Goal: Task Accomplishment & Management: Use online tool/utility

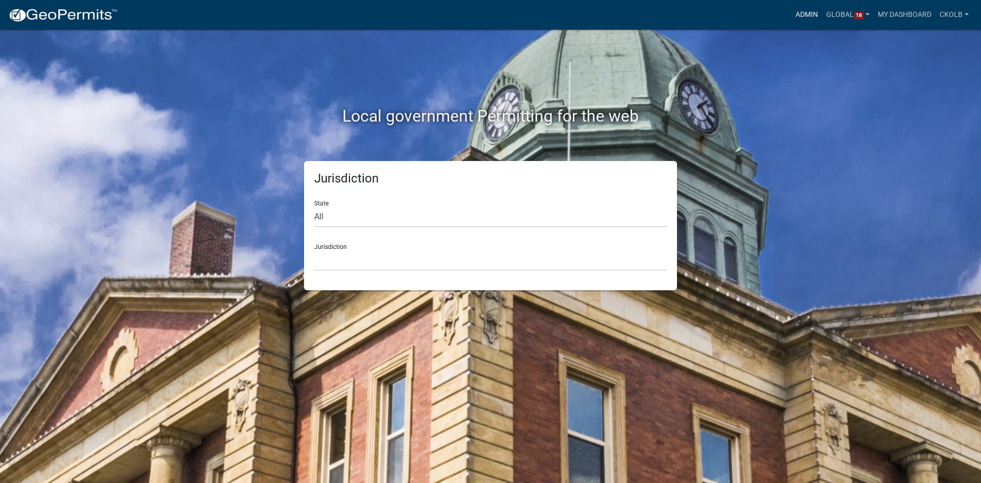
click at [811, 16] on link "Admin" at bounding box center [806, 14] width 31 height 19
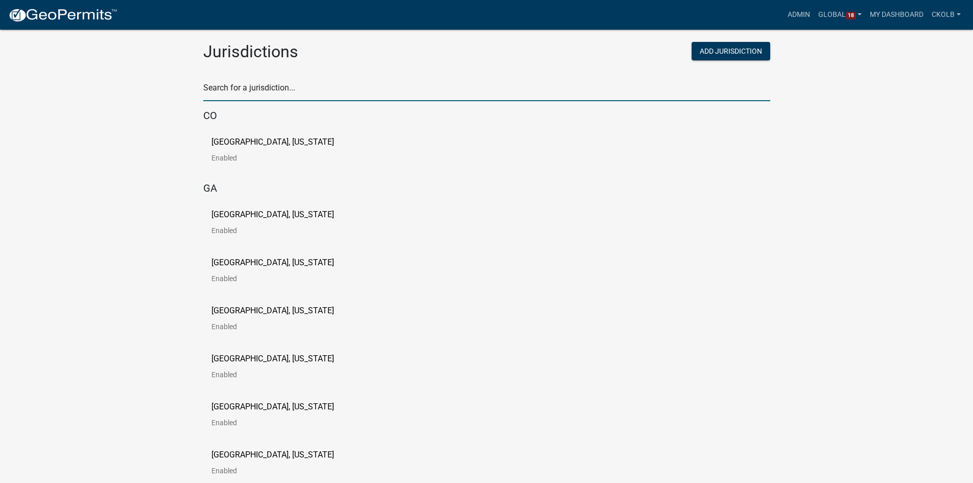
click at [260, 89] on input "text" at bounding box center [486, 90] width 567 height 21
click at [302, 88] on input "text" at bounding box center [486, 90] width 567 height 21
click at [332, 84] on input "text" at bounding box center [486, 90] width 567 height 21
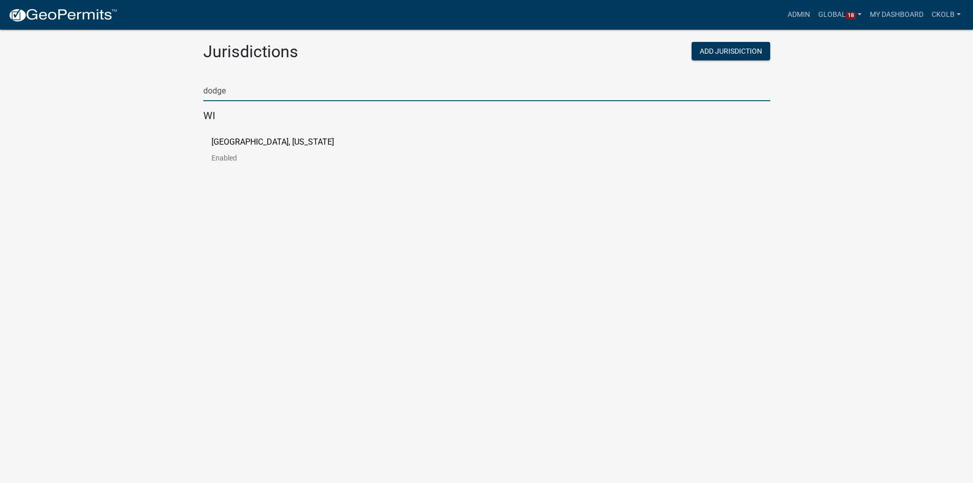
type input "dodge"
click at [269, 141] on p "Dodge County, Wisconsin" at bounding box center [272, 142] width 123 height 8
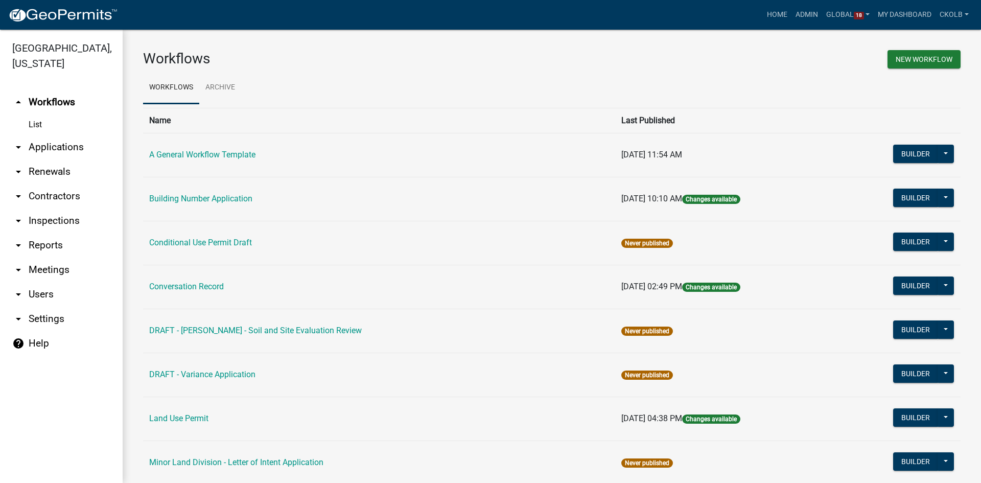
scroll to position [102, 0]
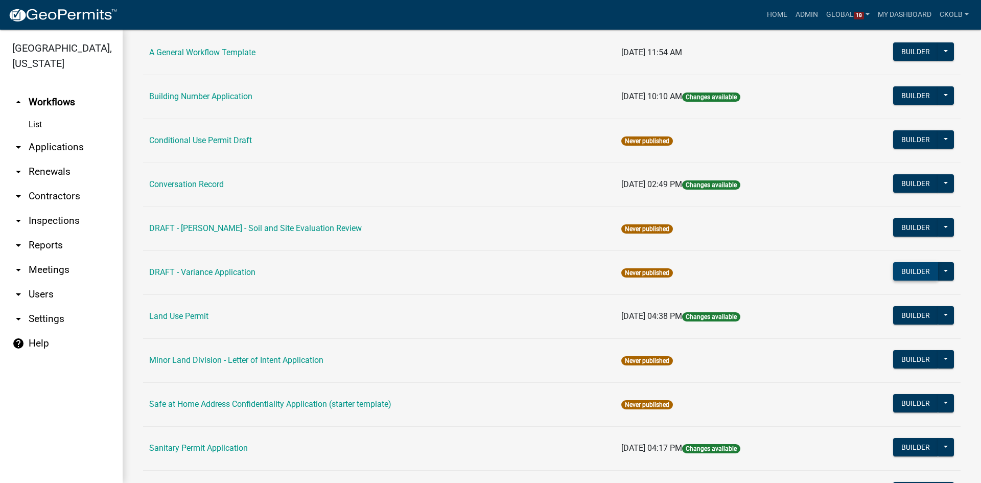
click at [900, 270] on button "Builder" at bounding box center [915, 271] width 45 height 18
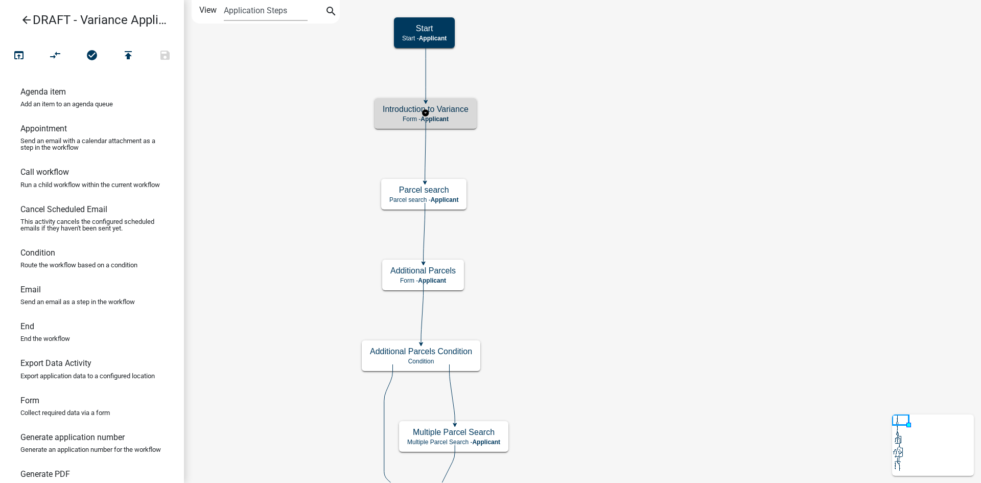
click at [460, 118] on p "Form - Applicant" at bounding box center [426, 118] width 86 height 7
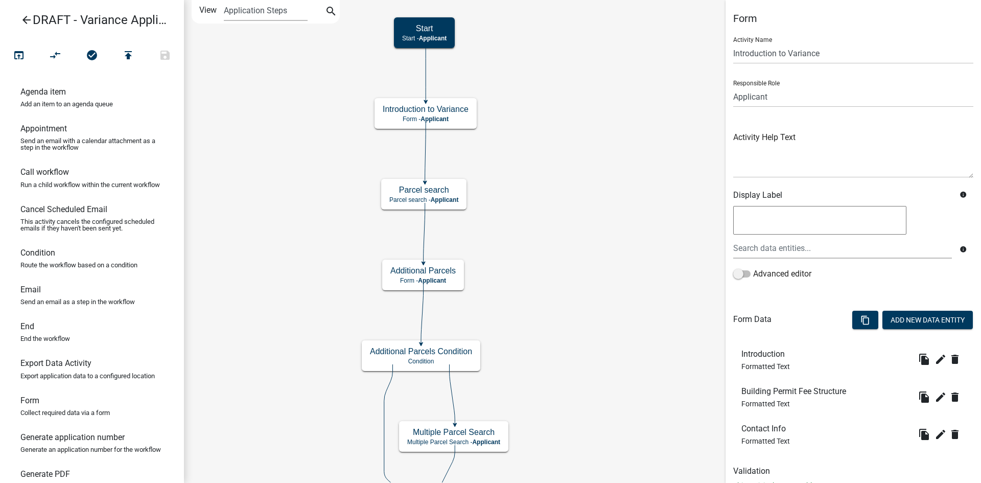
scroll to position [37, 0]
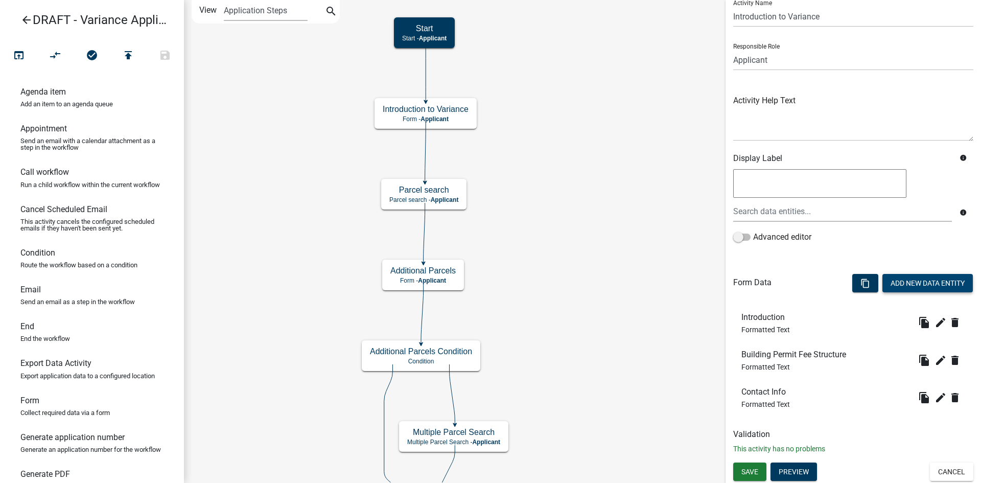
click at [930, 283] on button "Add New Data Entity" at bounding box center [927, 283] width 90 height 18
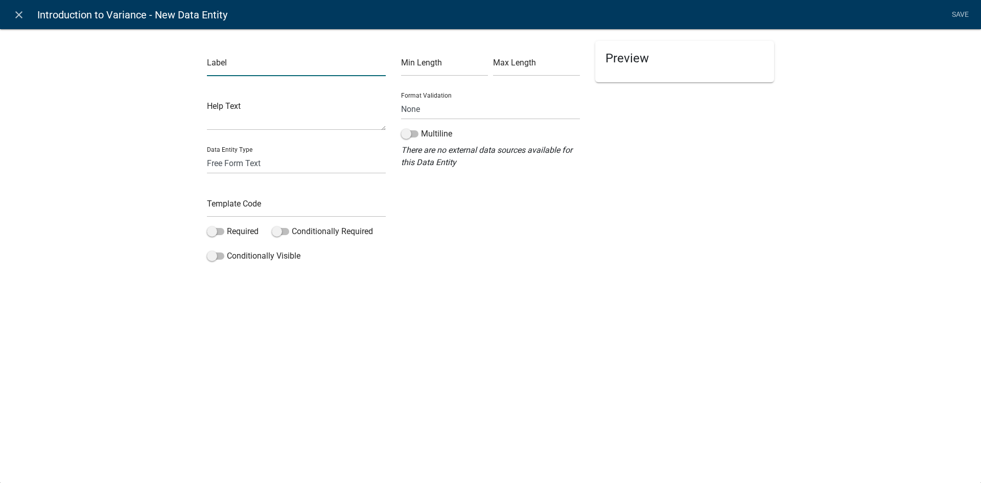
click at [233, 60] on input "text" at bounding box center [296, 65] width 179 height 21
type input "I have read and understand the above"
click at [269, 201] on input "text" at bounding box center [296, 206] width 179 height 21
type input "IntroTextAttestation"
click at [221, 229] on span at bounding box center [215, 231] width 17 height 7
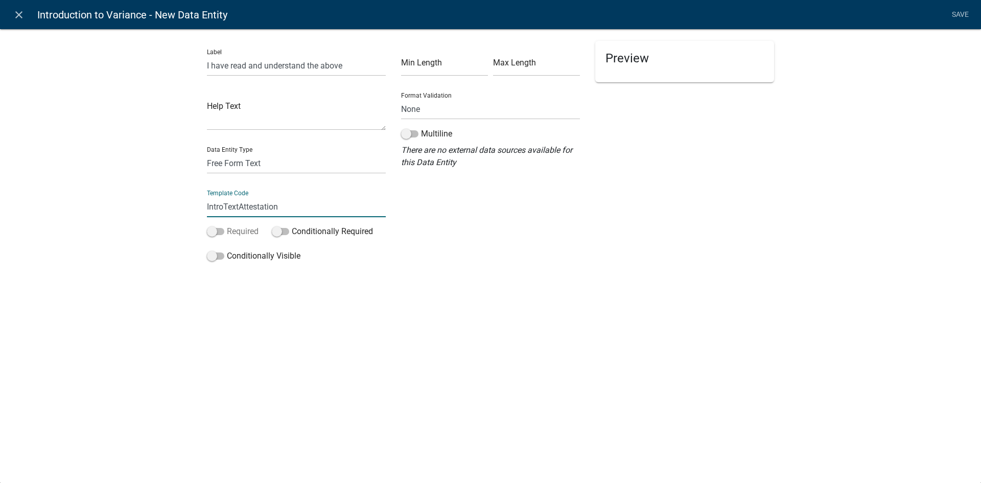
click at [227, 225] on input "Required" at bounding box center [227, 225] width 0 height 0
click at [236, 166] on select "Free Form Text Document Display Entity Value Fee Numeric Data Date Map Sketch D…" at bounding box center [296, 163] width 179 height 21
select select "list-data"
click at [207, 153] on select "Free Form Text Document Display Entity Value Fee Numeric Data Date Map Sketch D…" at bounding box center [296, 163] width 179 height 21
select select "list-data"
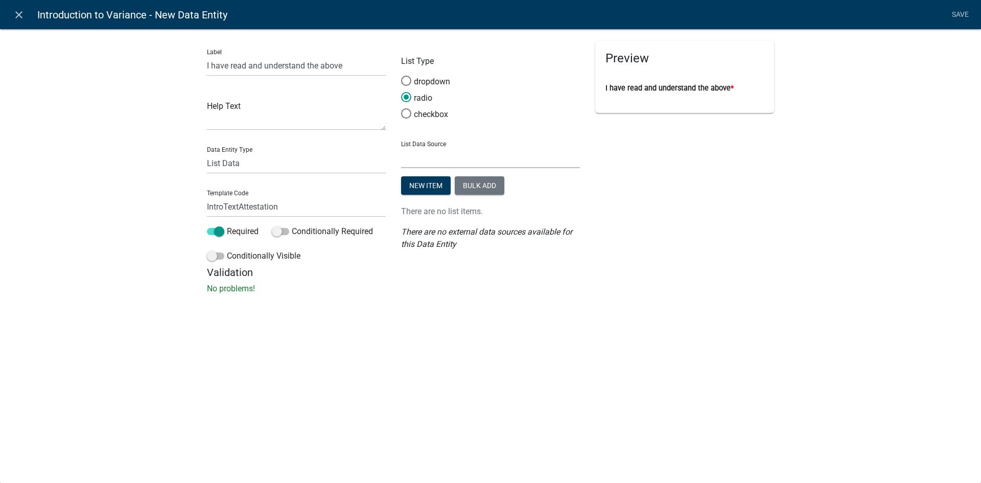
click at [431, 151] on select "State List Current Use of Property Inspectors LOI Reviewer Municipal Clerks Pro…" at bounding box center [490, 157] width 179 height 21
click at [472, 187] on button "Bulk add" at bounding box center [480, 185] width 50 height 18
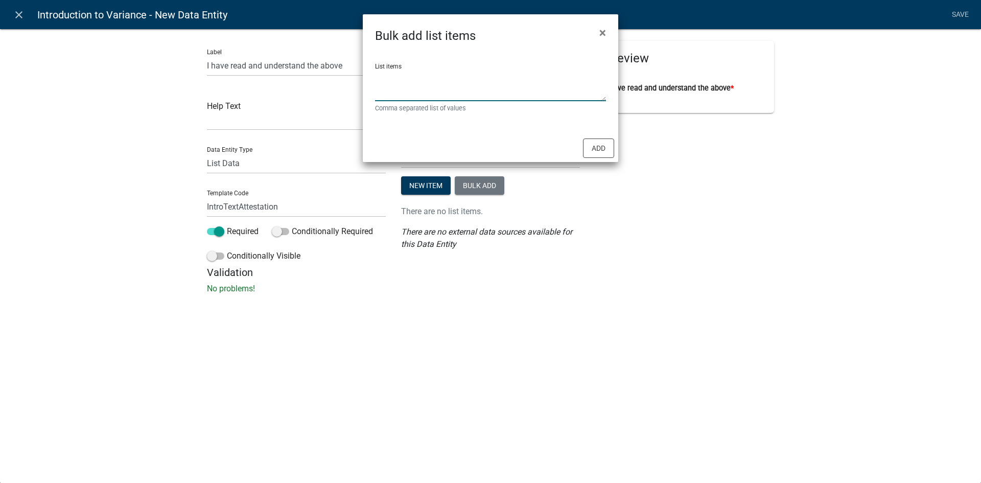
click at [432, 98] on textarea "List items" at bounding box center [490, 85] width 231 height 32
type textarea "Yes,No"
click at [597, 144] on button "Add" at bounding box center [598, 147] width 31 height 19
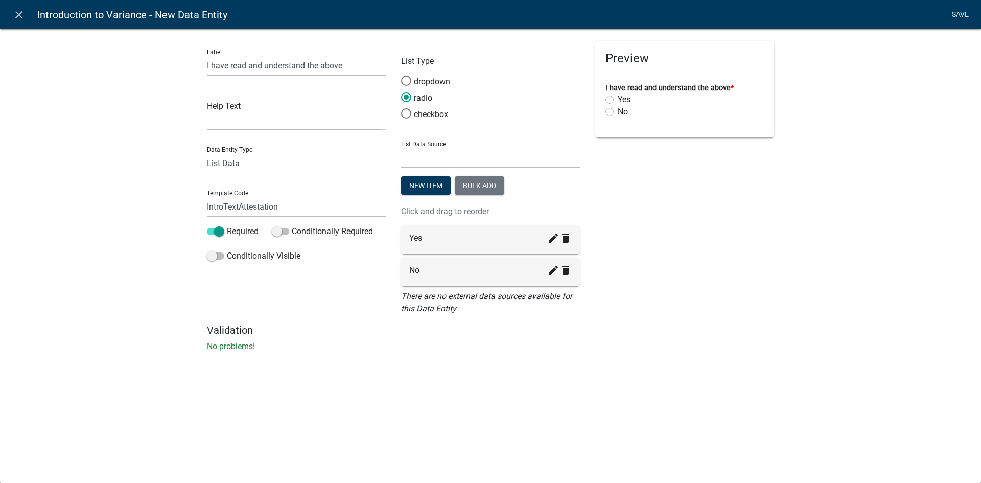
click at [958, 14] on link "Save" at bounding box center [960, 14] width 26 height 19
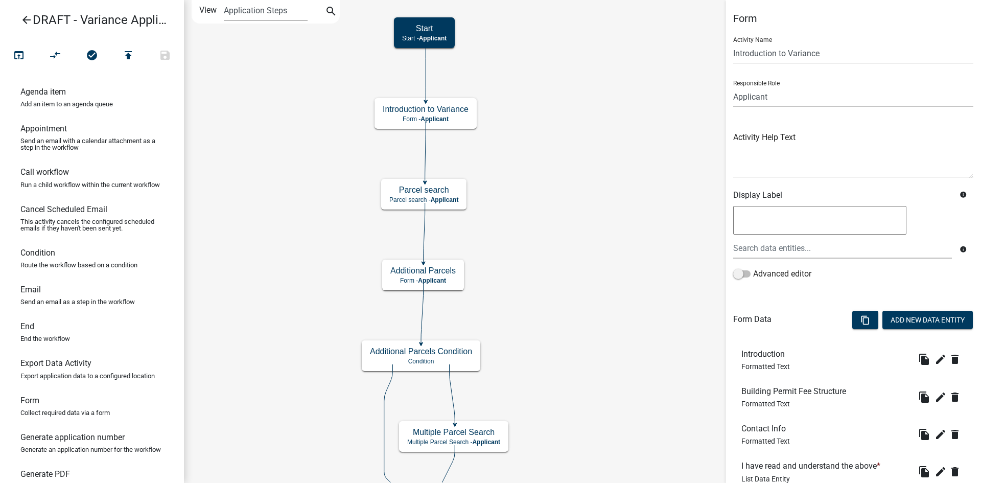
scroll to position [74, 0]
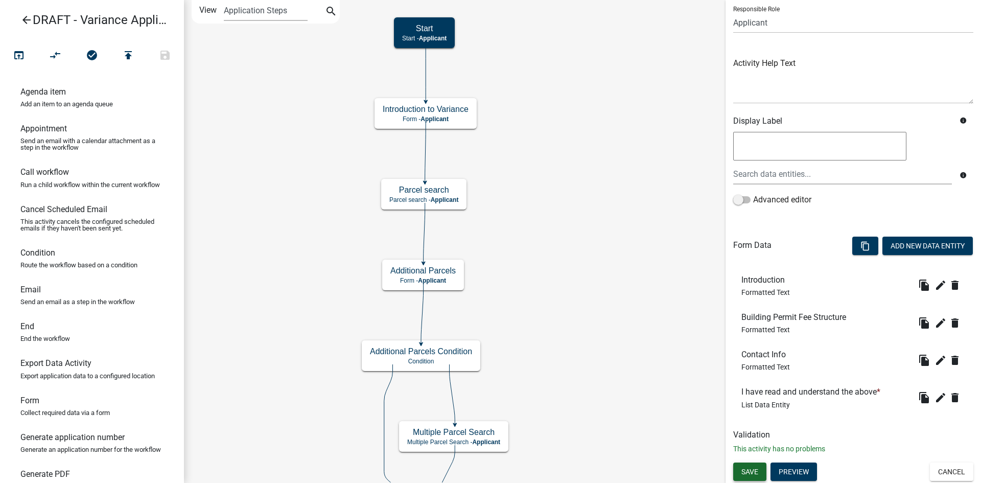
click at [757, 471] on span "Save" at bounding box center [749, 471] width 17 height 8
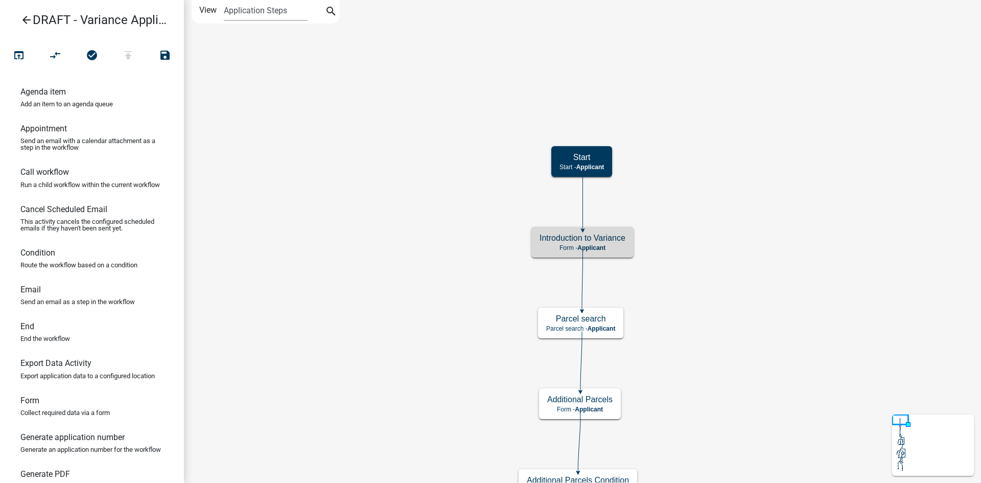
scroll to position [0, 0]
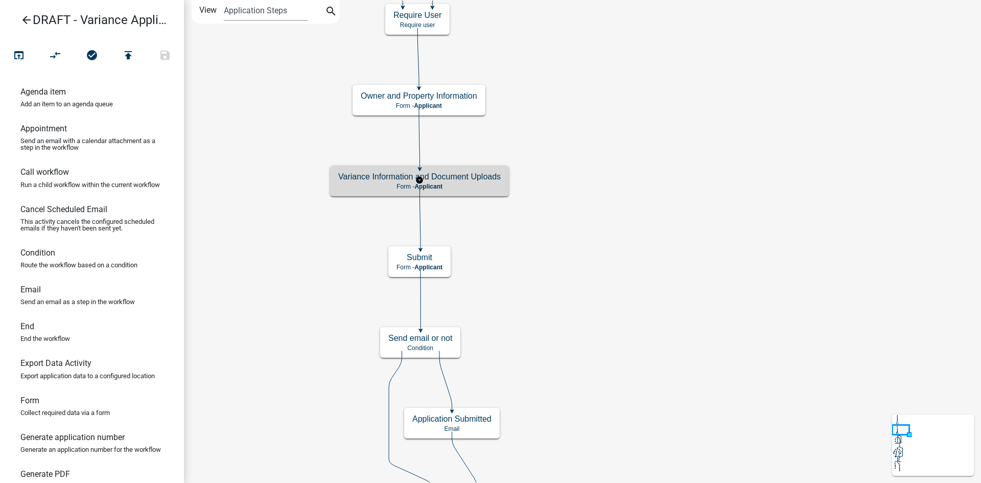
click at [460, 177] on h5 "Variance Information and Document Uploads" at bounding box center [419, 177] width 162 height 10
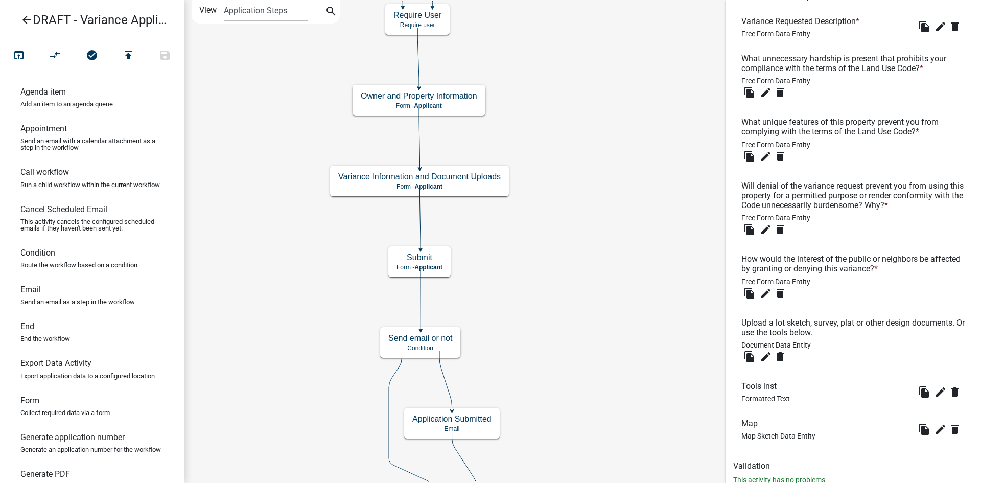
scroll to position [664, 0]
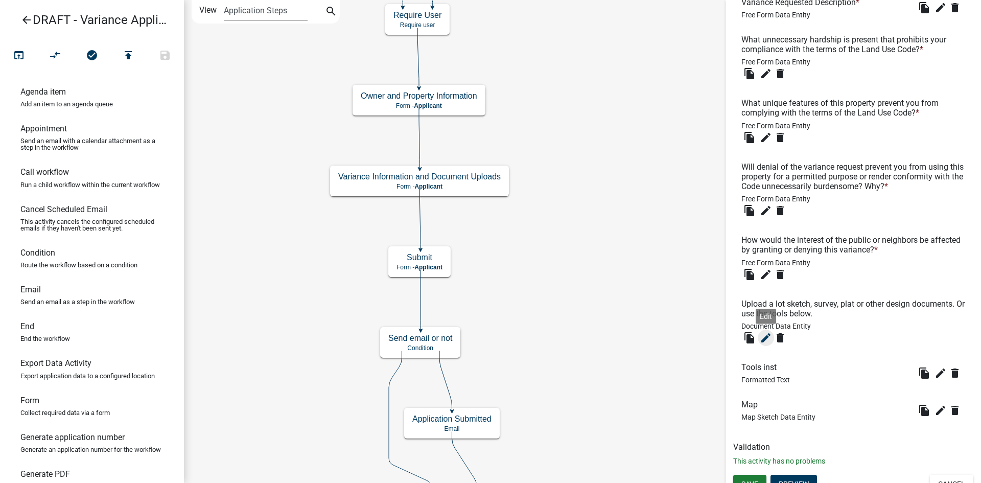
click at [764, 336] on icon "edit" at bounding box center [765, 337] width 12 height 12
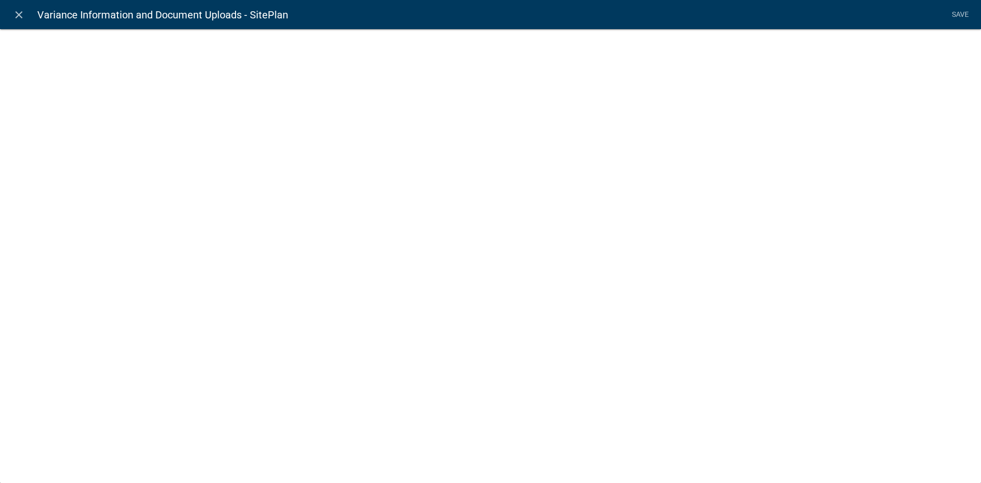
select select "document"
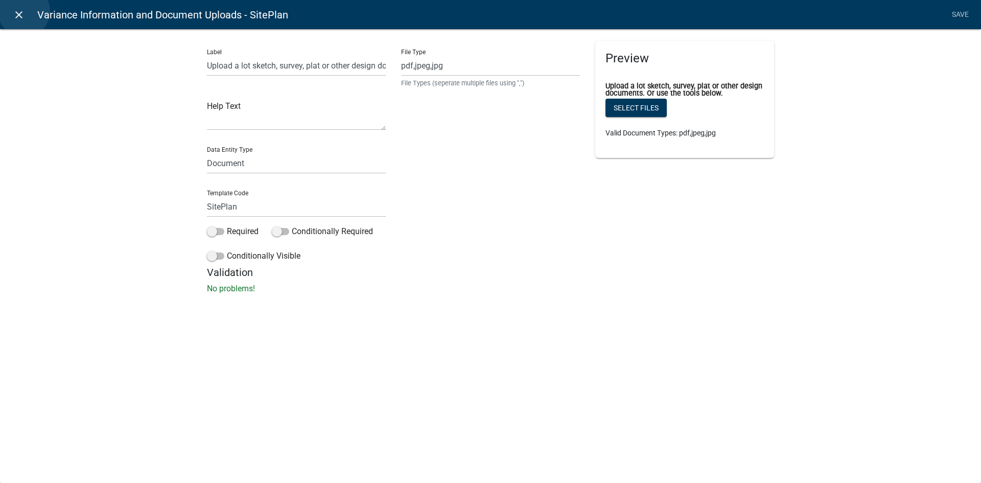
click at [24, 11] on icon "close" at bounding box center [19, 15] width 12 height 12
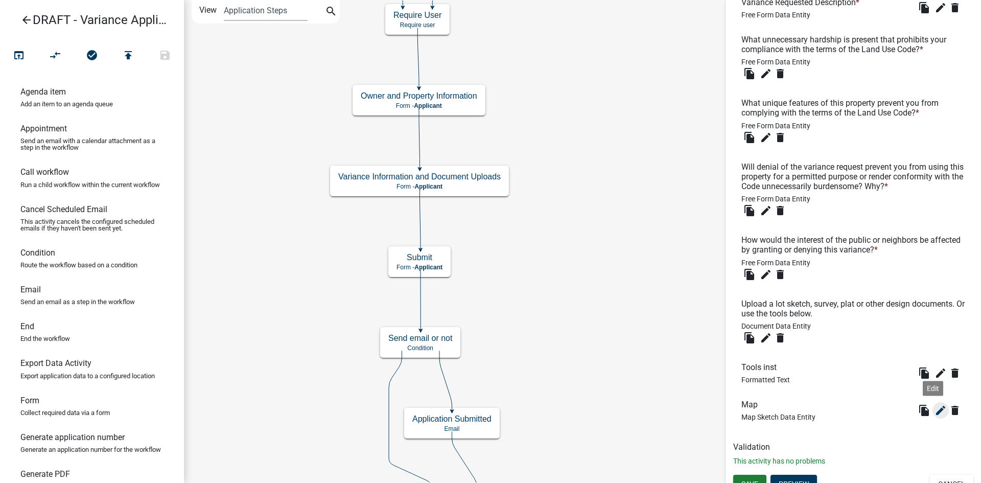
click at [934, 411] on icon "edit" at bounding box center [940, 410] width 12 height 12
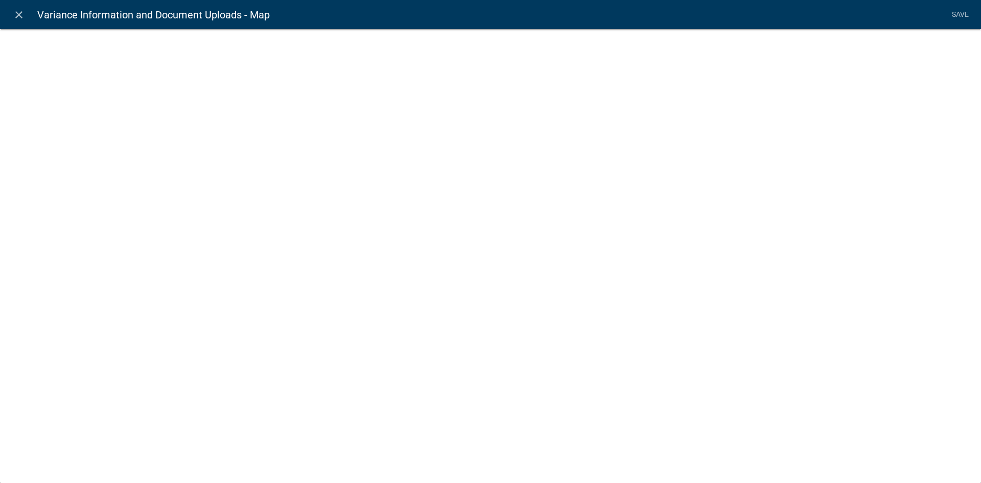
select select "mapsketch-data"
select select
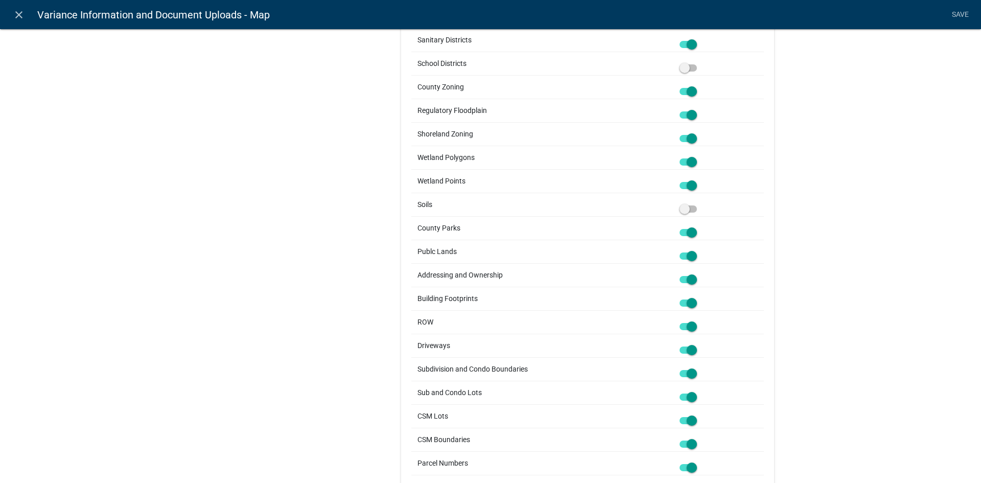
scroll to position [1123, 0]
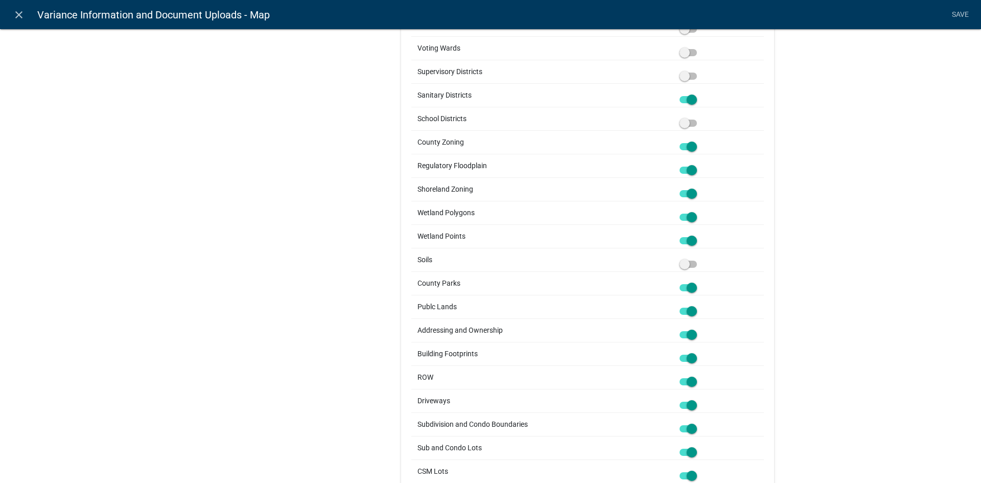
click at [688, 288] on span at bounding box center [687, 287] width 17 height 7
click at [699, 281] on input "checkbox" at bounding box center [699, 281] width 0 height 0
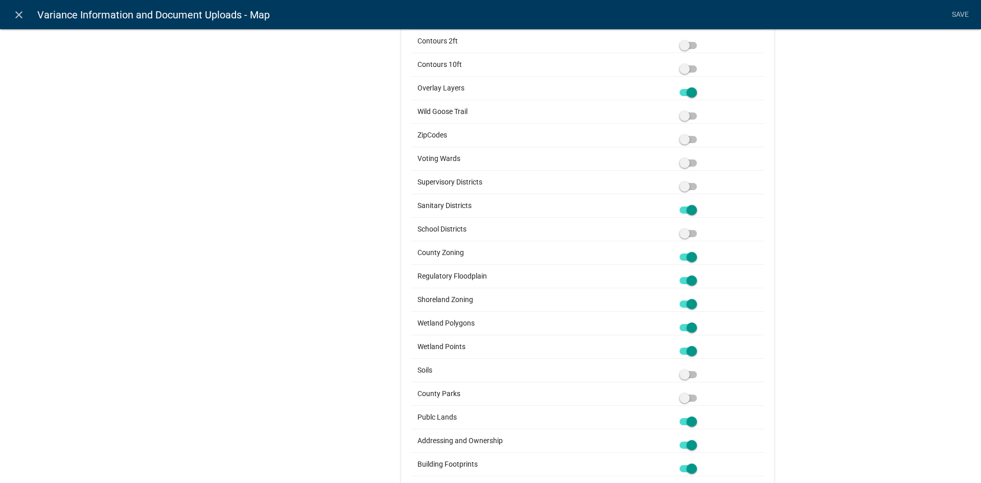
scroll to position [1021, 0]
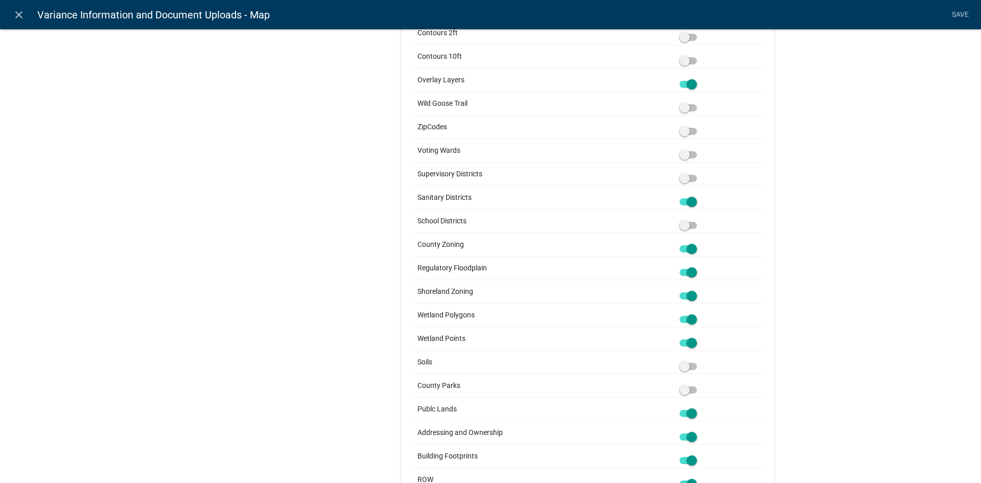
drag, startPoint x: 692, startPoint y: 413, endPoint x: 861, endPoint y: 405, distance: 168.7
click at [692, 413] on span at bounding box center [687, 413] width 17 height 7
click at [699, 407] on input "checkbox" at bounding box center [699, 407] width 0 height 0
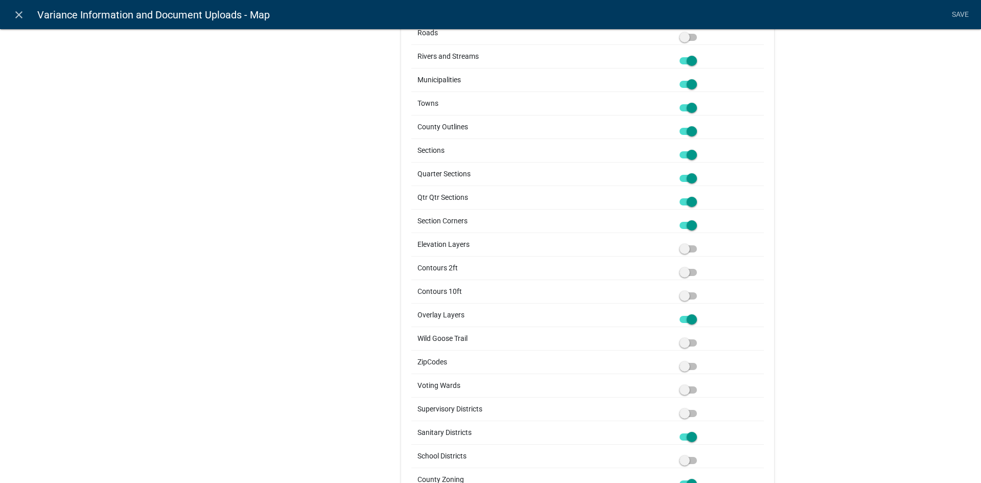
scroll to position [766, 0]
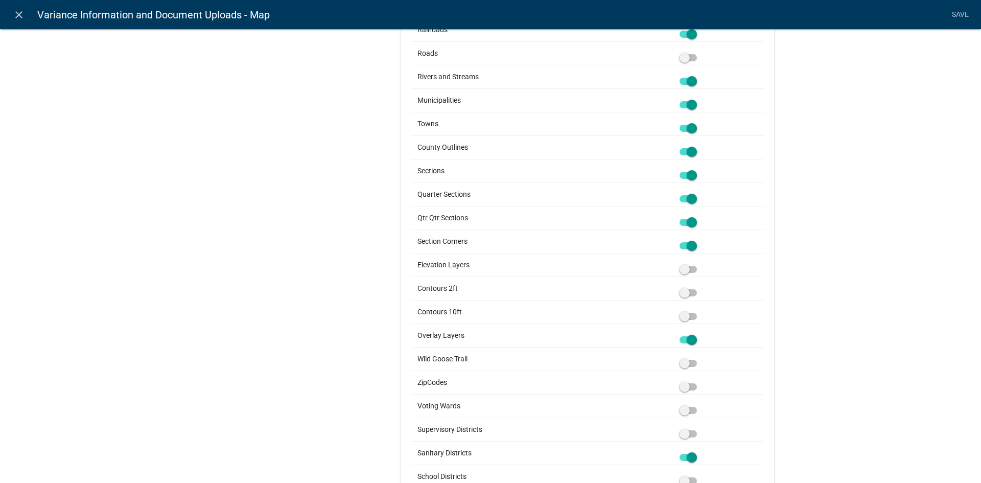
click at [689, 245] on span at bounding box center [687, 245] width 17 height 7
click at [699, 240] on input "checkbox" at bounding box center [699, 240] width 0 height 0
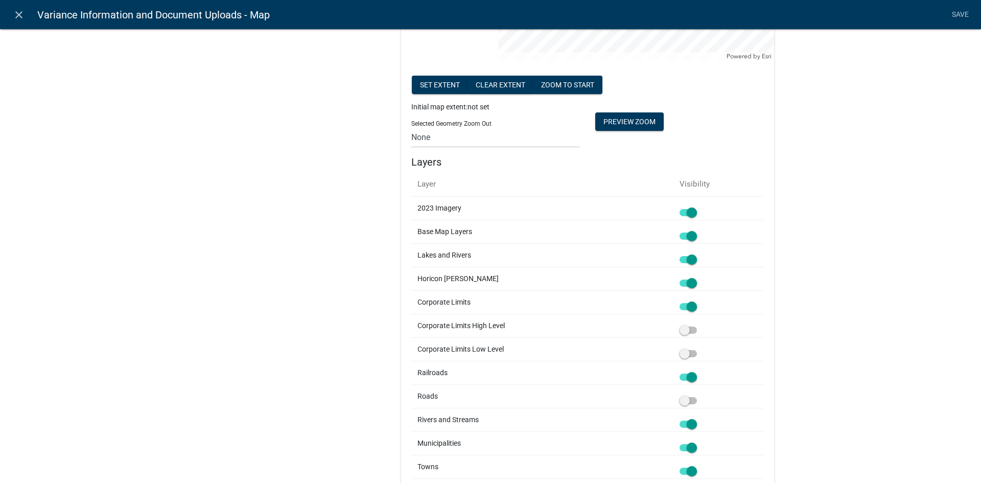
scroll to position [460, 0]
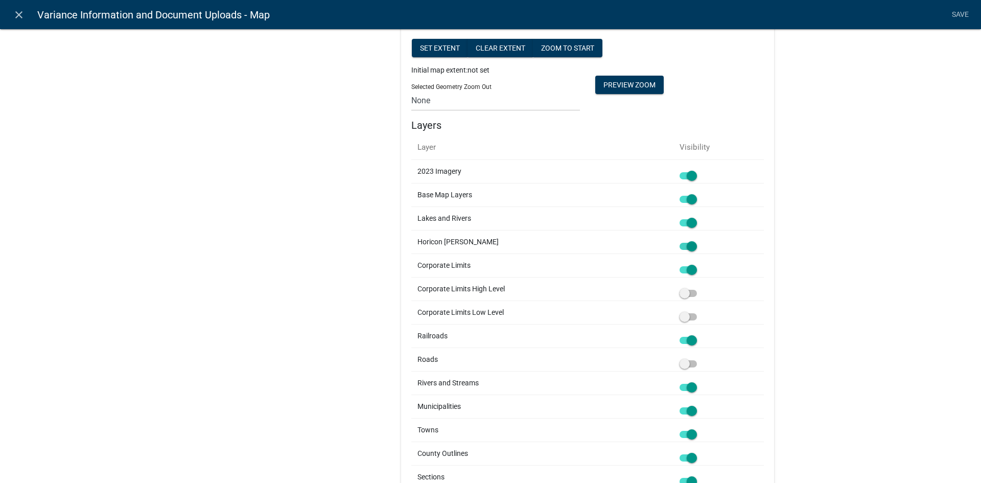
click at [691, 248] on span at bounding box center [687, 246] width 17 height 7
click at [699, 240] on input "checkbox" at bounding box center [699, 240] width 0 height 0
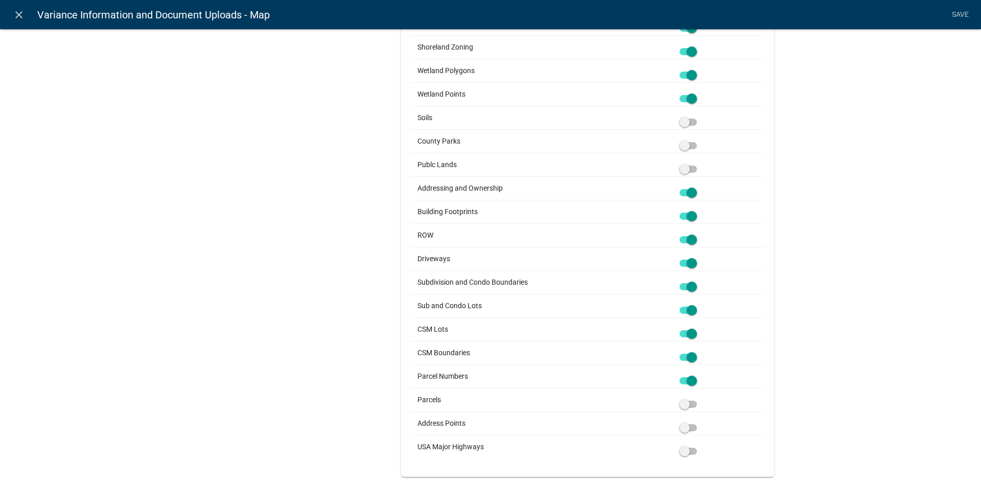
scroll to position [1277, 0]
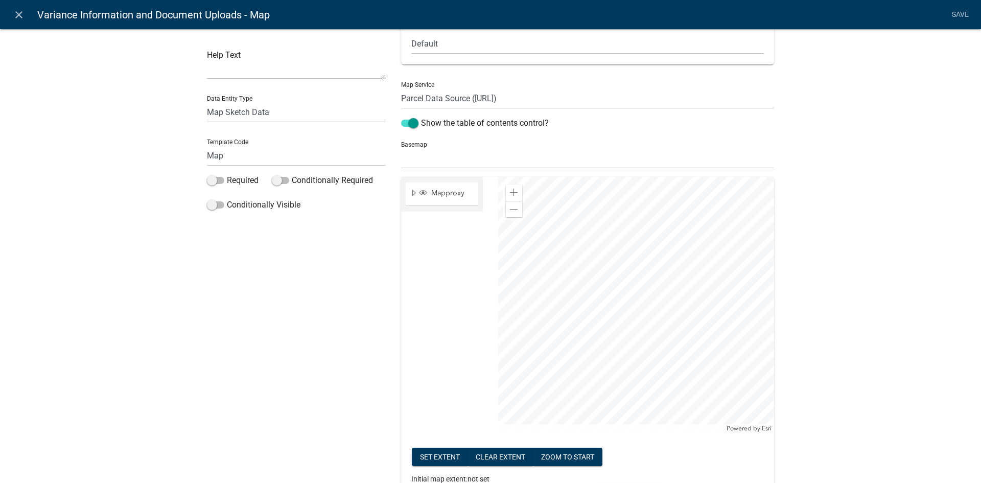
scroll to position [255, 0]
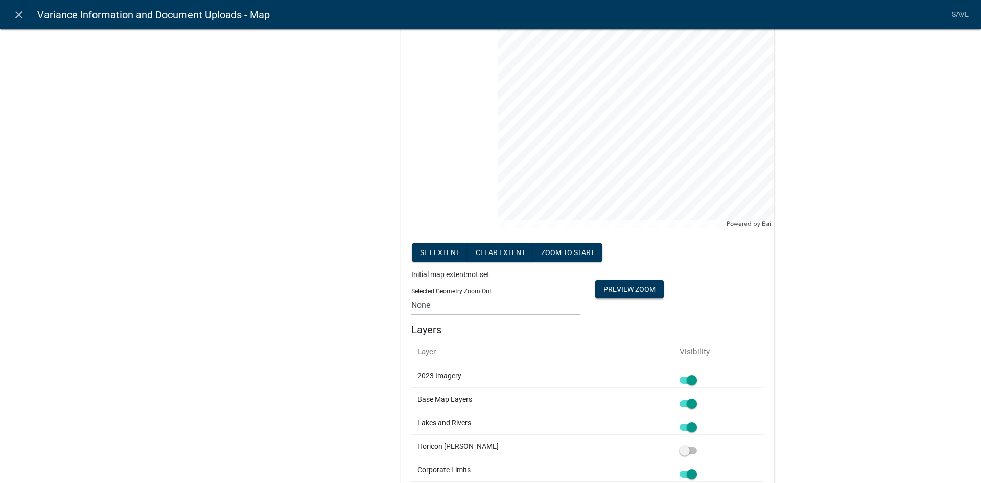
click at [429, 309] on select "None 1 2 3 4 5 6 7 8 9 10 11 12 13 14 15 16 17 18 19 20" at bounding box center [495, 304] width 169 height 21
select select "70"
click at [411, 294] on select "None 1 2 3 4 5 6 7 8 9 10 11 12 13 14 15 16 17 18 19 20" at bounding box center [495, 304] width 169 height 21
click at [622, 292] on button "Preview Zoom" at bounding box center [629, 289] width 68 height 18
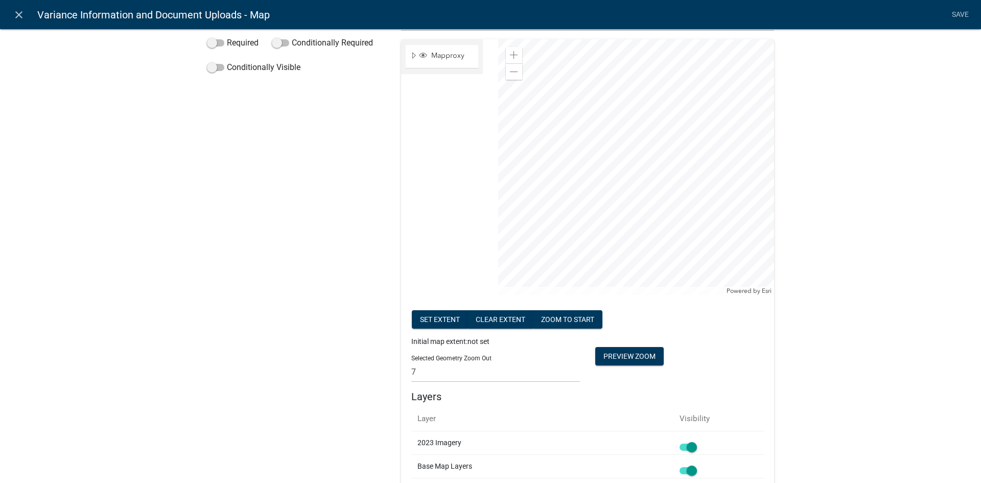
scroll to position [153, 0]
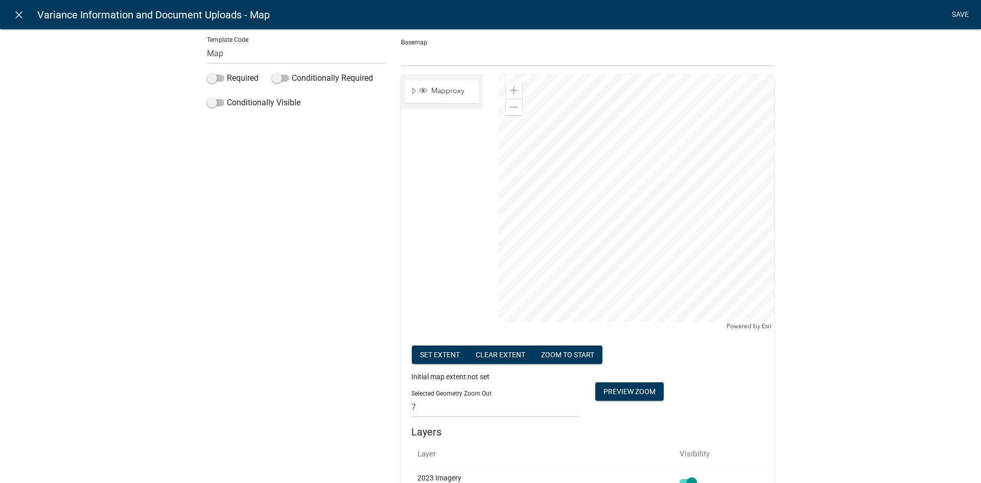
click at [961, 17] on link "Save" at bounding box center [960, 14] width 26 height 19
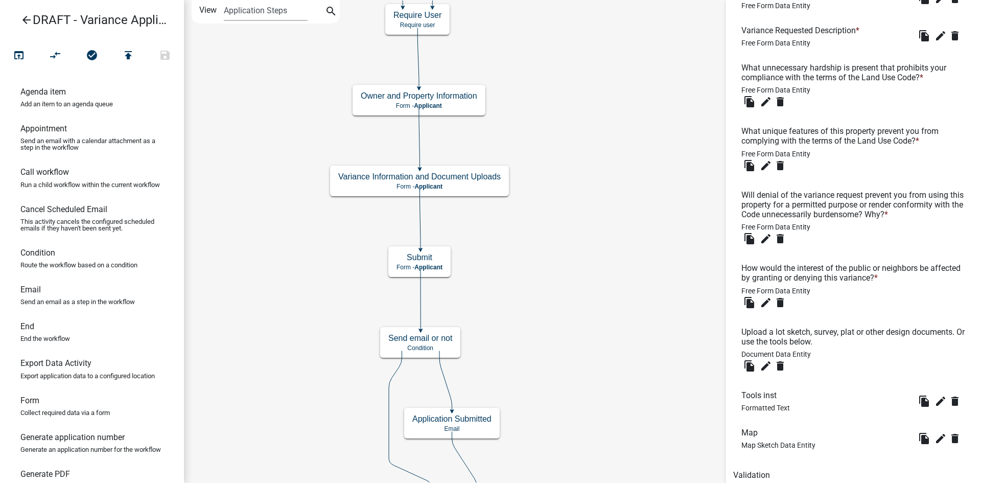
scroll to position [677, 0]
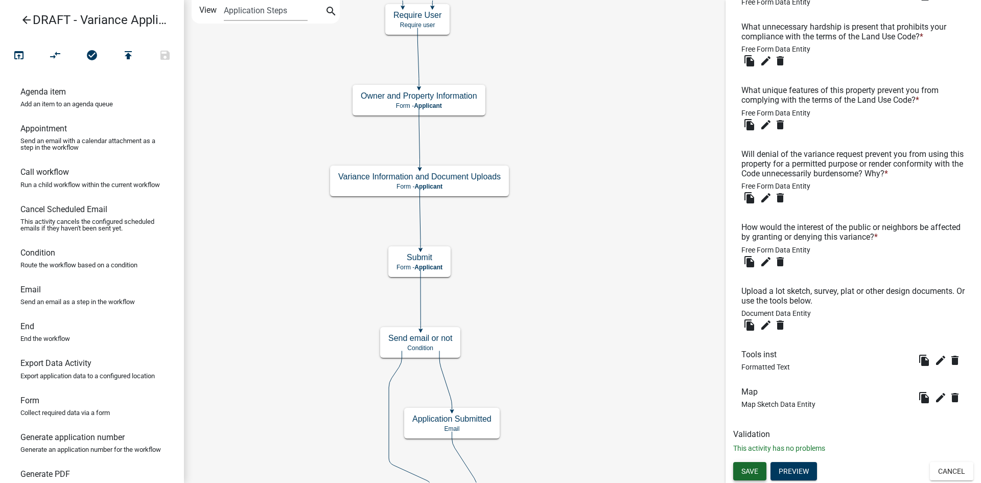
click at [745, 472] on span "Save" at bounding box center [749, 471] width 17 height 8
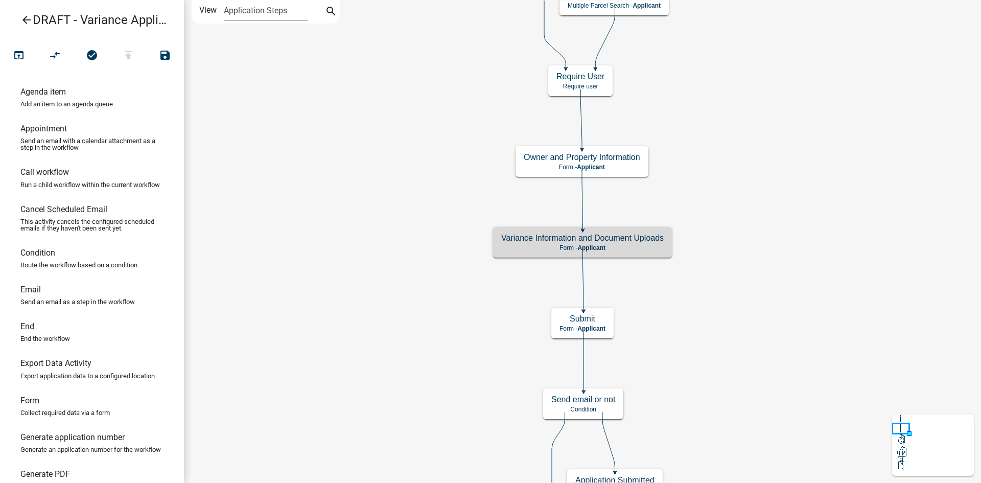
scroll to position [0, 0]
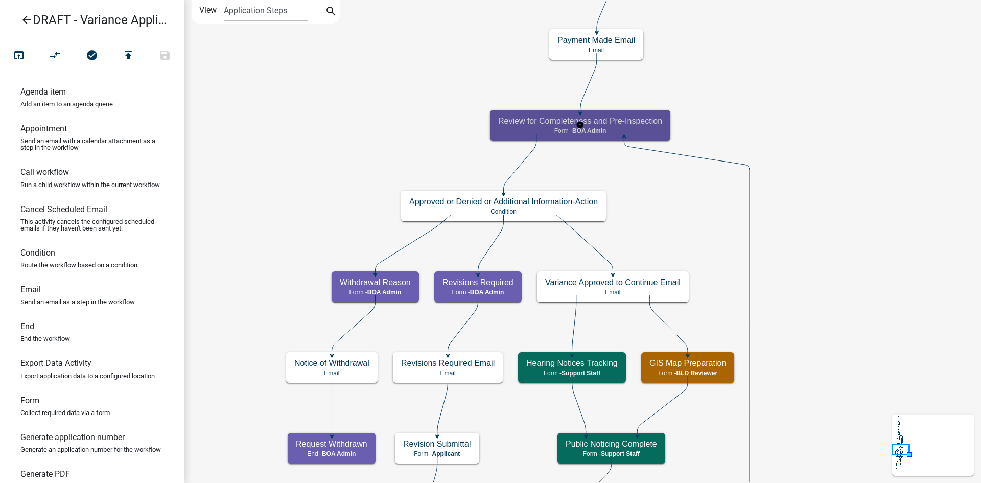
click at [649, 129] on p "Form - BOA Admin" at bounding box center [580, 130] width 164 height 7
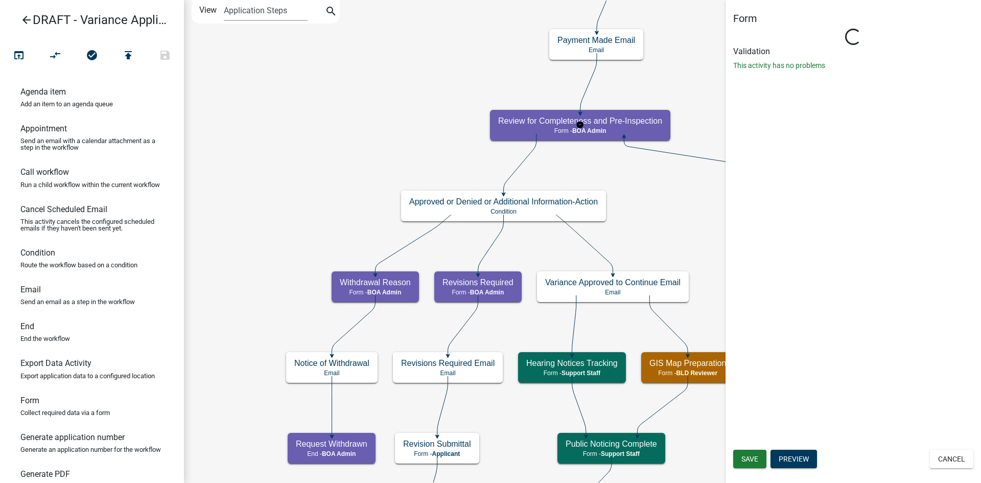
select select "2C074358-C509-44D9-BBA7-1FB74526C0C6"
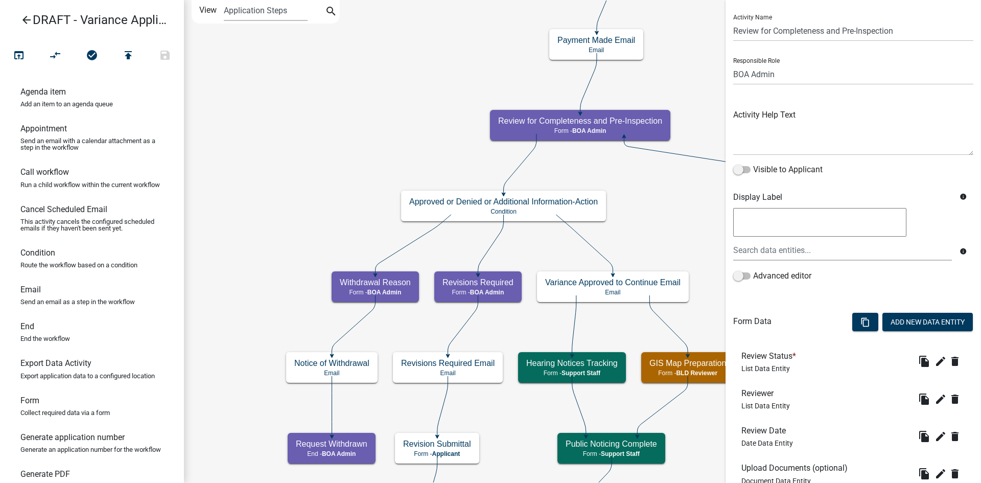
scroll to position [99, 0]
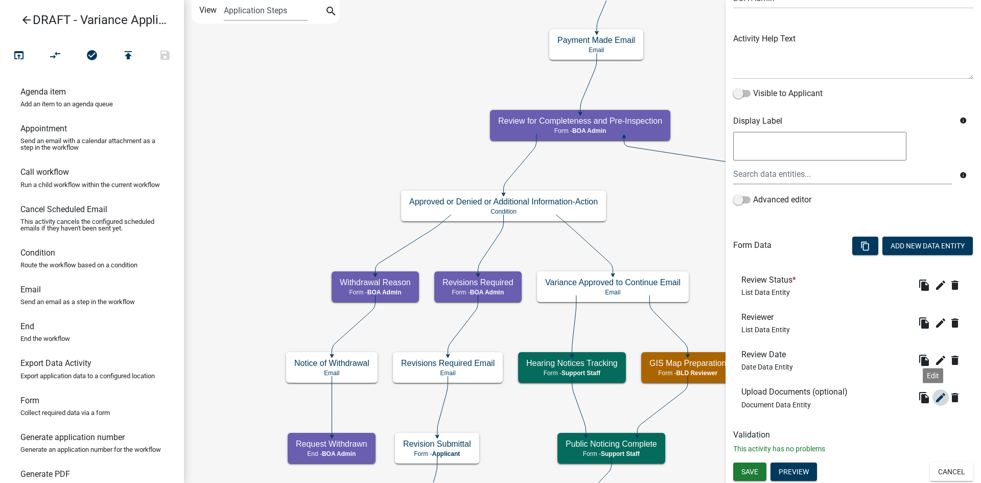
click at [935, 396] on icon "edit" at bounding box center [940, 397] width 12 height 12
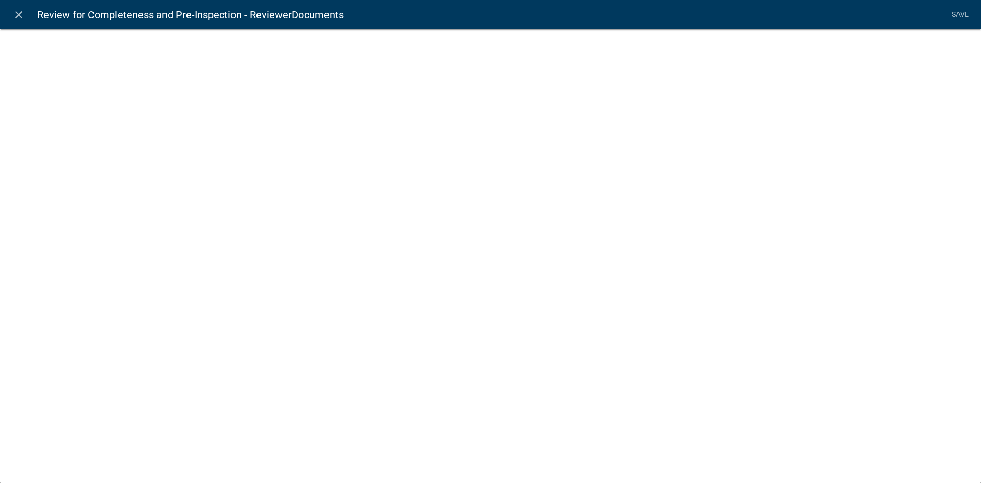
select select "document"
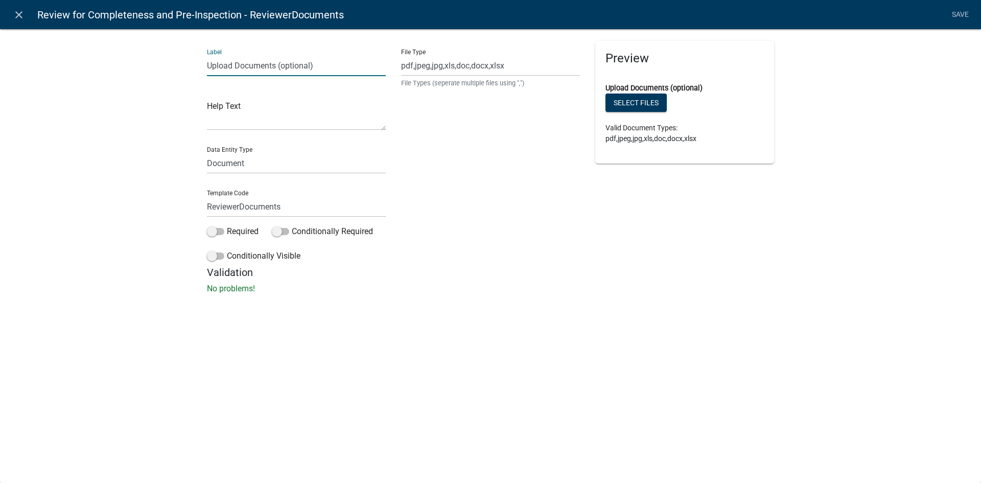
drag, startPoint x: 335, startPoint y: 64, endPoint x: 234, endPoint y: 74, distance: 101.1
click at [234, 74] on input "Upload Documents (optional)" at bounding box center [296, 65] width 179 height 21
type input "Upload Determination of Completeness and Request letter"
click at [455, 277] on h5 "Validation" at bounding box center [490, 272] width 567 height 12
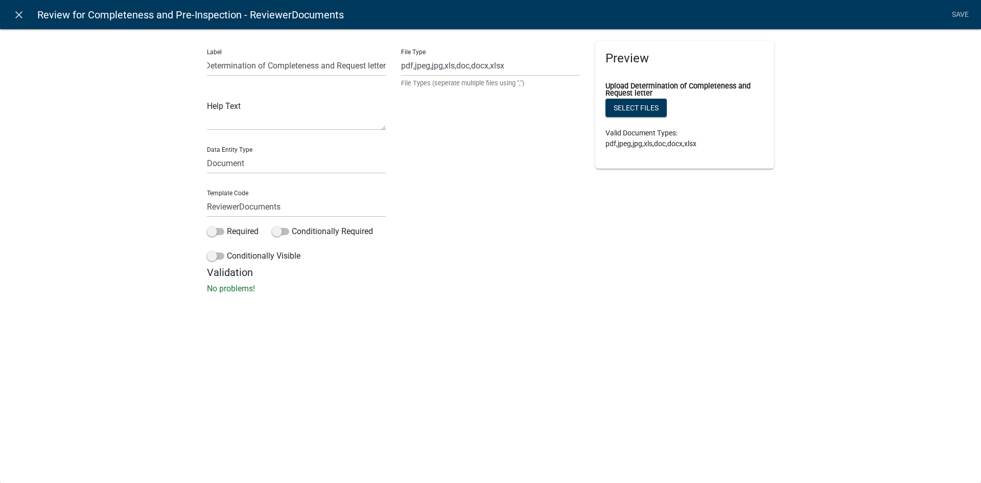
scroll to position [0, 0]
click at [959, 15] on link "Save" at bounding box center [960, 14] width 26 height 19
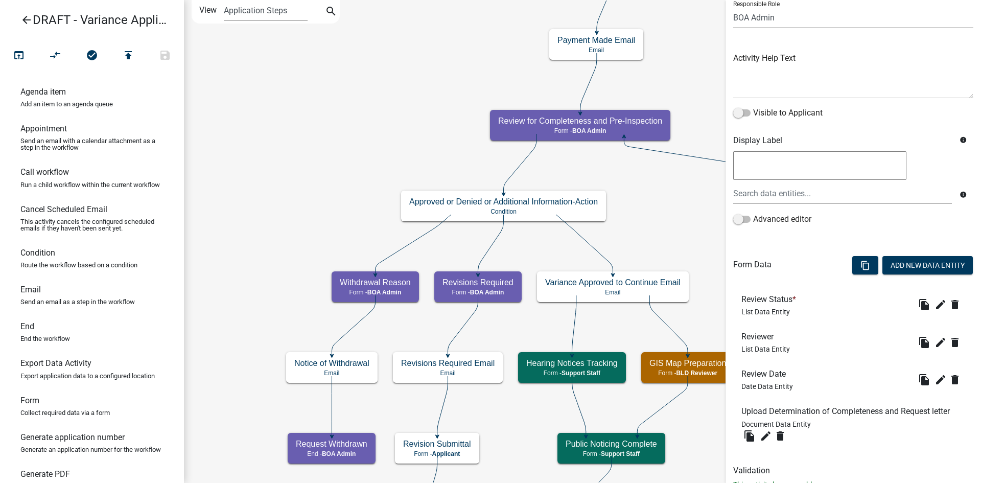
scroll to position [115, 0]
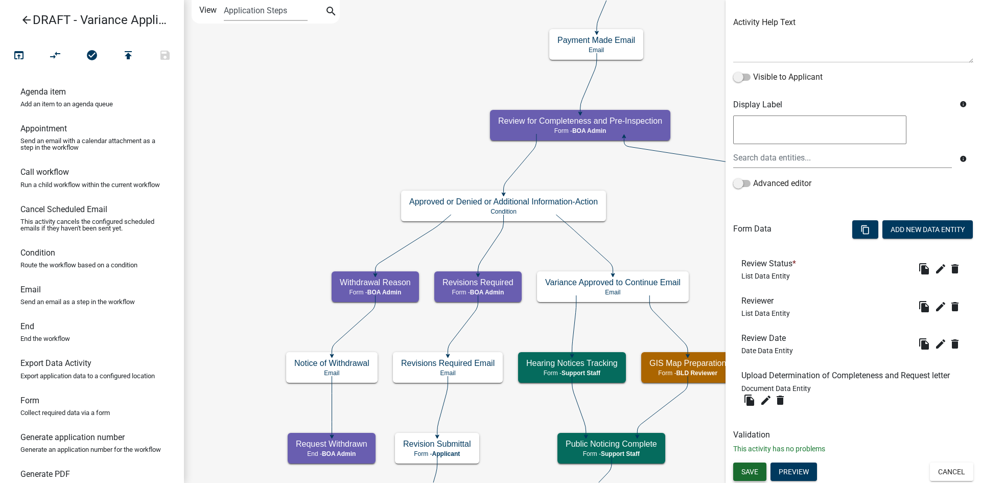
click at [757, 469] on span "Save" at bounding box center [749, 471] width 17 height 8
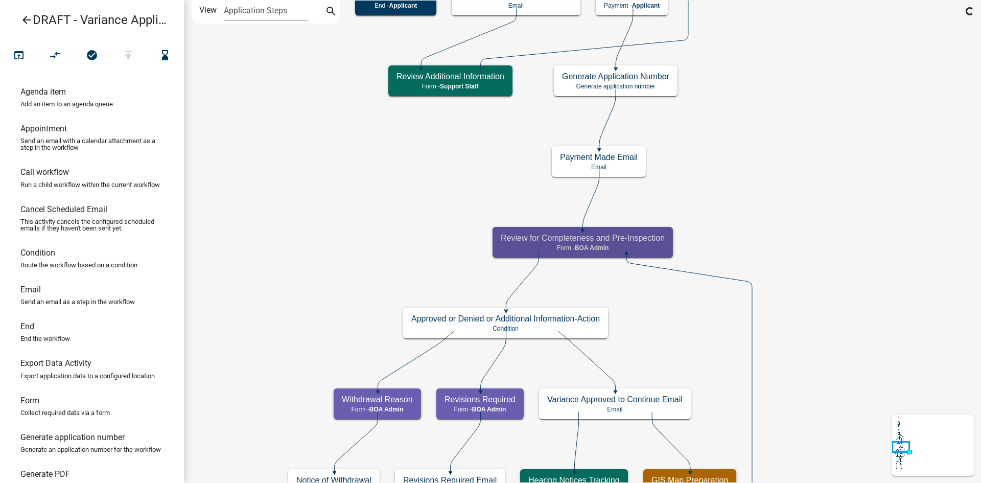
scroll to position [0, 0]
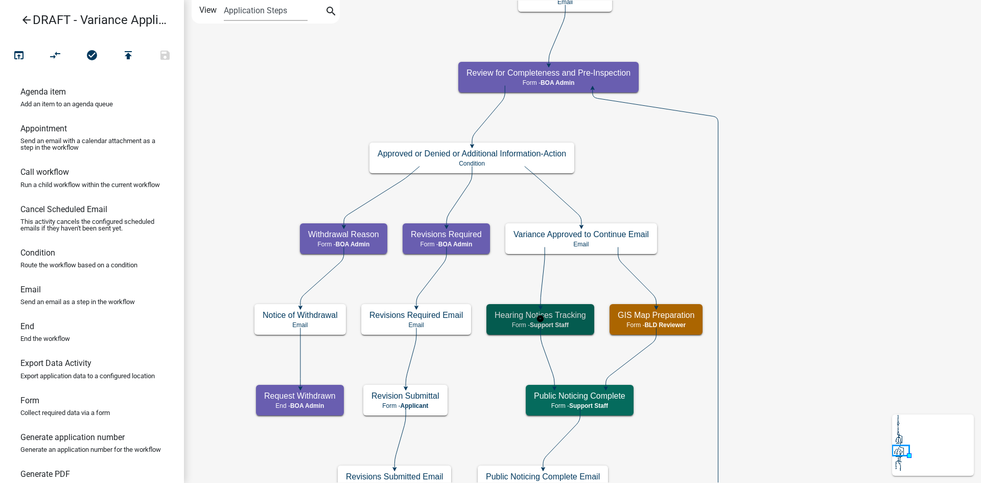
click at [567, 317] on h5 "Hearing Notices Tracking" at bounding box center [539, 315] width 91 height 10
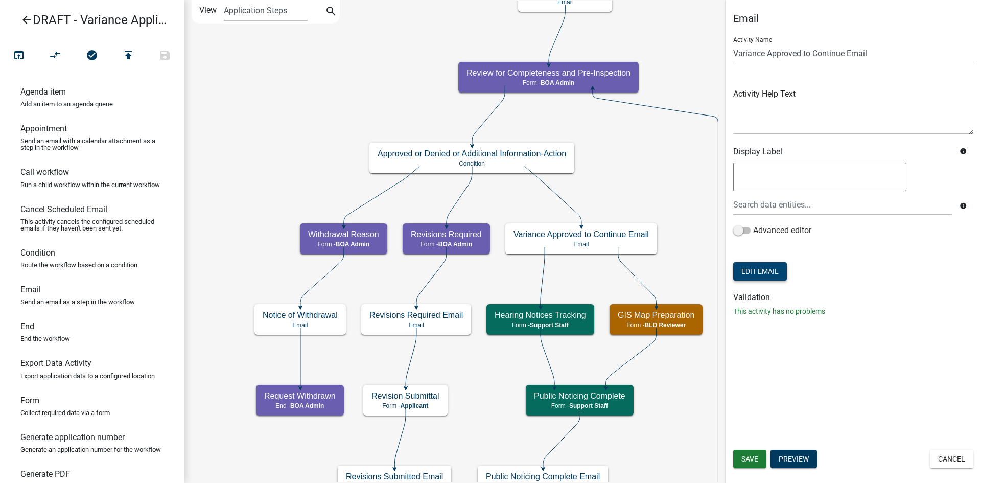
click at [755, 278] on button "Edit Email" at bounding box center [760, 271] width 54 height 18
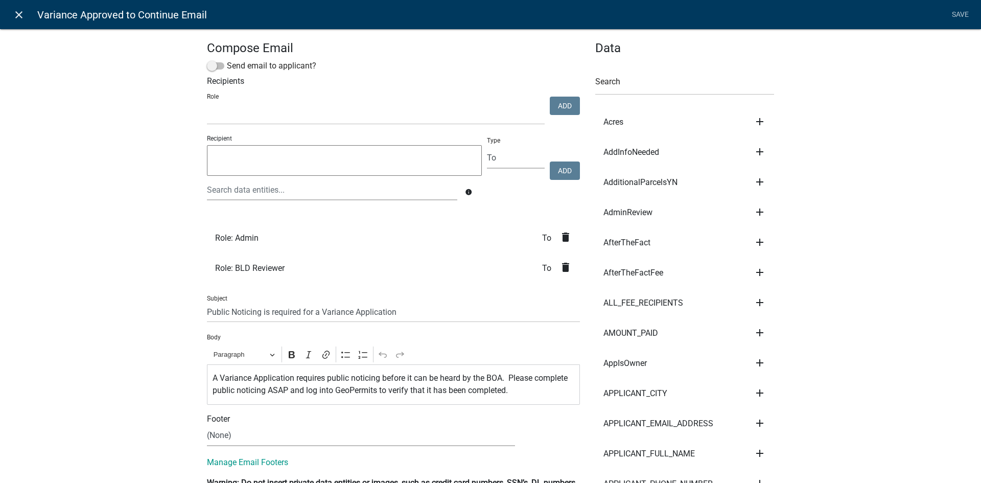
click at [16, 10] on icon "close" at bounding box center [19, 15] width 12 height 12
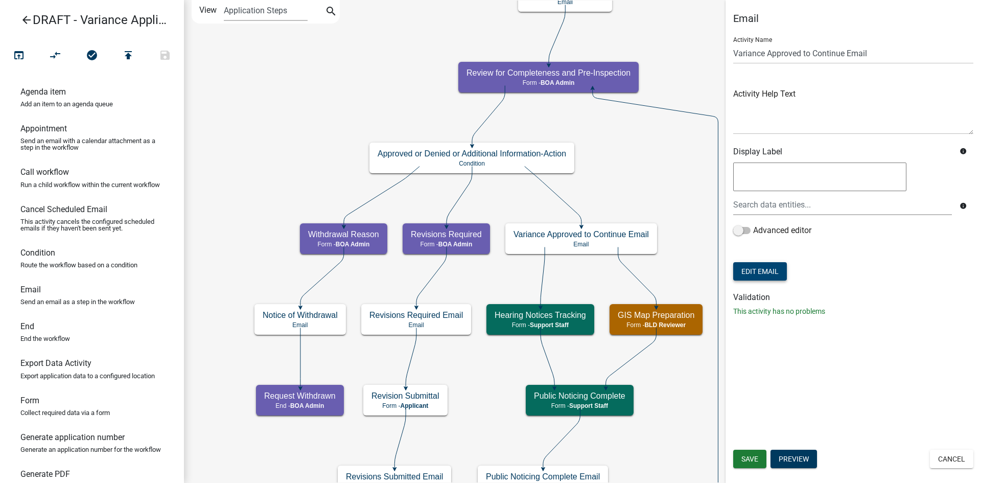
click at [773, 271] on button "Edit Email" at bounding box center [760, 271] width 54 height 18
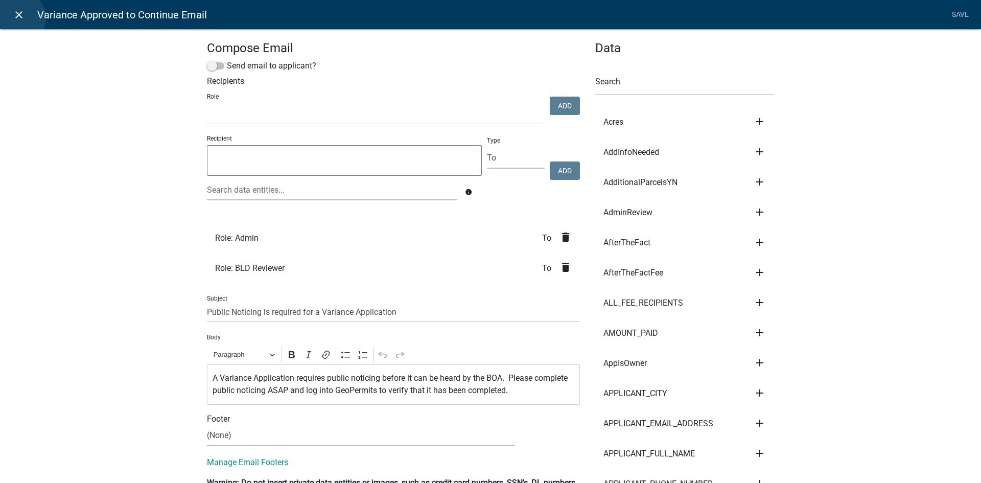
click at [20, 18] on icon "close" at bounding box center [19, 15] width 12 height 12
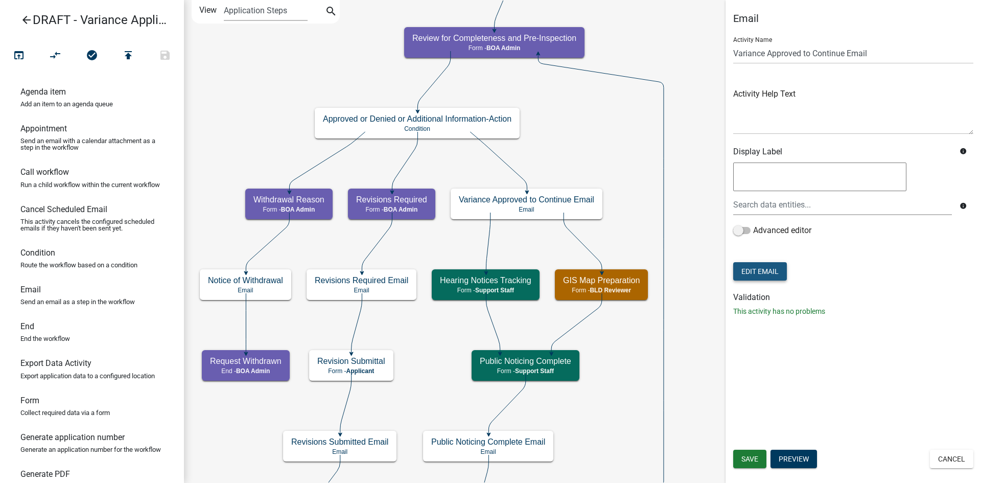
click at [753, 271] on button "Edit Email" at bounding box center [760, 271] width 54 height 18
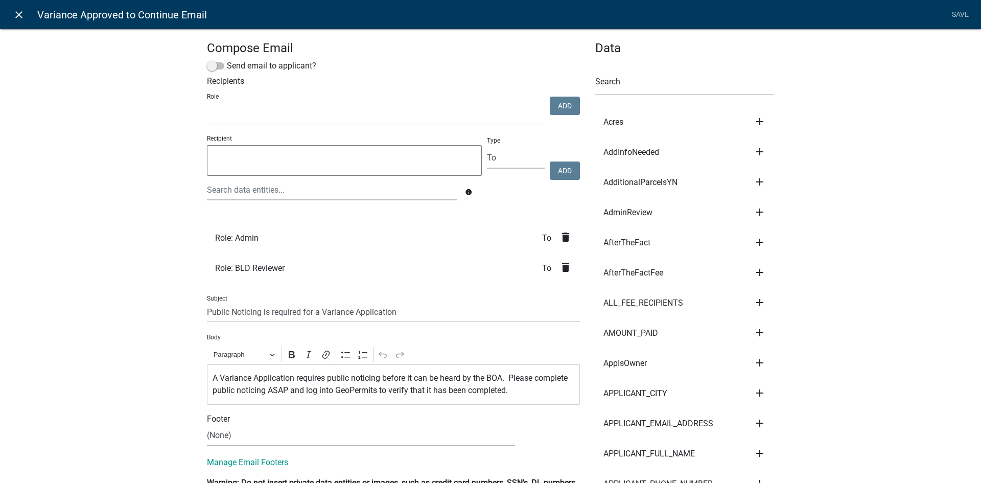
click at [18, 21] on link "close" at bounding box center [18, 14] width 21 height 21
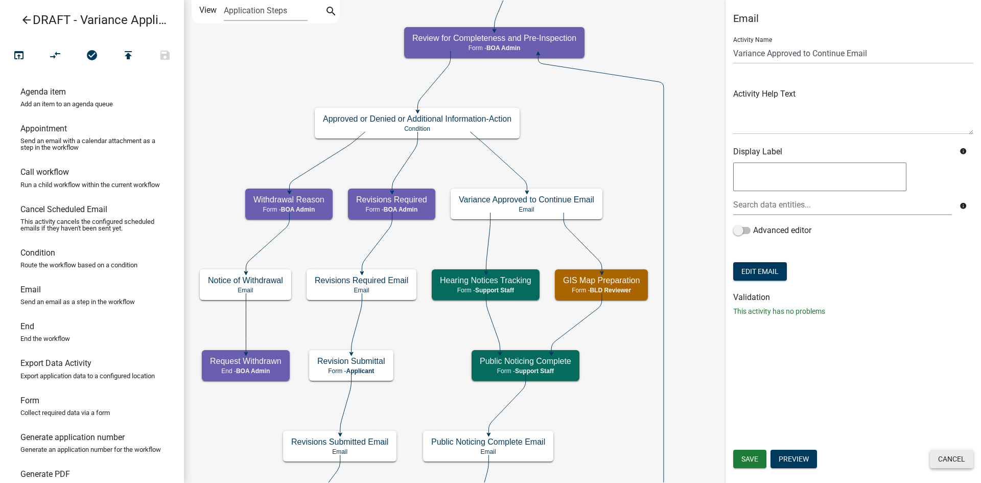
click at [961, 458] on button "Cancel" at bounding box center [951, 458] width 43 height 18
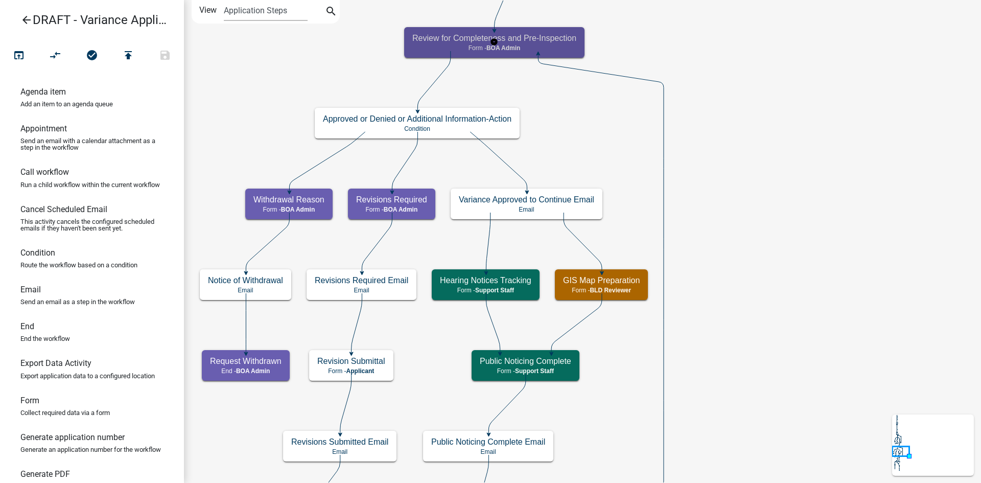
click at [569, 44] on p "Form - BOA Admin" at bounding box center [494, 47] width 164 height 7
select select "2C074358-C509-44D9-BBA7-1FB74526C0C6"
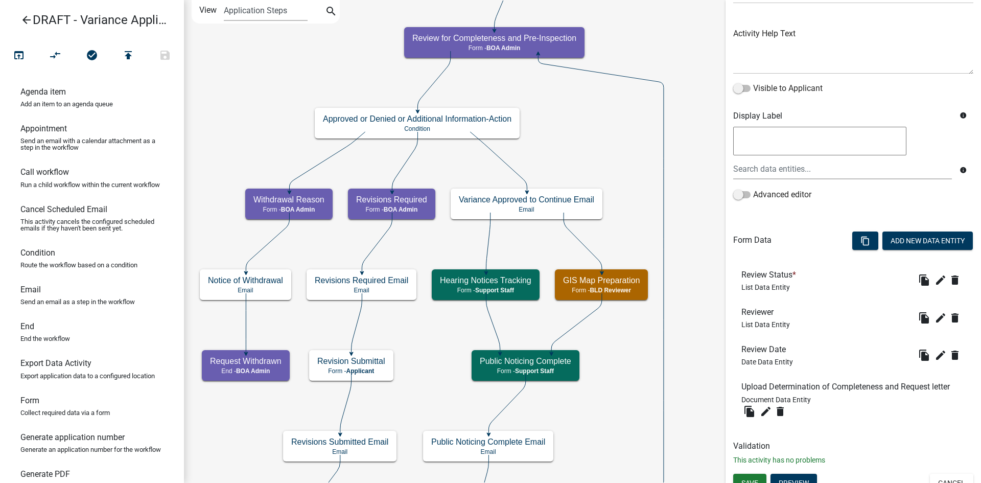
scroll to position [115, 0]
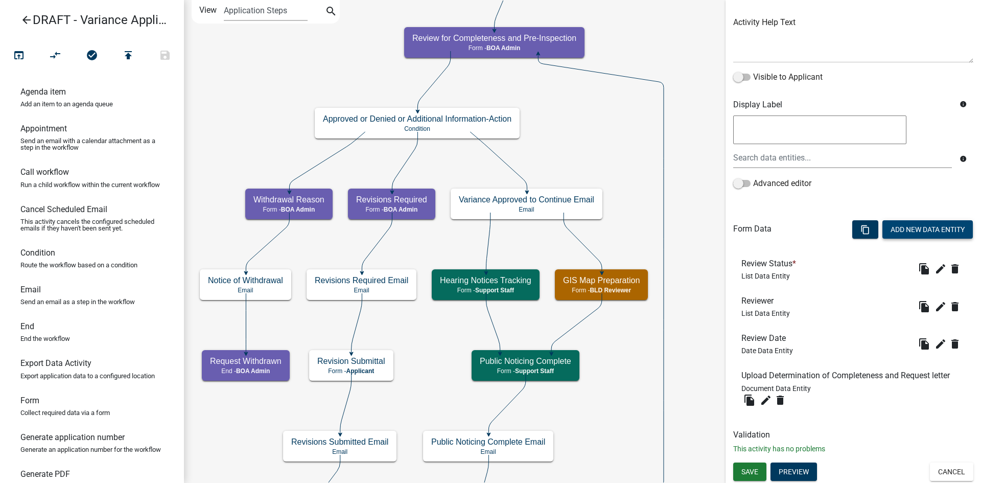
click at [916, 231] on button "Add New Data Entity" at bounding box center [927, 229] width 90 height 18
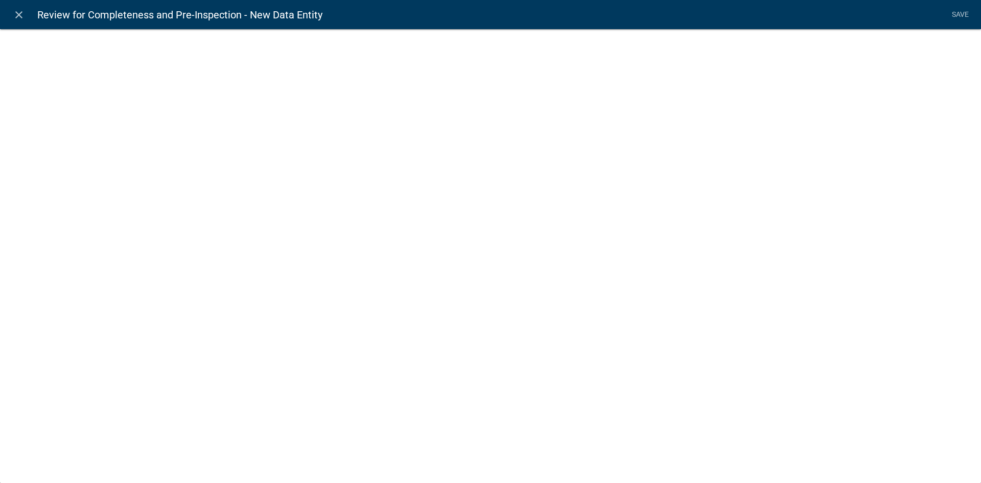
select select
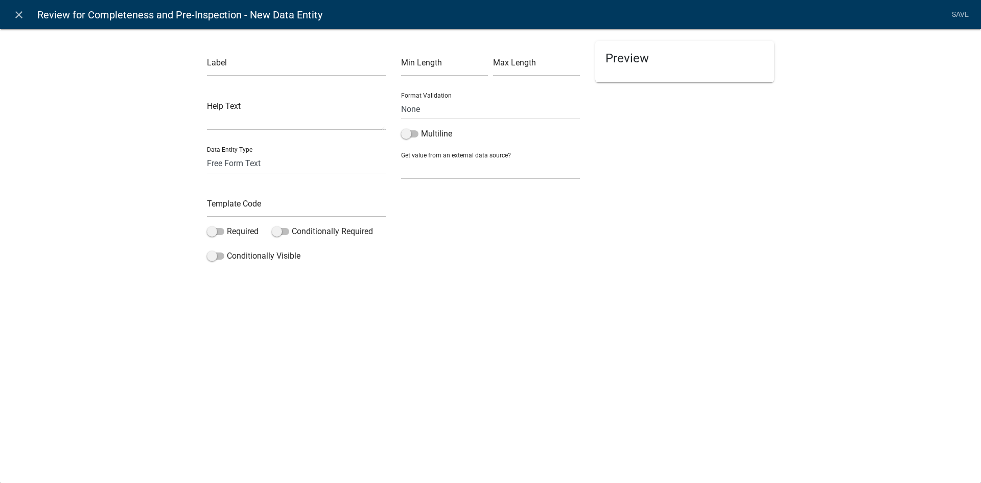
click at [261, 51] on div "Label" at bounding box center [296, 58] width 179 height 35
click at [258, 68] on input "text" at bounding box center [296, 65] width 179 height 21
type input "Town Clerk Email"
click at [237, 199] on input "text" at bounding box center [296, 206] width 179 height 21
type input "T"
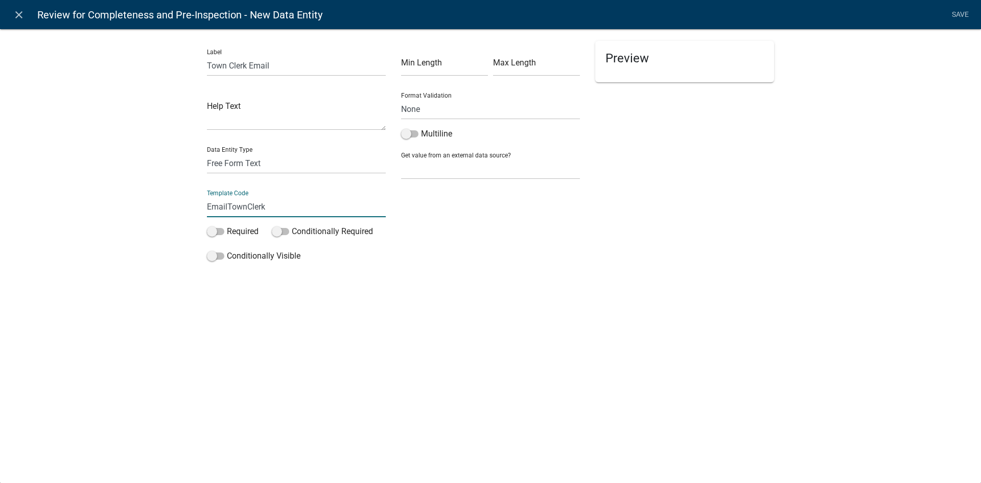
type input "EmailTownClerk"
click at [165, 219] on div "Label Town Clerk Email Help Text Data Entity Type Free Form Text Document Displ…" at bounding box center [490, 149] width 981 height 275
click at [432, 108] on select "None Email PhoneNumber" at bounding box center [490, 109] width 179 height 21
select select "0"
click at [401, 99] on select "None Email PhoneNumber" at bounding box center [490, 109] width 179 height 21
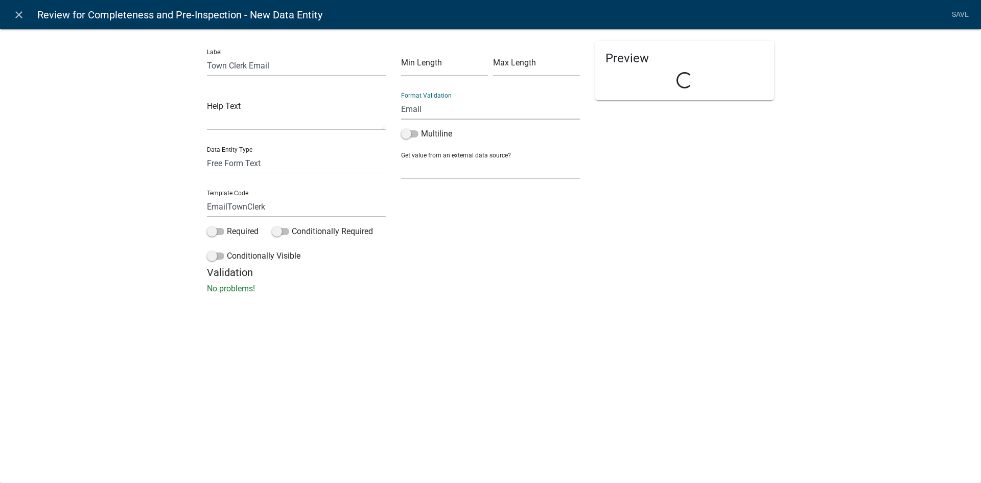
click at [159, 140] on div "Label Town Clerk Email Help Text Data Entity Type Free Form Text Document Displ…" at bounding box center [490, 164] width 981 height 304
click at [692, 211] on div "Preview Town Clerk Email" at bounding box center [684, 153] width 194 height 225
click at [960, 12] on link "Save" at bounding box center [960, 14] width 26 height 19
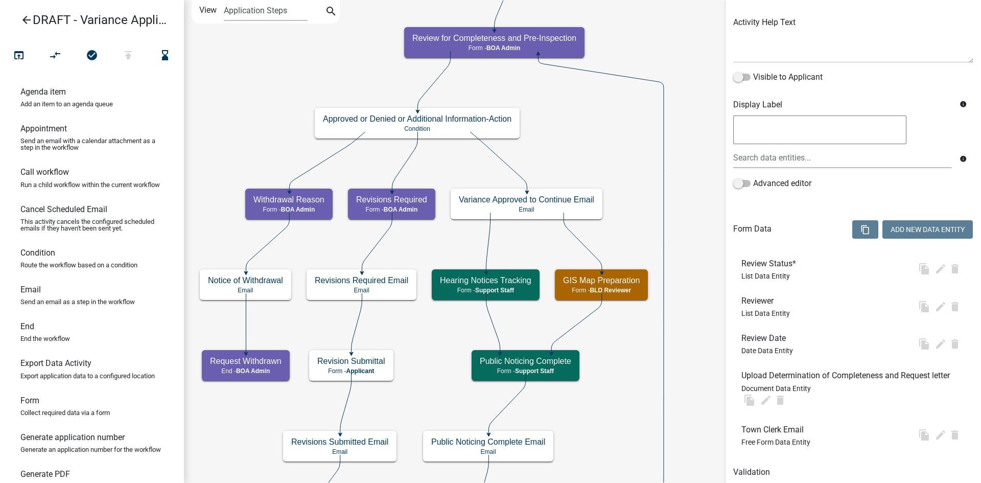
scroll to position [0, 0]
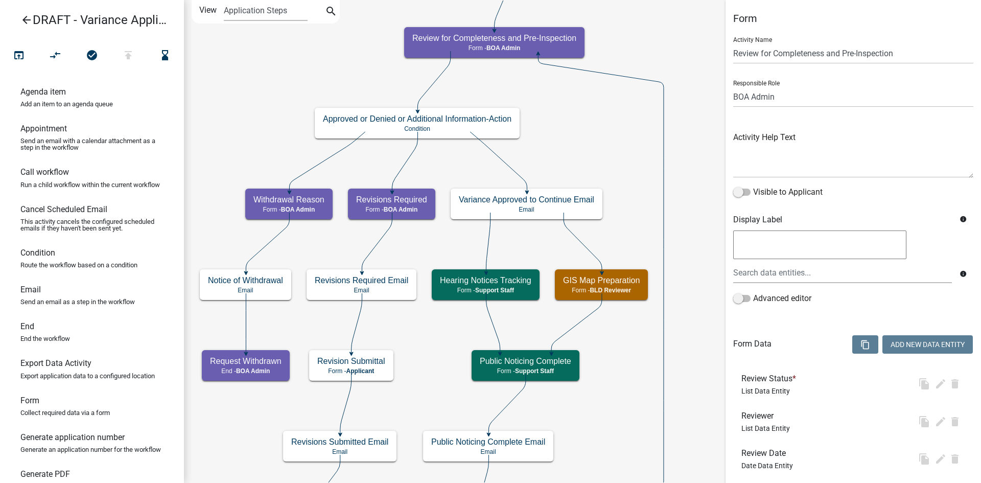
select select "2C074358-C509-44D9-BBA7-1FB74526C0C6"
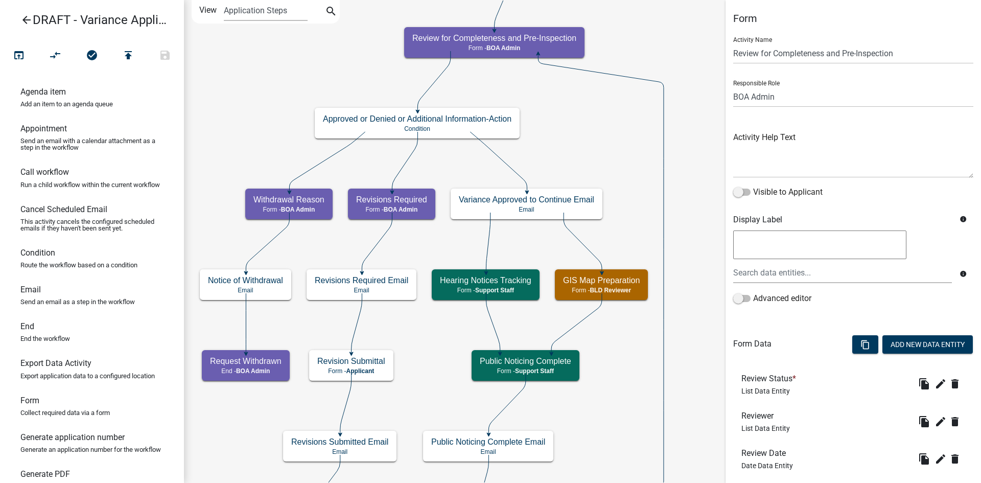
scroll to position [153, 0]
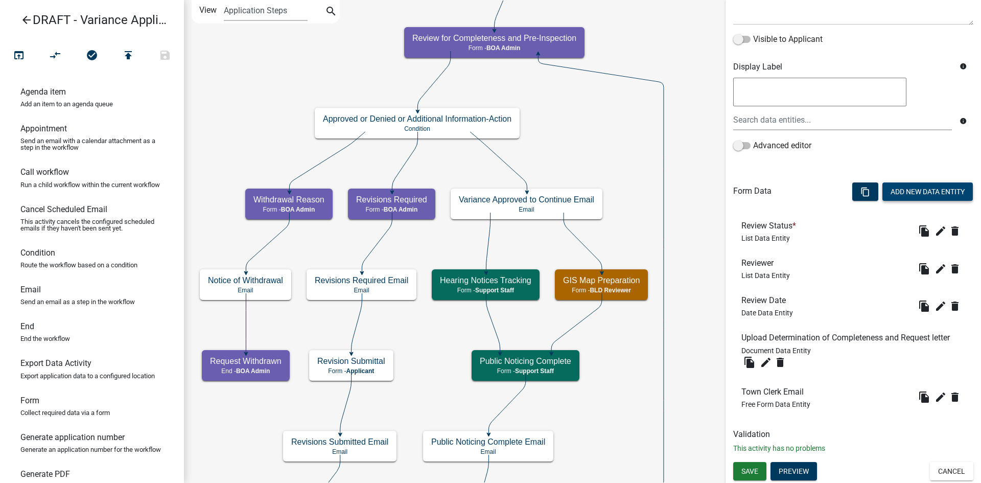
click at [918, 187] on button "Add New Data Entity" at bounding box center [927, 191] width 90 height 18
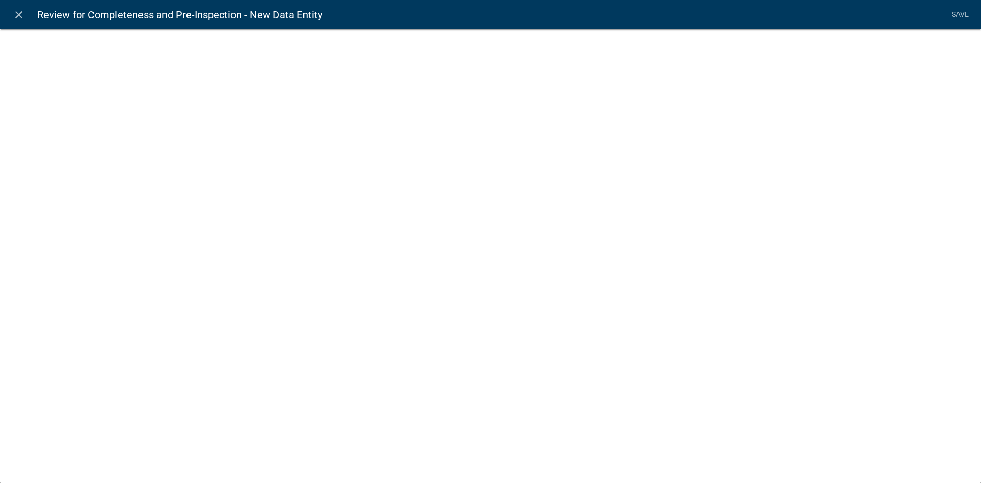
select select
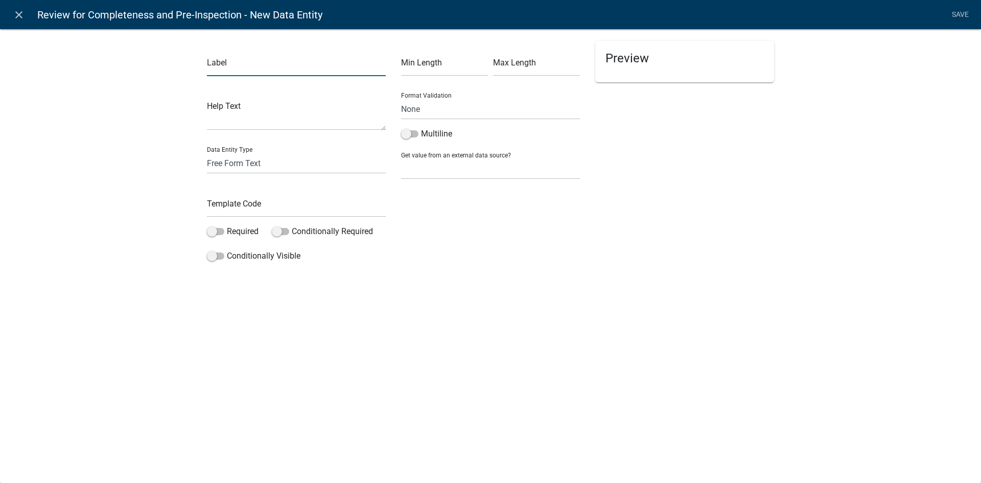
click at [281, 58] on input "text" at bounding box center [296, 65] width 179 height 21
type input "Town Chairman Email"
click at [423, 104] on select "None Email PhoneNumber" at bounding box center [490, 109] width 179 height 21
select select "0"
click at [401, 99] on select "None Email PhoneNumber" at bounding box center [490, 109] width 179 height 21
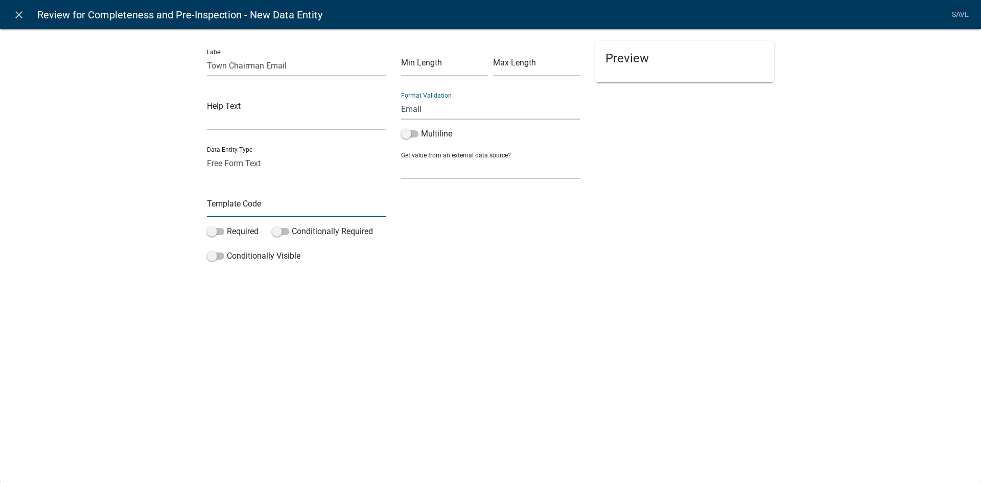
click at [238, 198] on input "text" at bounding box center [296, 206] width 179 height 21
type input "EmailTownChairman"
click at [471, 294] on div "close Review for Completeness and Pre-Inspection - New Data Entity Save Label T…" at bounding box center [490, 241] width 981 height 483
click at [959, 17] on link "Save" at bounding box center [960, 14] width 26 height 19
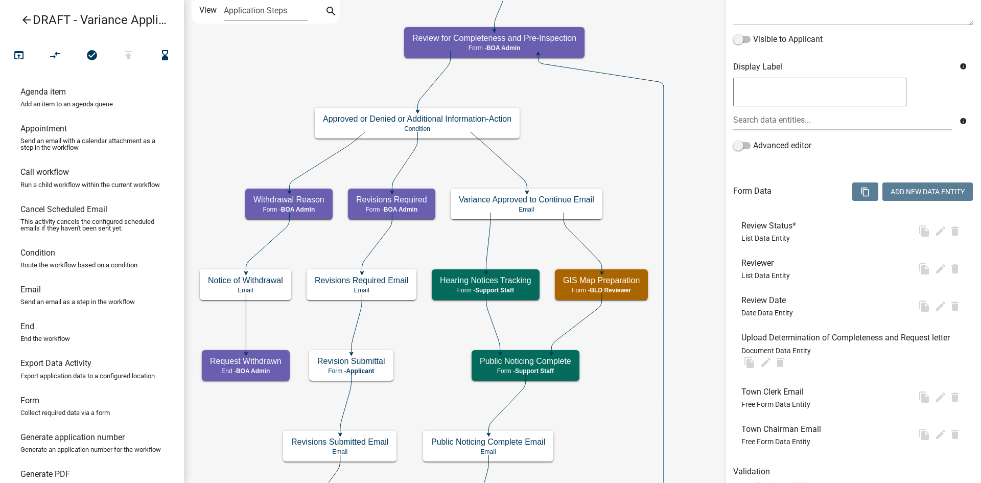
scroll to position [0, 0]
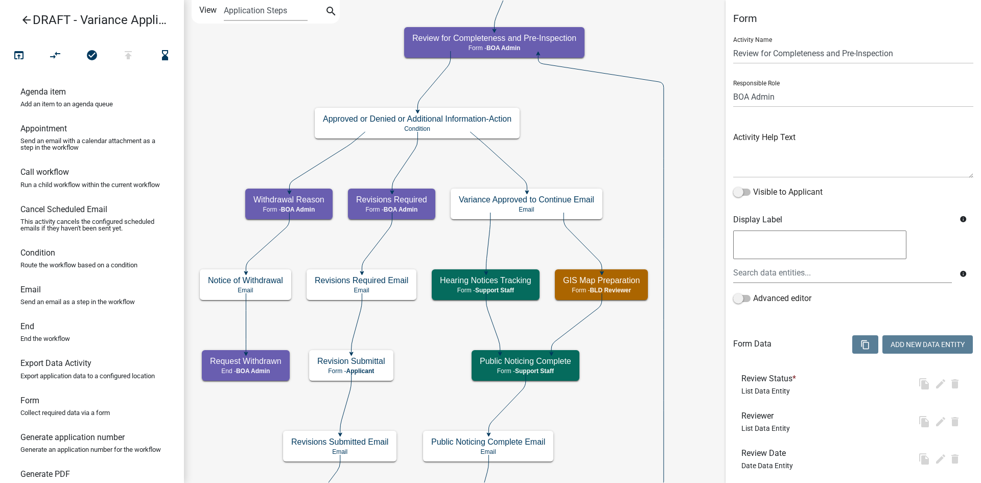
select select "2C074358-C509-44D9-BBA7-1FB74526C0C6"
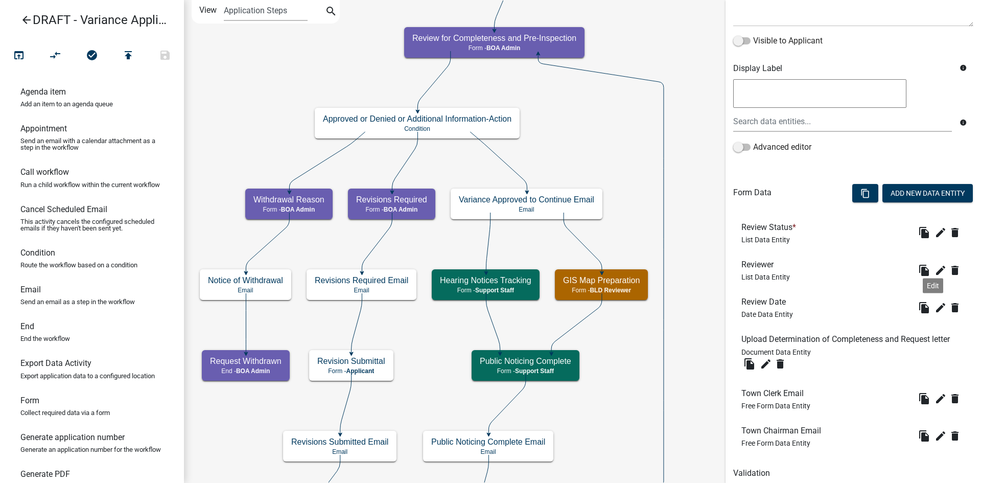
scroll to position [190, 0]
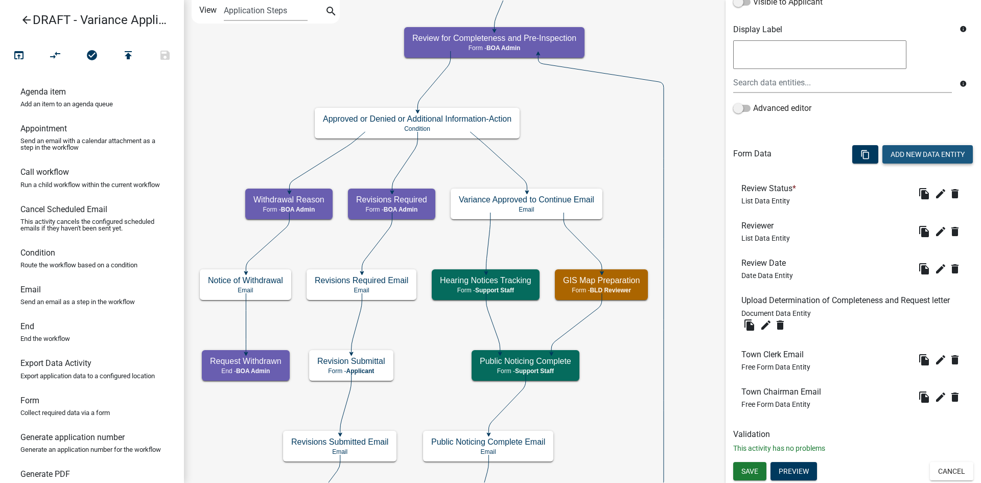
click at [901, 151] on button "Add New Data Entity" at bounding box center [927, 154] width 90 height 18
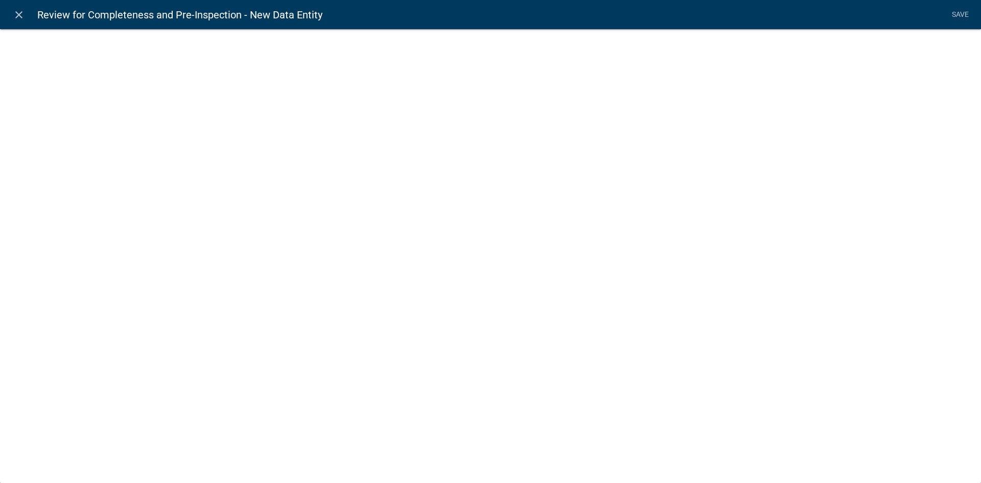
select select
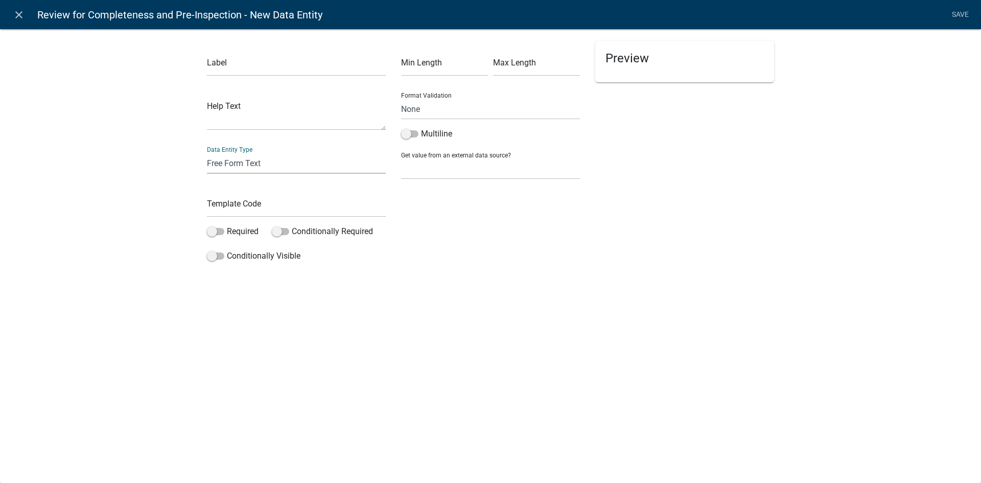
click at [251, 158] on select "Free Form Text Document Display Entity Value Fee Numeric Data Date Map Sketch D…" at bounding box center [296, 163] width 179 height 21
select select "document"
click at [207, 153] on select "Free Form Text Document Display Entity Value Fee Numeric Data Date Map Sketch D…" at bounding box center [296, 163] width 179 height 21
select select "document"
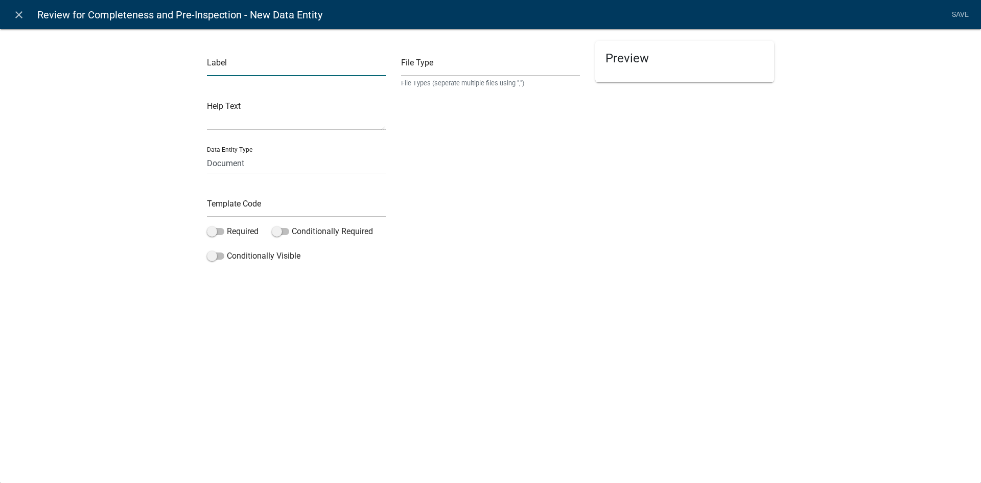
click at [221, 61] on input "text" at bounding box center [296, 65] width 179 height 21
type input "Upload Town Packet"
click at [239, 201] on input "text" at bounding box center [296, 206] width 179 height 21
drag, startPoint x: 208, startPoint y: 205, endPoint x: 213, endPoint y: 204, distance: 5.3
click at [208, 205] on input "TownPacketUpload" at bounding box center [296, 206] width 179 height 21
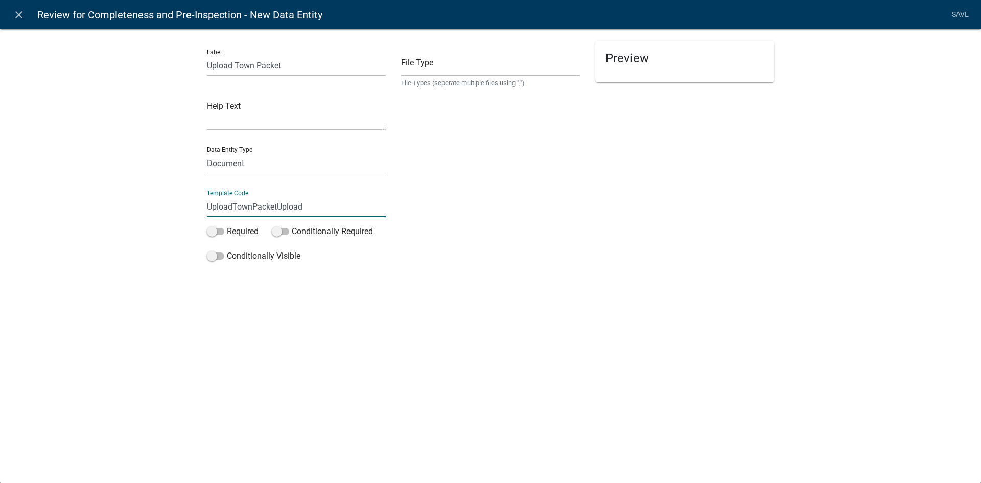
click at [315, 197] on input "UploadTownPacketUpload" at bounding box center [296, 206] width 179 height 21
drag, startPoint x: 311, startPoint y: 203, endPoint x: 278, endPoint y: 207, distance: 32.4
click at [278, 207] on input "UploadTownPacketUpload" at bounding box center [296, 206] width 179 height 21
type input "UploadTownPacket"
click at [405, 276] on div "Label Upload Town Packet Help Text Data Entity Type Free Form Text Document Dis…" at bounding box center [490, 149] width 981 height 275
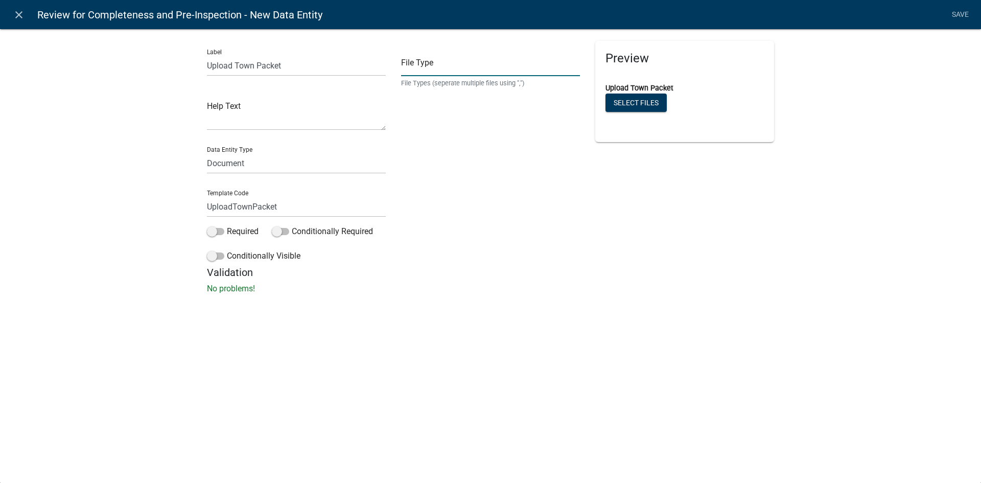
click at [429, 67] on input "text" at bounding box center [490, 65] width 179 height 21
type input "pdf"
click at [493, 293] on p "No problems!" at bounding box center [490, 288] width 567 height 12
click at [967, 13] on link "Save" at bounding box center [960, 14] width 26 height 19
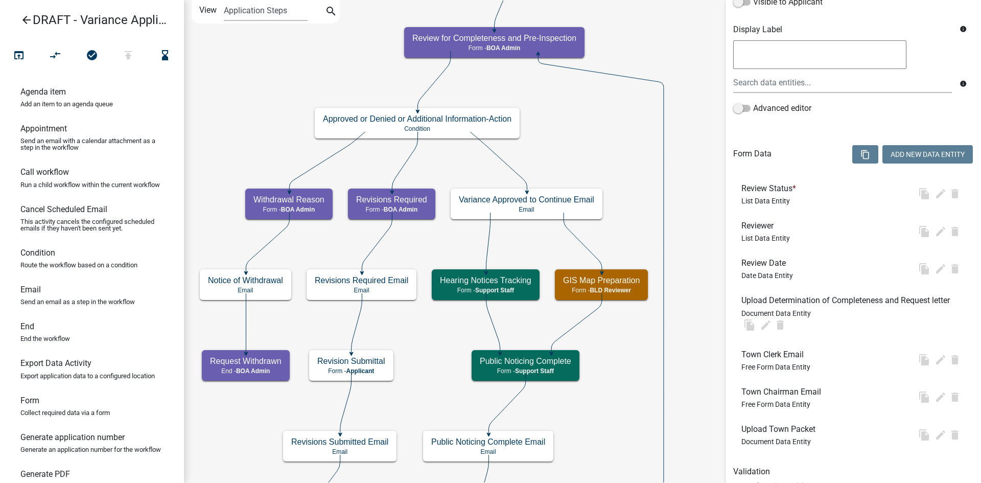
scroll to position [0, 0]
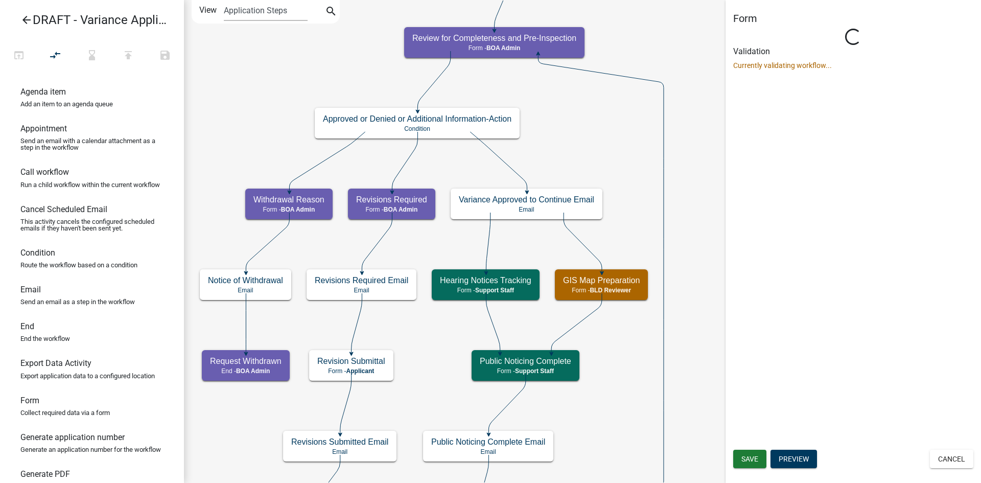
select select "2C074358-C509-44D9-BBA7-1FB74526C0C6"
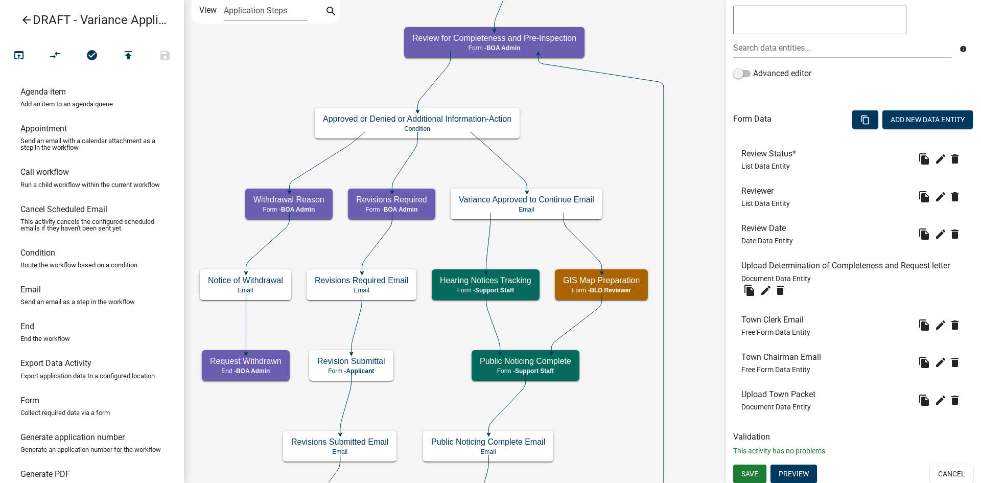
scroll to position [227, 0]
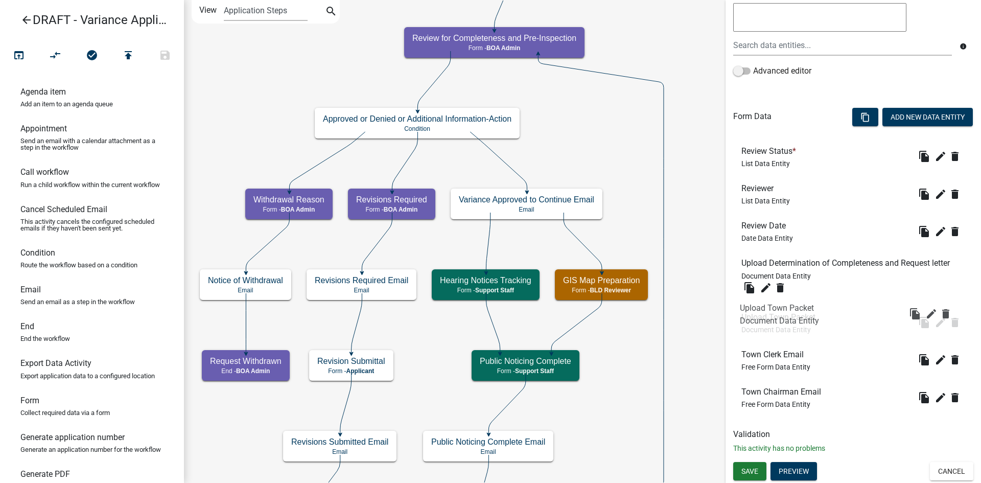
drag, startPoint x: 784, startPoint y: 397, endPoint x: 783, endPoint y: 312, distance: 85.8
drag, startPoint x: 750, startPoint y: 469, endPoint x: 756, endPoint y: 456, distance: 15.3
click at [750, 469] on span "Save" at bounding box center [749, 471] width 17 height 8
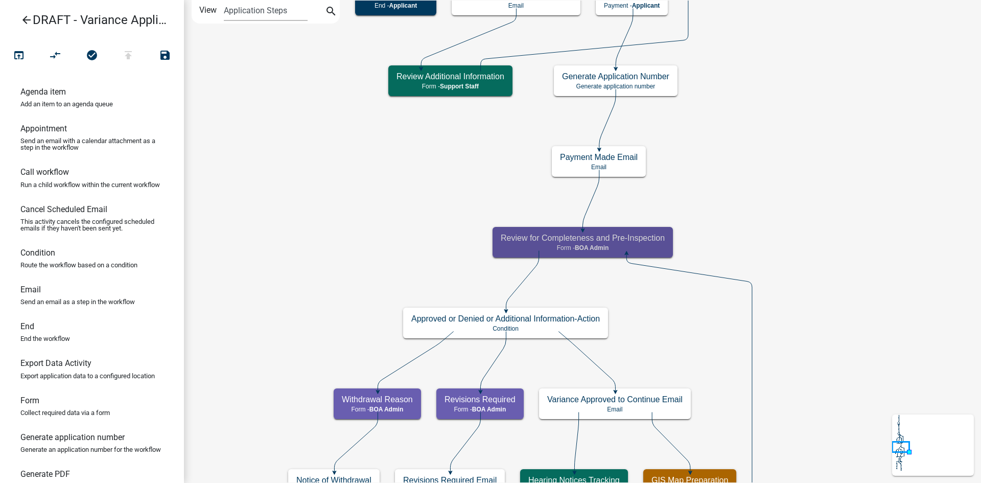
scroll to position [0, 0]
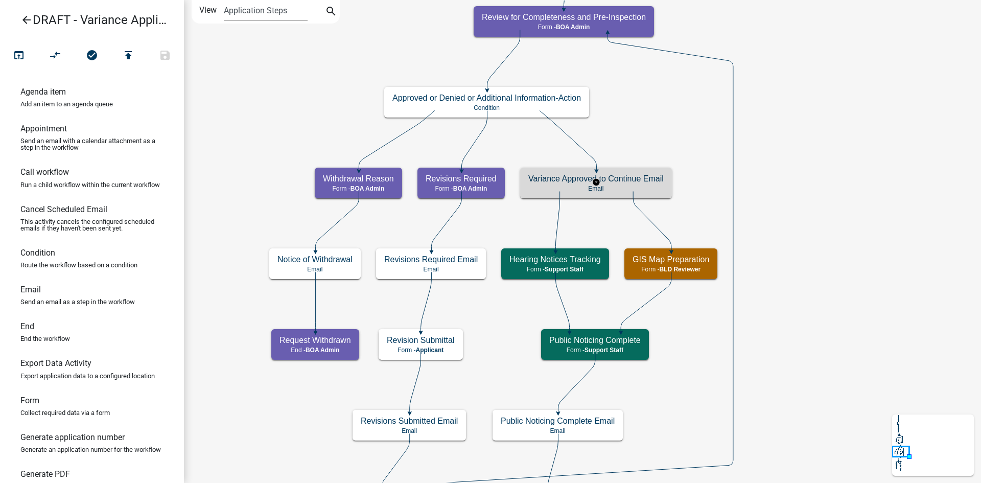
click at [626, 187] on p "Email" at bounding box center [595, 188] width 135 height 7
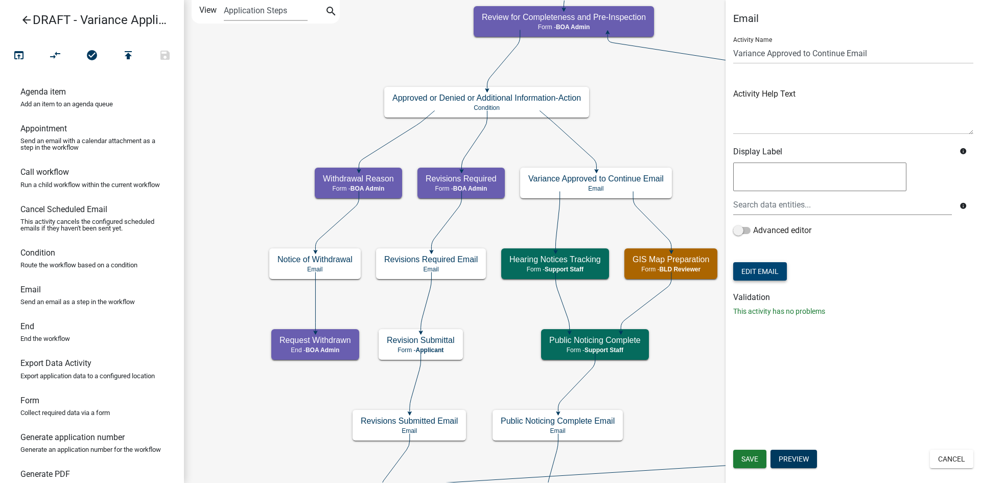
click at [772, 272] on button "Edit Email" at bounding box center [760, 271] width 54 height 18
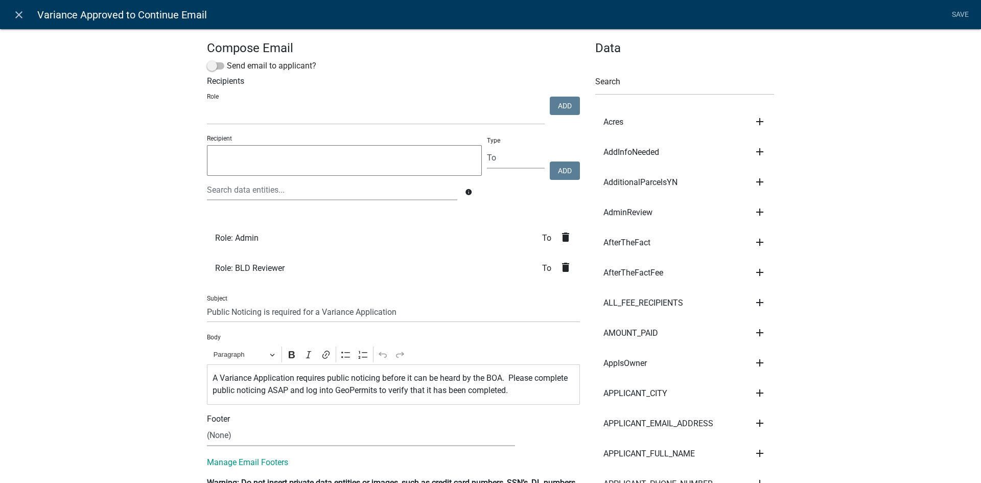
click at [563, 237] on icon "delete" at bounding box center [565, 237] width 12 height 12
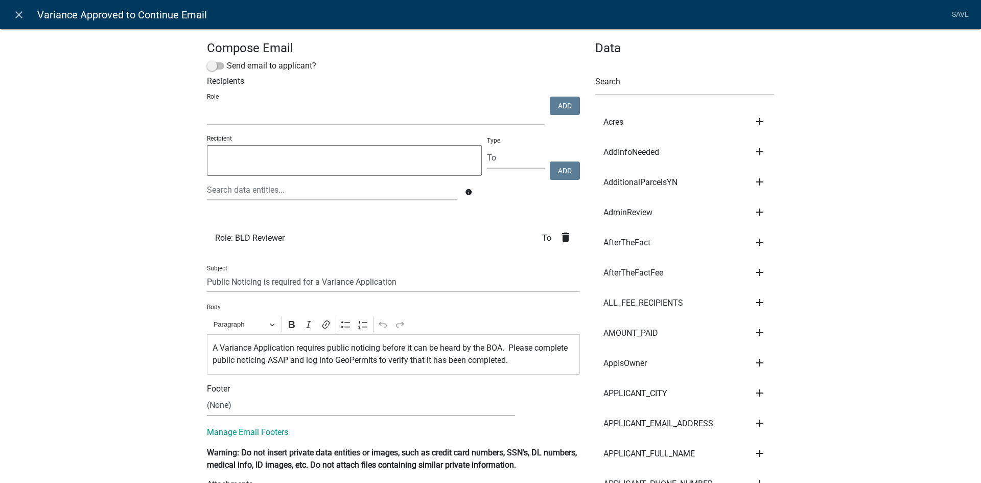
click at [305, 111] on select "BOA Admin LOI Reviewer Support Staff LIO - Safe At Home Custodian Inspector - A…" at bounding box center [376, 114] width 338 height 21
select select "2c074358-c509-44d9-bba7-1fb74526c0c6"
click at [207, 104] on select "BOA Admin LOI Reviewer Support Staff LIO - Safe At Home Custodian Inspector - A…" at bounding box center [376, 114] width 338 height 21
click at [554, 112] on button "Add" at bounding box center [565, 106] width 30 height 18
select select
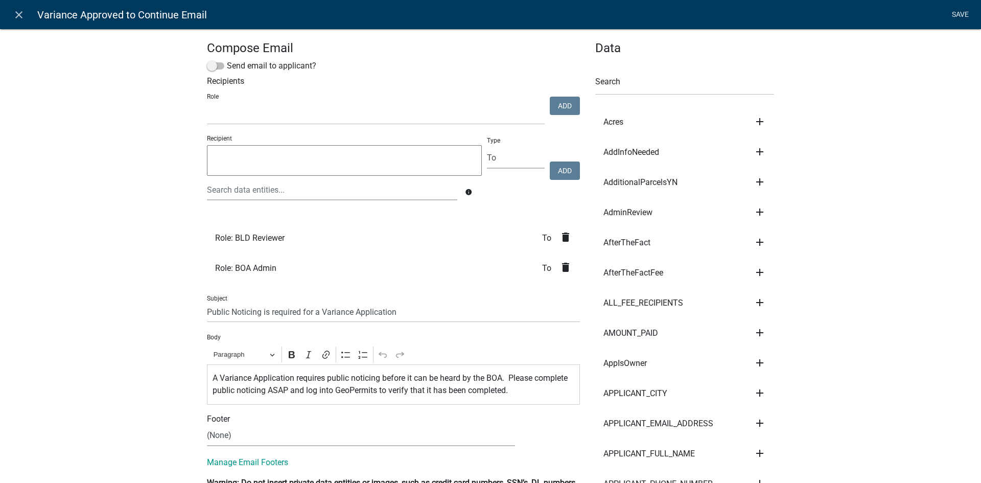
click at [960, 14] on link "Save" at bounding box center [960, 14] width 26 height 19
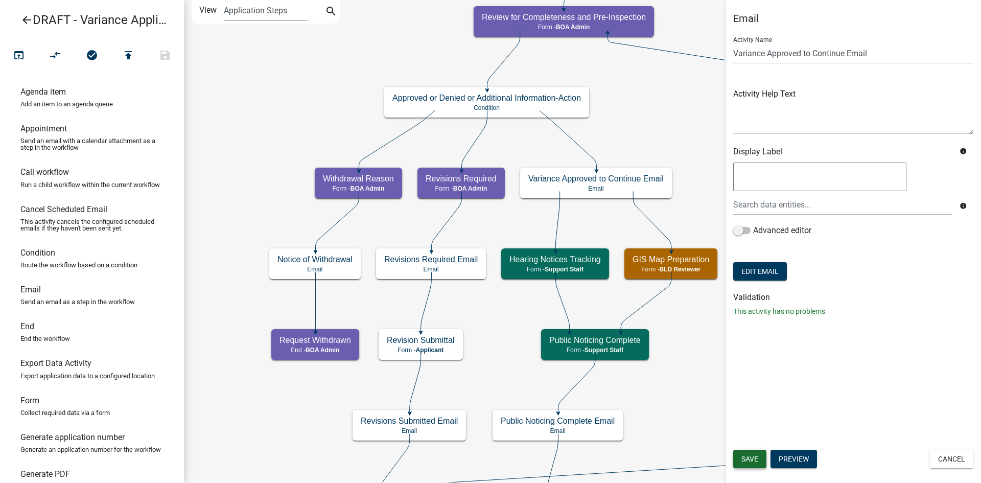
click at [757, 460] on span "Save" at bounding box center [749, 459] width 17 height 8
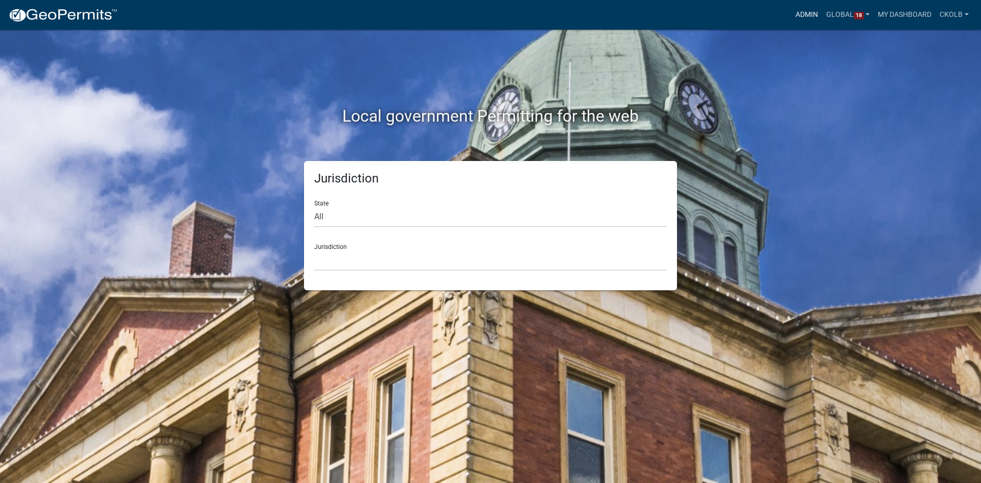
click at [807, 20] on link "Admin" at bounding box center [806, 14] width 31 height 19
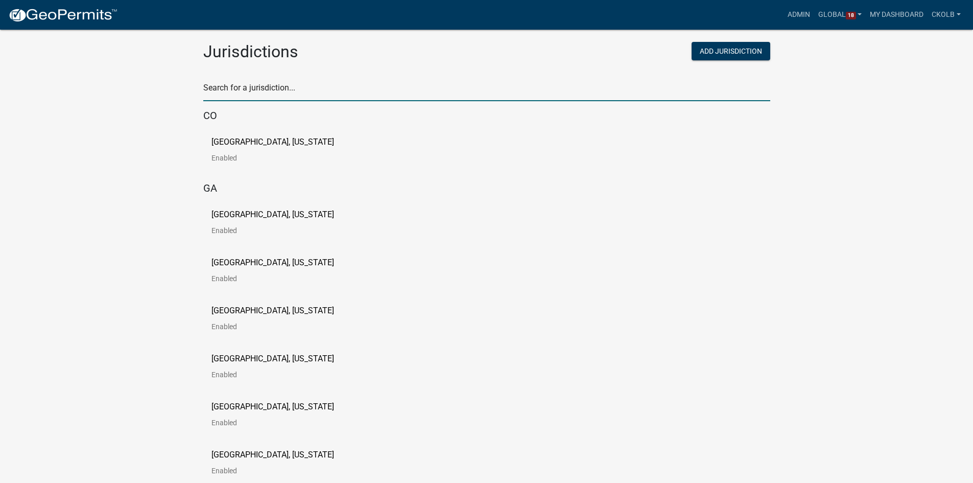
click at [283, 91] on input "text" at bounding box center [486, 90] width 567 height 21
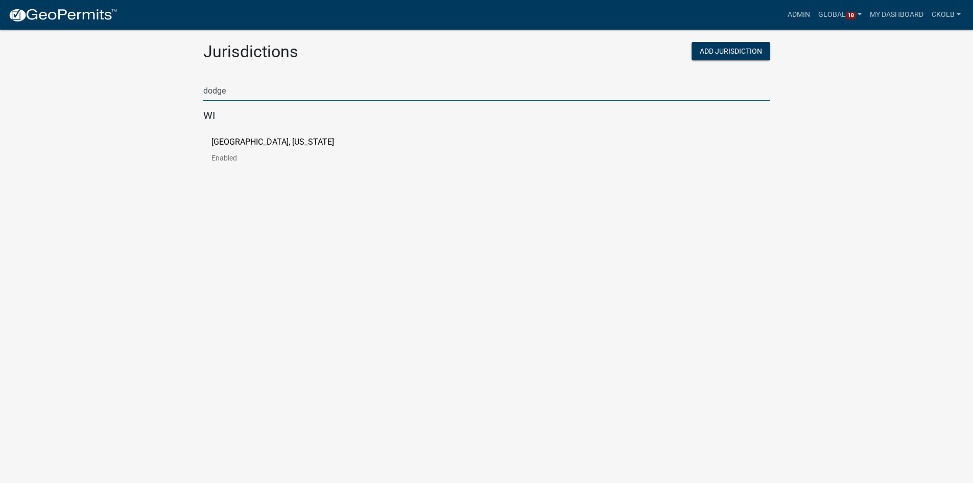
type input "dodge"
click at [273, 135] on div "Dodge County, Wisconsin Enabled" at bounding box center [486, 154] width 567 height 48
click at [278, 141] on p "Dodge County, Wisconsin" at bounding box center [272, 142] width 123 height 8
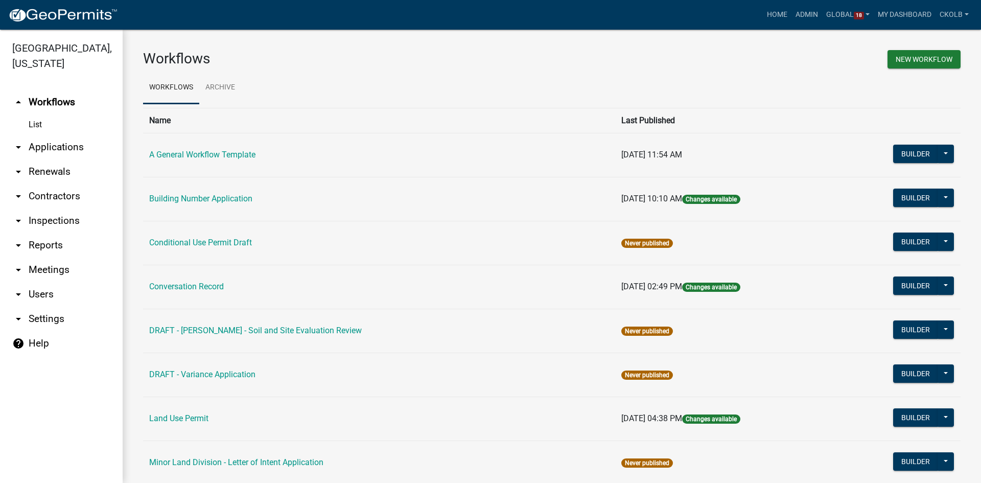
drag, startPoint x: 47, startPoint y: 296, endPoint x: 52, endPoint y: 304, distance: 9.1
click at [47, 296] on link "arrow_drop_down Users" at bounding box center [61, 294] width 123 height 25
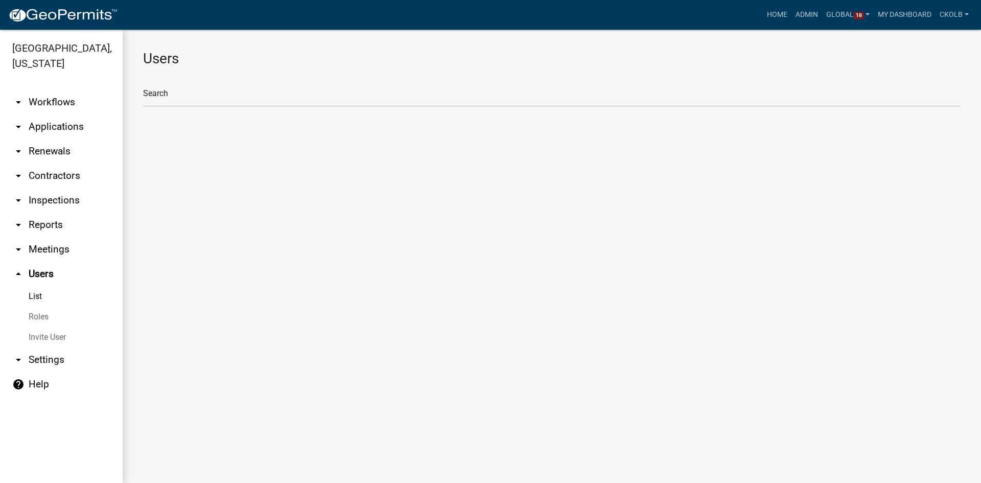
click at [55, 317] on link "Roles" at bounding box center [61, 316] width 123 height 20
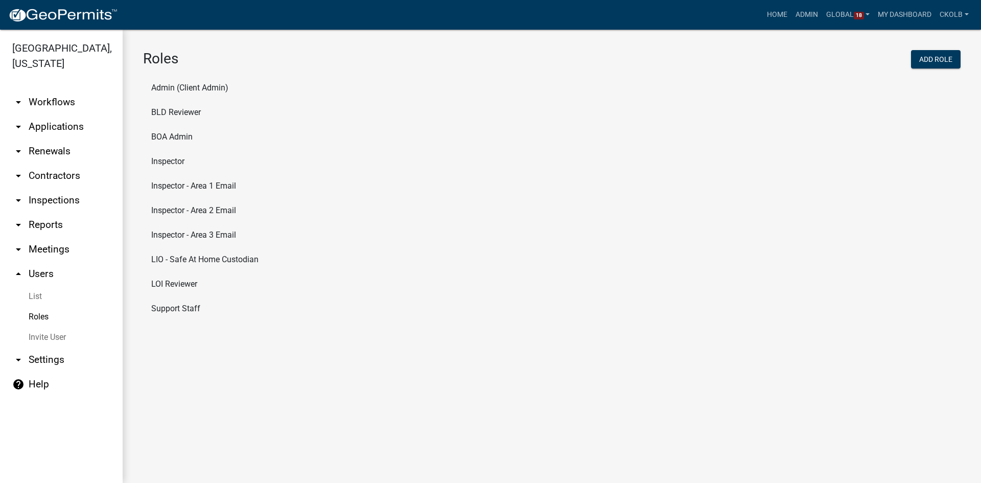
click at [180, 111] on li "BLD Reviewer" at bounding box center [551, 112] width 817 height 25
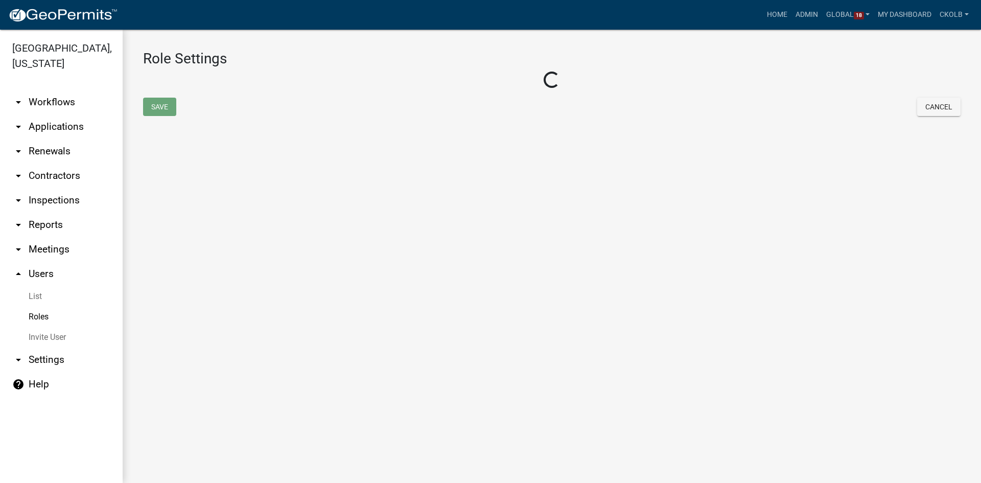
select select "3: orange"
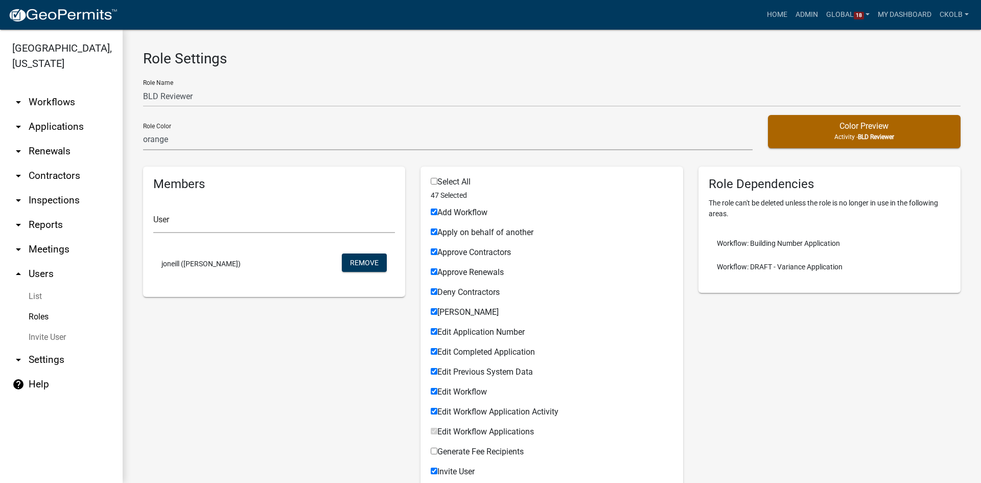
click at [45, 315] on link "Roles" at bounding box center [61, 316] width 123 height 20
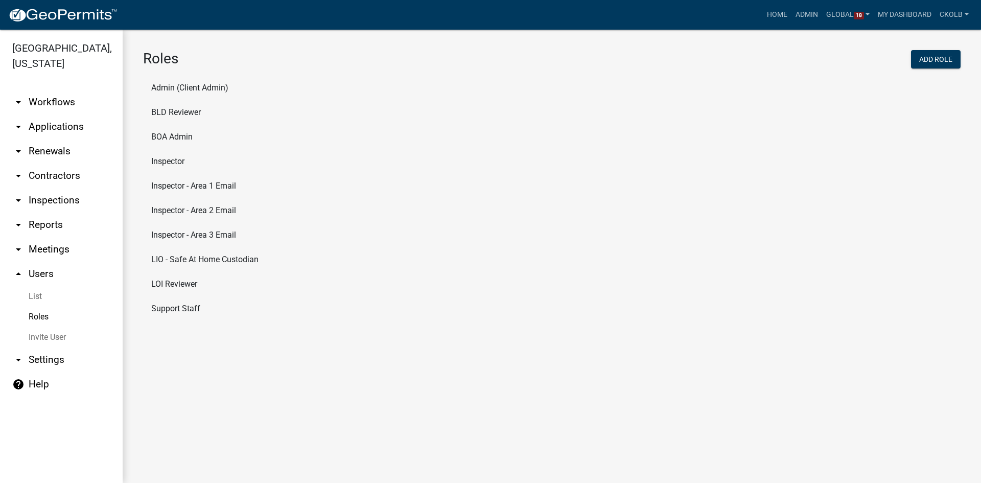
click at [176, 287] on li "LOI Reviewer" at bounding box center [551, 284] width 817 height 25
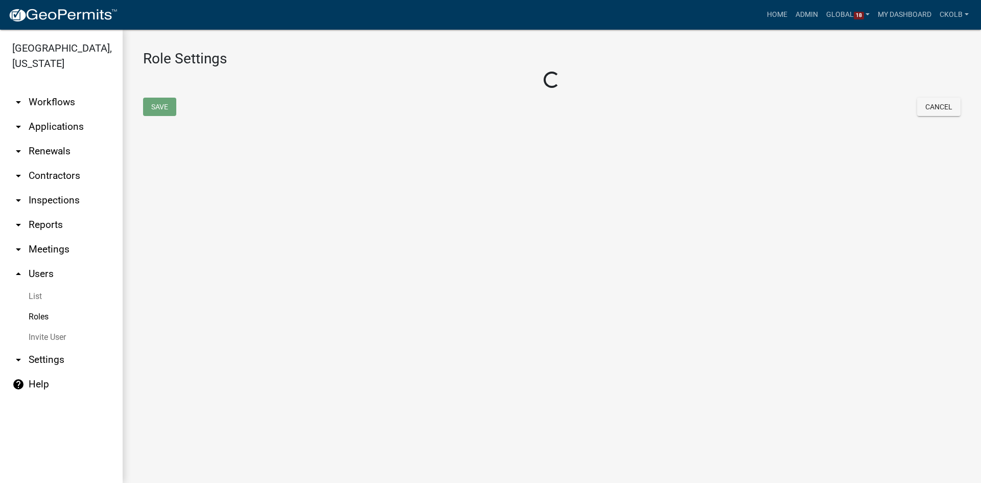
select select "5: purple"
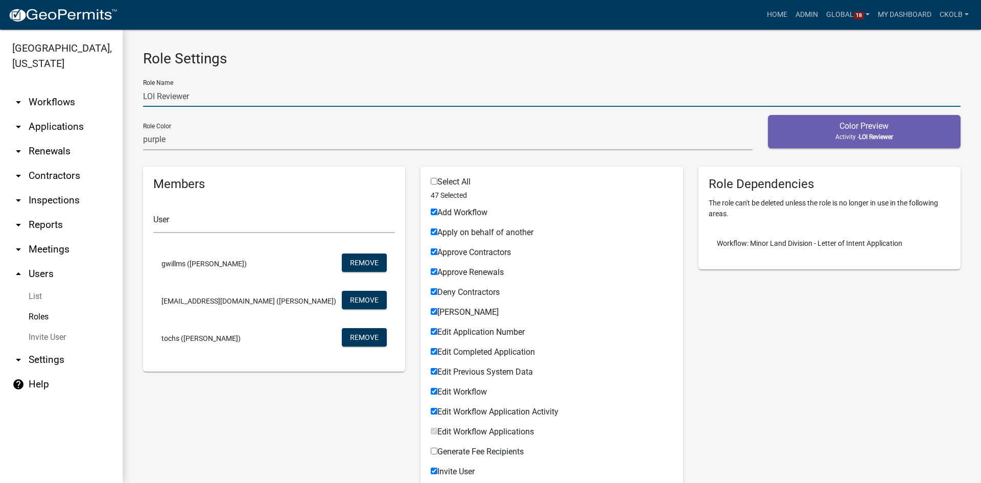
click at [204, 95] on input "LOI Reviewer" at bounding box center [551, 96] width 817 height 21
click at [205, 96] on input "BOA Reviewer" at bounding box center [551, 96] width 817 height 21
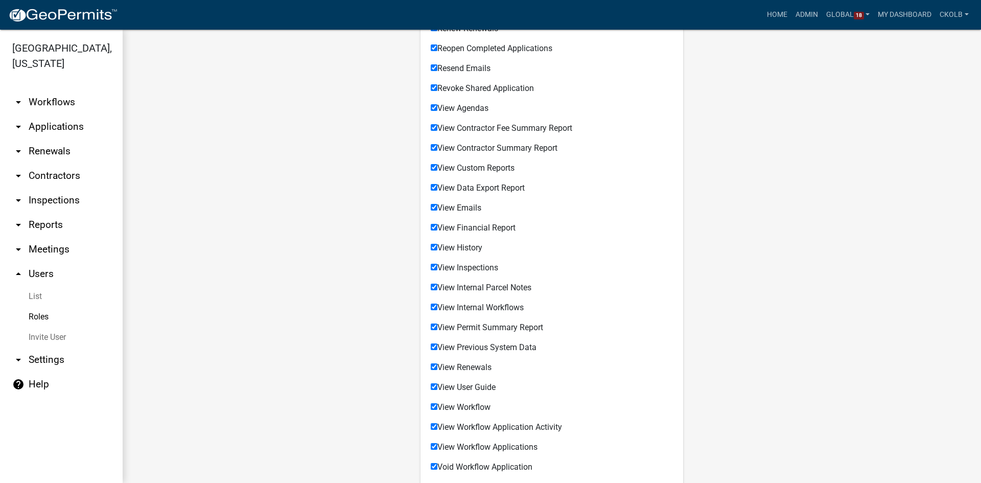
scroll to position [783, 0]
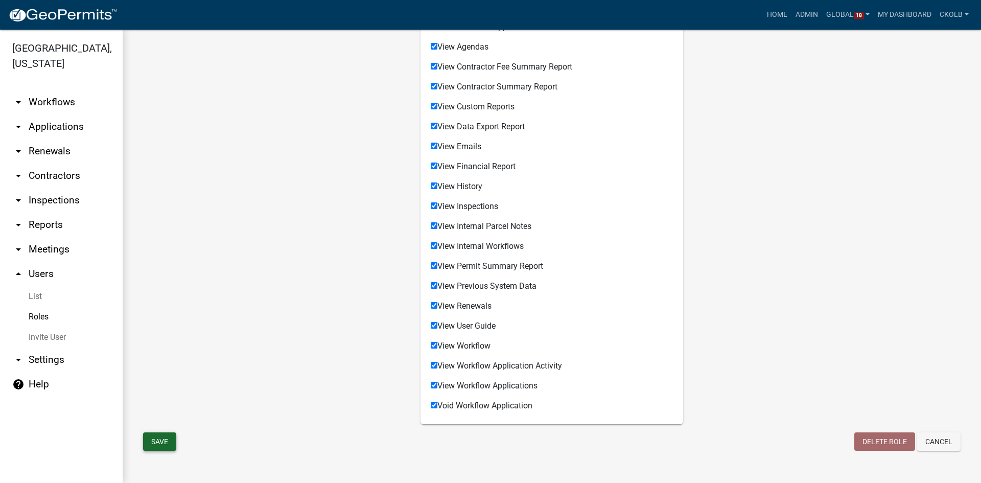
type input "BOA Reviewer"
click at [155, 438] on button "Save" at bounding box center [159, 441] width 33 height 18
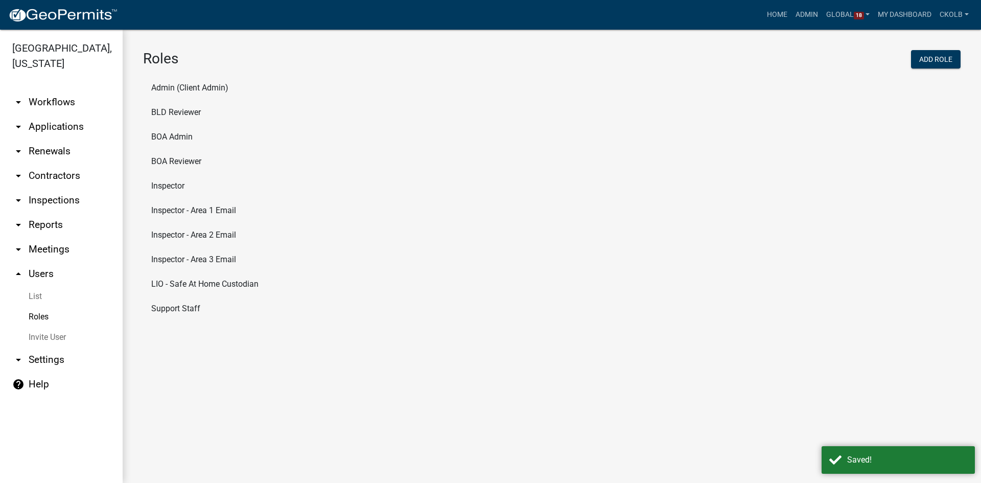
click at [173, 113] on li "BLD Reviewer" at bounding box center [551, 112] width 817 height 25
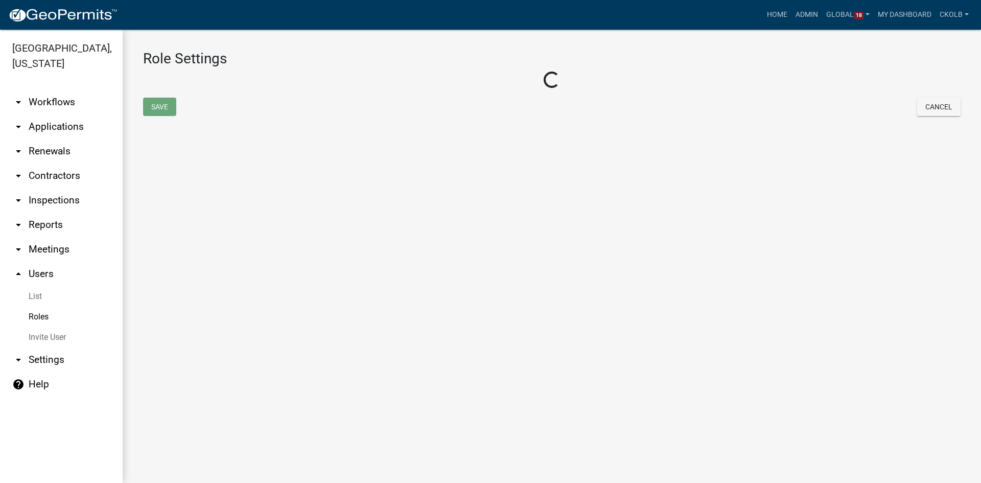
select select "3: orange"
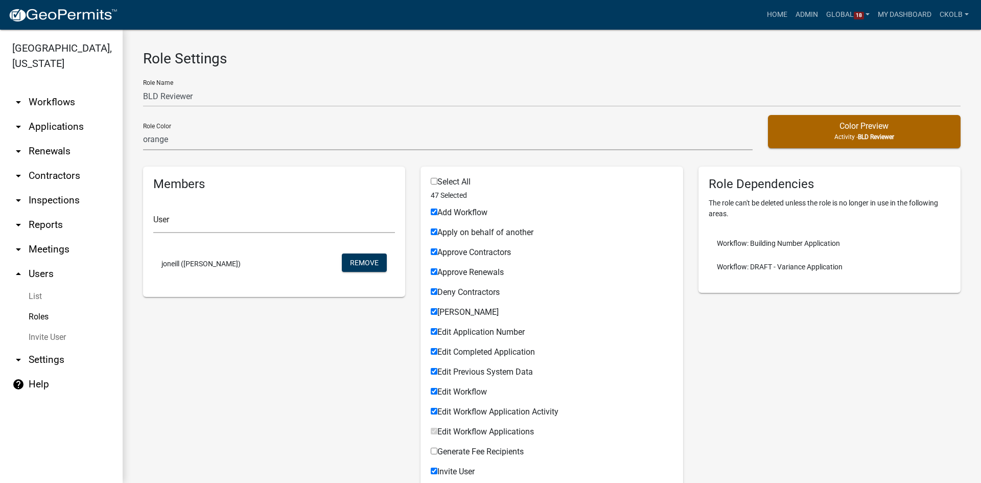
drag, startPoint x: 36, startPoint y: 315, endPoint x: 45, endPoint y: 317, distance: 9.5
click at [36, 315] on link "Roles" at bounding box center [61, 316] width 123 height 20
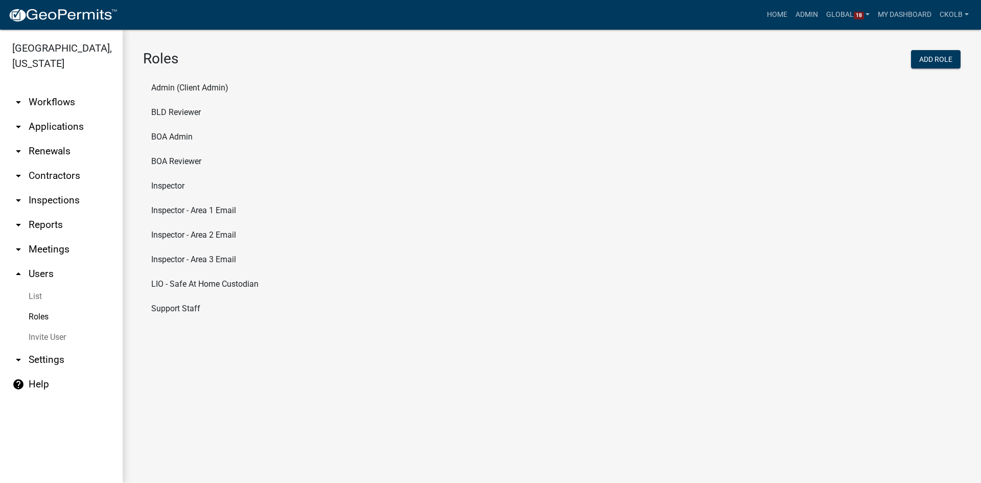
click at [183, 155] on li "BOA Reviewer" at bounding box center [551, 161] width 817 height 25
select select "5: purple"
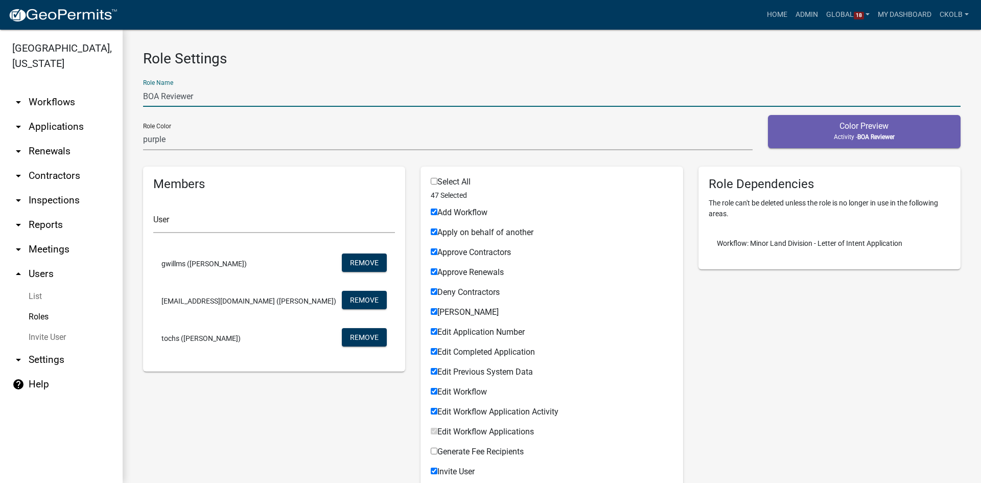
drag, startPoint x: 157, startPoint y: 96, endPoint x: 138, endPoint y: 95, distance: 19.4
type input "Land Use Reviewer"
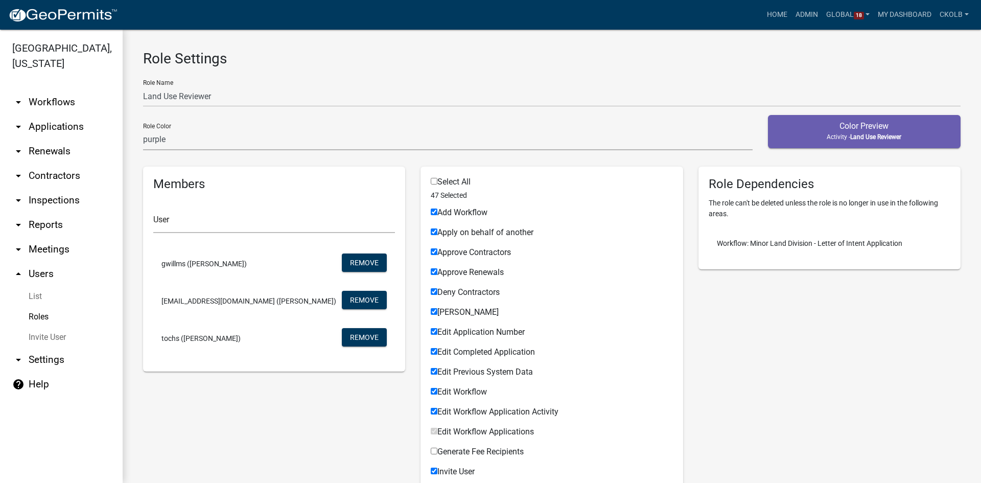
click at [281, 63] on h3 "Role Settings" at bounding box center [551, 58] width 817 height 17
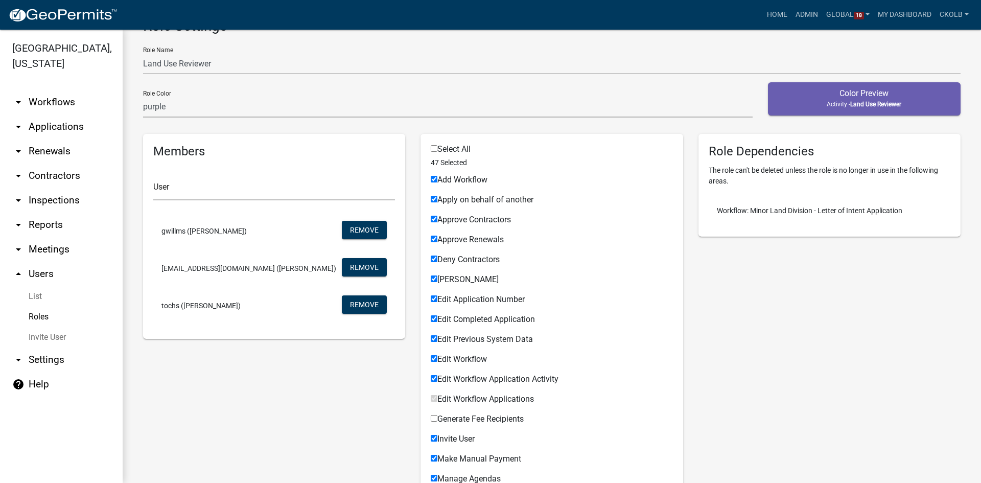
scroll to position [51, 0]
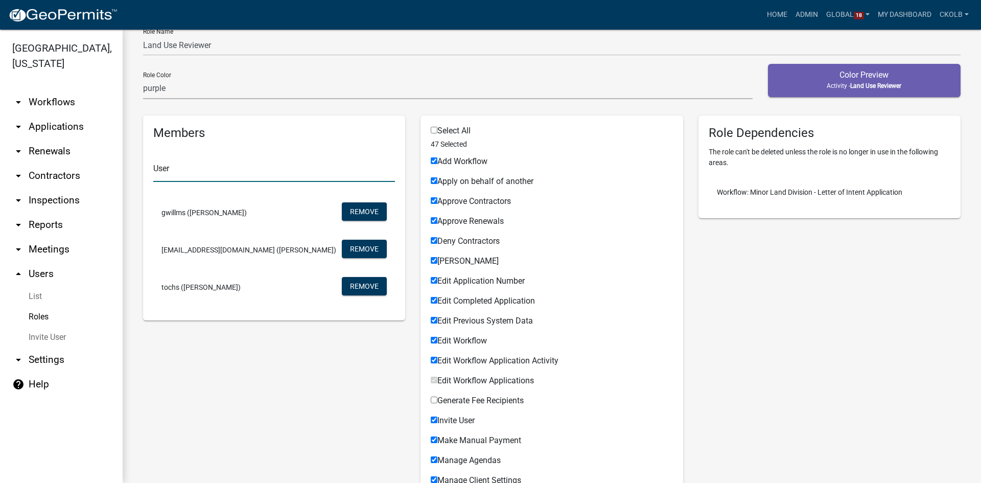
click at [175, 173] on input "text" at bounding box center [274, 171] width 242 height 21
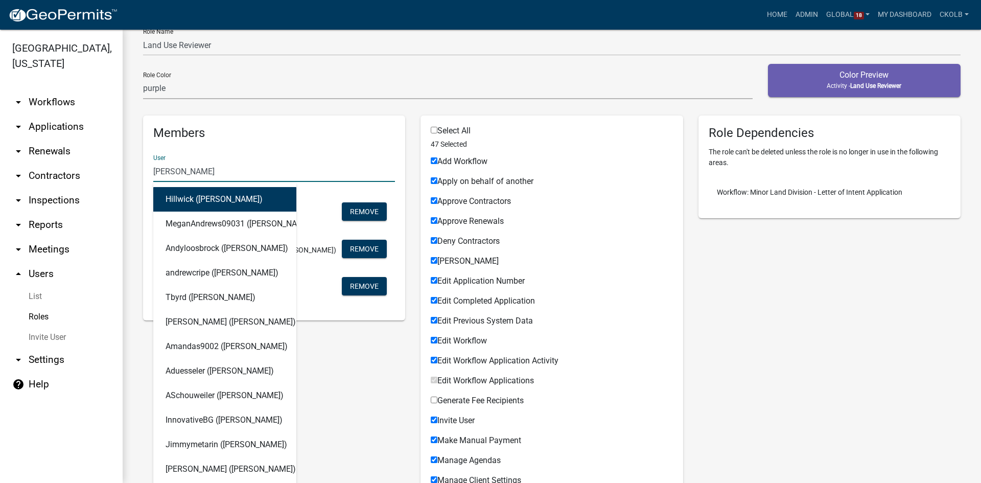
type input "andrew obrion"
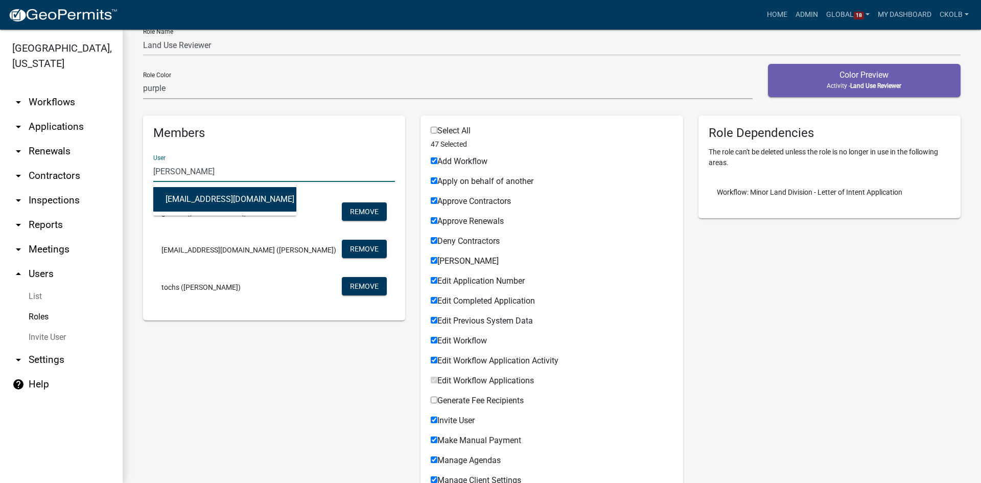
click at [218, 198] on button "aobrion@co.dodge.wi.us (Andrew OBrion)" at bounding box center [224, 199] width 143 height 25
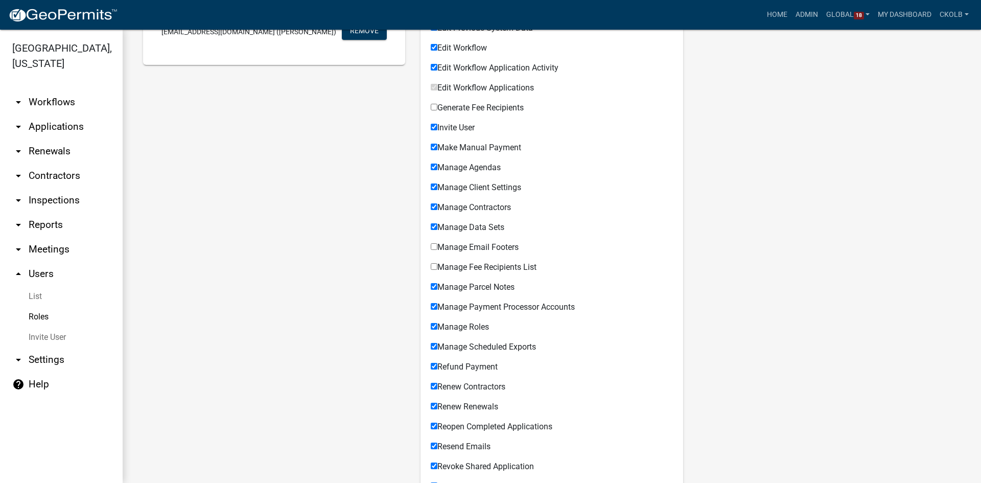
scroll to position [272, 0]
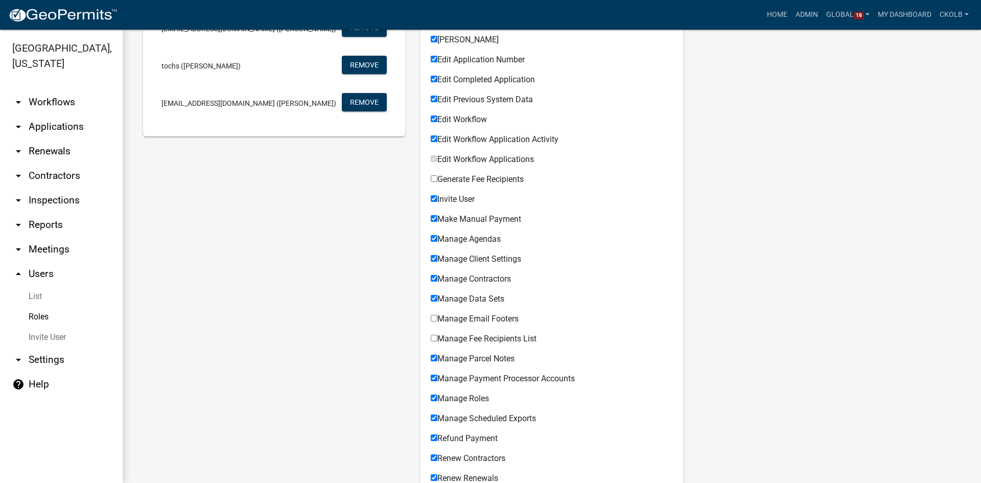
click at [461, 319] on label "Manage Email Footers" at bounding box center [475, 319] width 88 height 8
click at [437, 319] on input "Manage Email Footers" at bounding box center [434, 318] width 7 height 7
checkbox input "true"
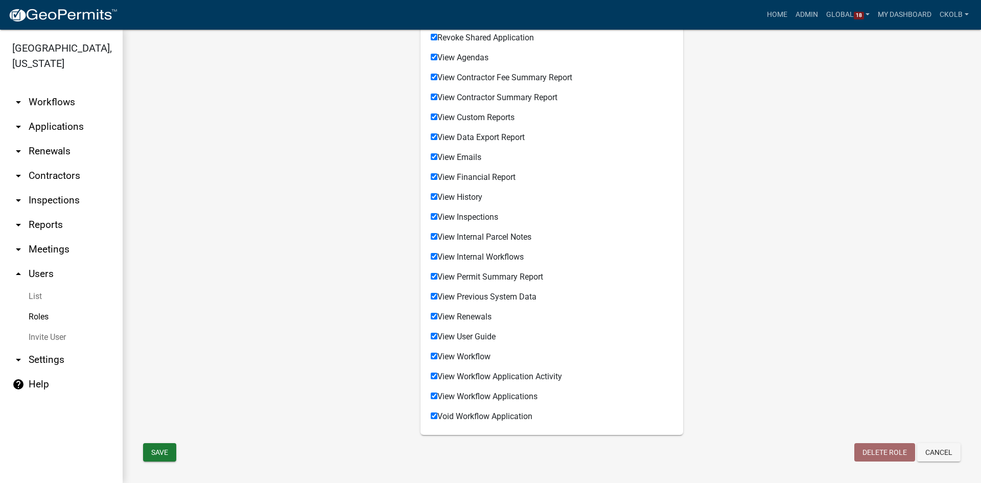
scroll to position [783, 0]
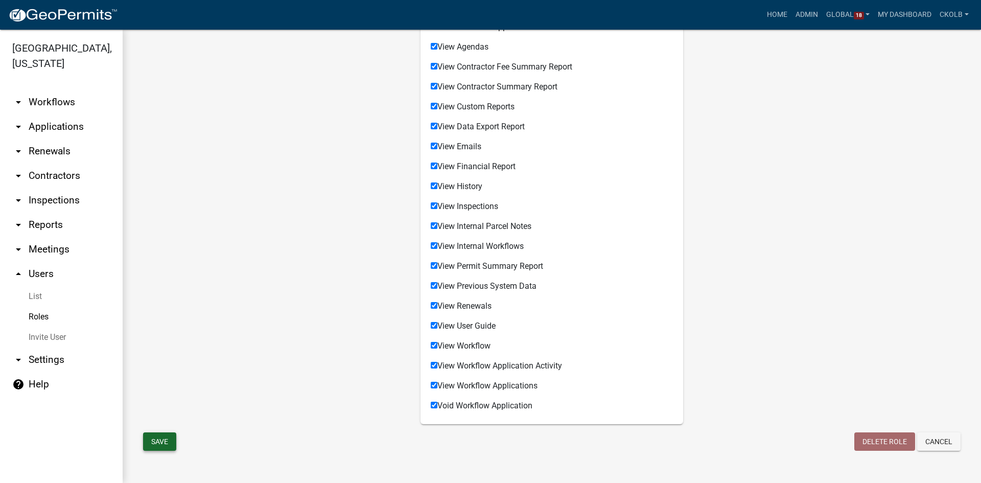
click at [169, 441] on button "Save" at bounding box center [159, 441] width 33 height 18
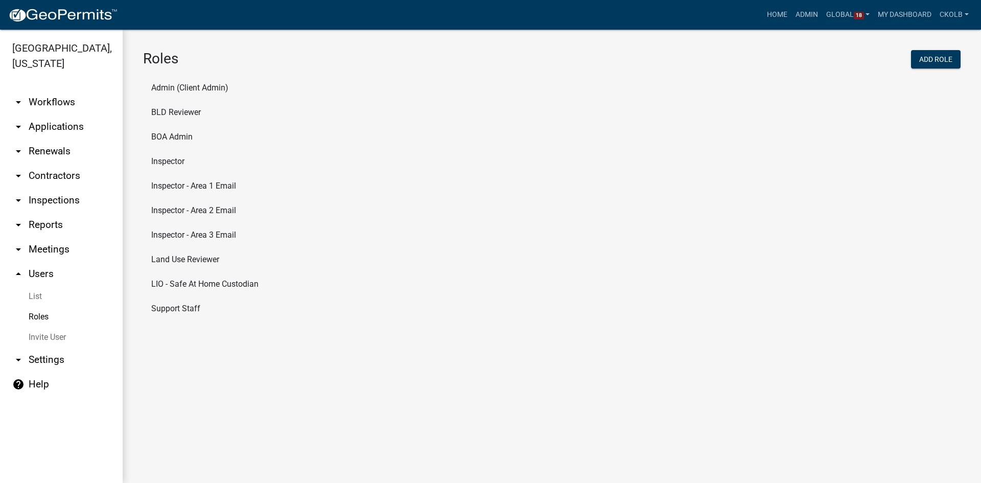
click at [58, 105] on link "arrow_drop_down Workflows" at bounding box center [61, 102] width 123 height 25
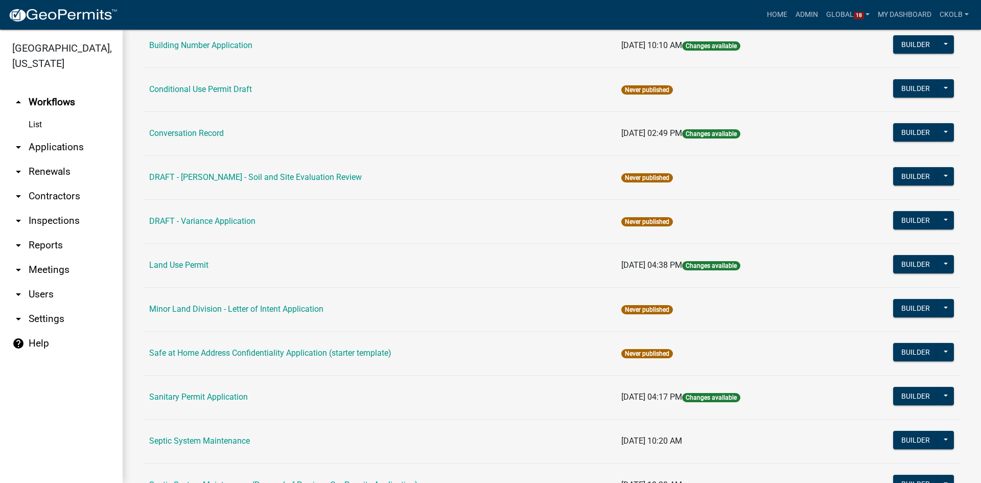
scroll to position [133, 0]
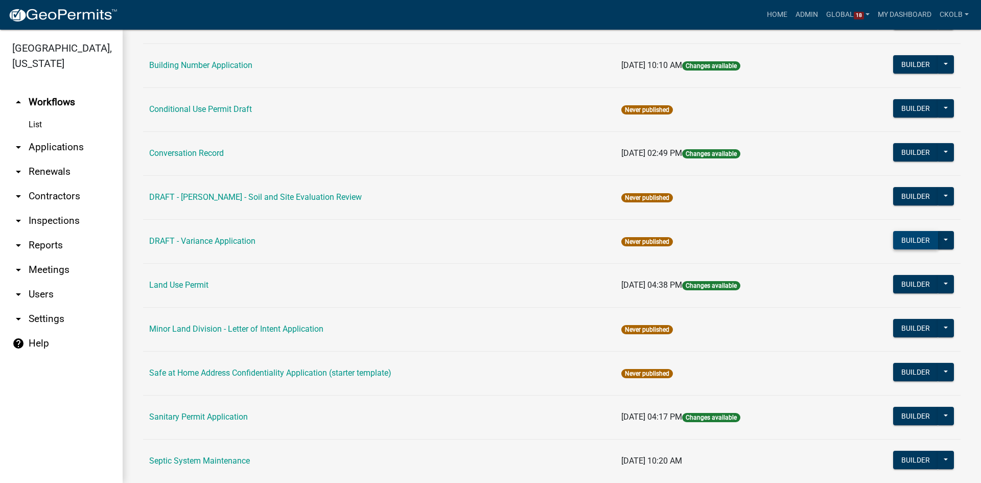
click at [909, 241] on button "Builder" at bounding box center [915, 240] width 45 height 18
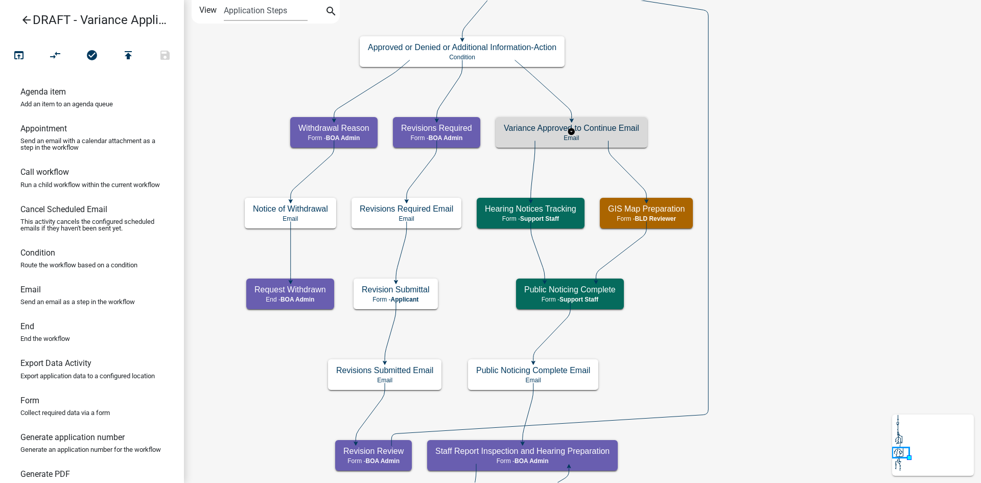
click at [630, 129] on h5 "Variance Approved to Continue Email" at bounding box center [571, 128] width 135 height 10
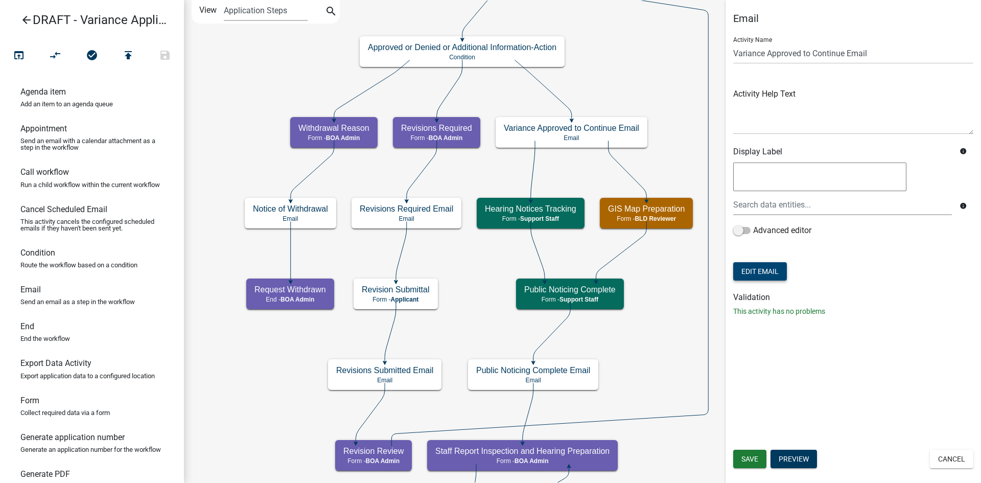
click at [764, 269] on button "Edit Email" at bounding box center [760, 271] width 54 height 18
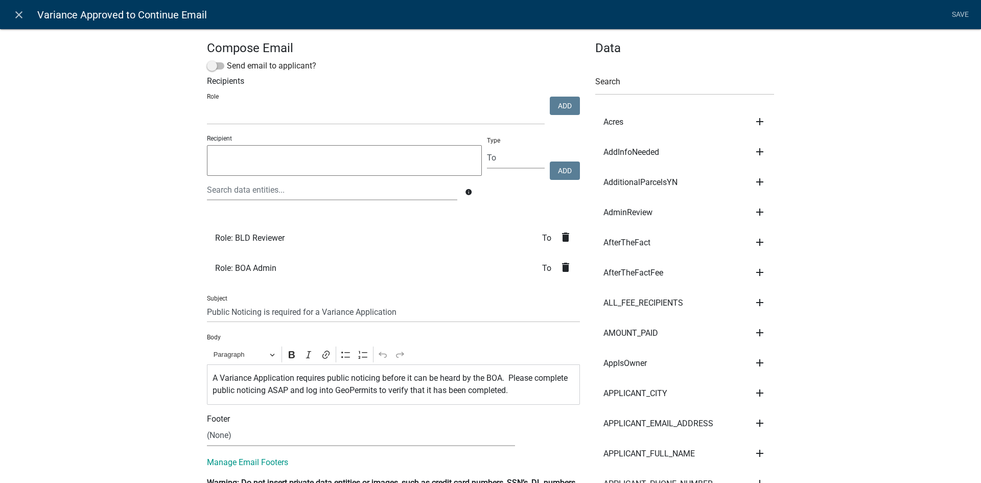
click at [561, 241] on icon "delete" at bounding box center [565, 237] width 12 height 12
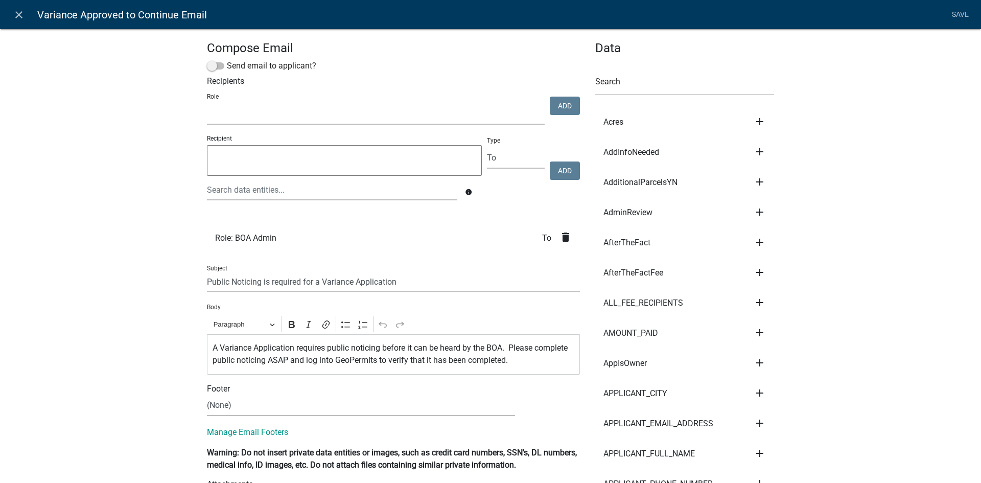
click at [244, 117] on select "BOA Admin Land Use Reviewer Support Staff LIO - Safe At Home Custodian Inspecto…" at bounding box center [376, 114] width 338 height 21
select select "6aa5d4e9-c1c4-4108-94f4-baa48d4f579f"
click at [207, 104] on select "BOA Admin Land Use Reviewer Support Staff LIO - Safe At Home Custodian Inspecto…" at bounding box center [376, 114] width 338 height 21
click at [559, 106] on button "Add" at bounding box center [565, 106] width 30 height 18
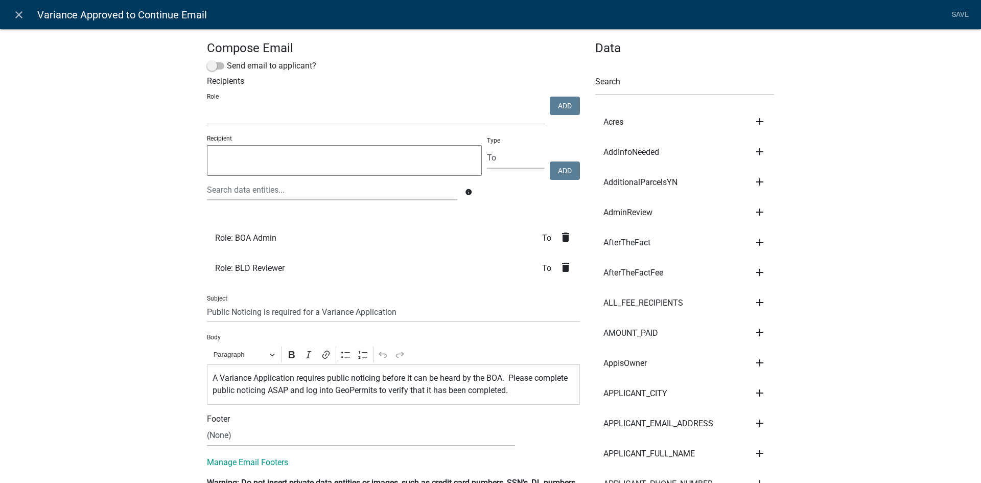
click at [244, 103] on div "Role BOA Admin Land Use Reviewer Support Staff LIO - Safe At Home Custodian Ins…" at bounding box center [375, 107] width 343 height 35
click at [248, 115] on select "BOA Admin Land Use Reviewer Support Staff LIO - Safe At Home Custodian Inspecto…" at bounding box center [376, 114] width 338 height 21
select select "02404b2a-54f9-4c48-896f-2127cf46b4b3"
click at [207, 104] on select "BOA Admin Land Use Reviewer Support Staff LIO - Safe At Home Custodian Inspecto…" at bounding box center [376, 114] width 338 height 21
click at [566, 108] on button "Add" at bounding box center [565, 106] width 30 height 18
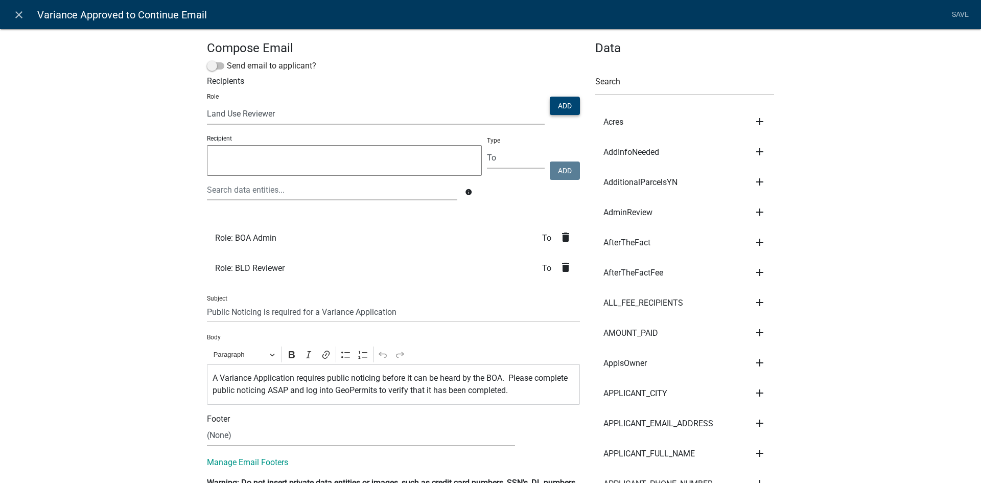
select select
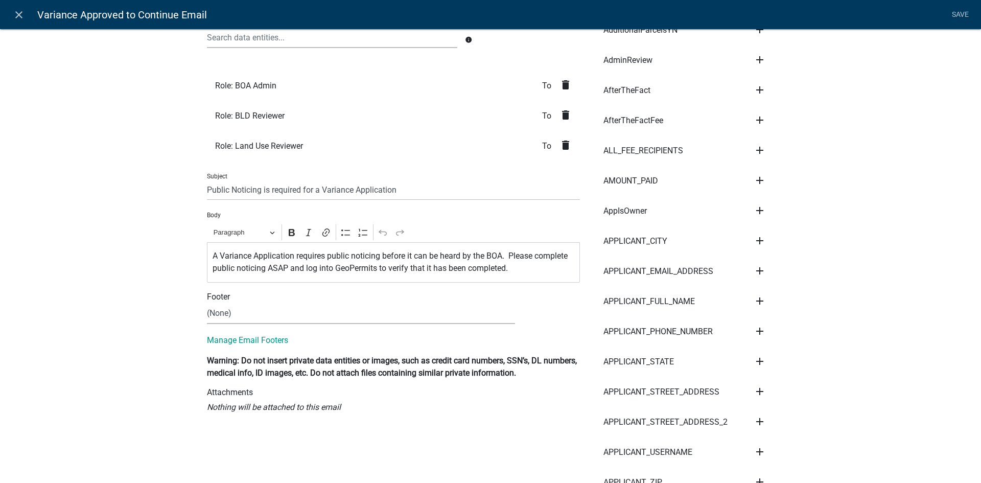
scroll to position [153, 0]
click at [967, 18] on link "Save" at bounding box center [960, 14] width 26 height 19
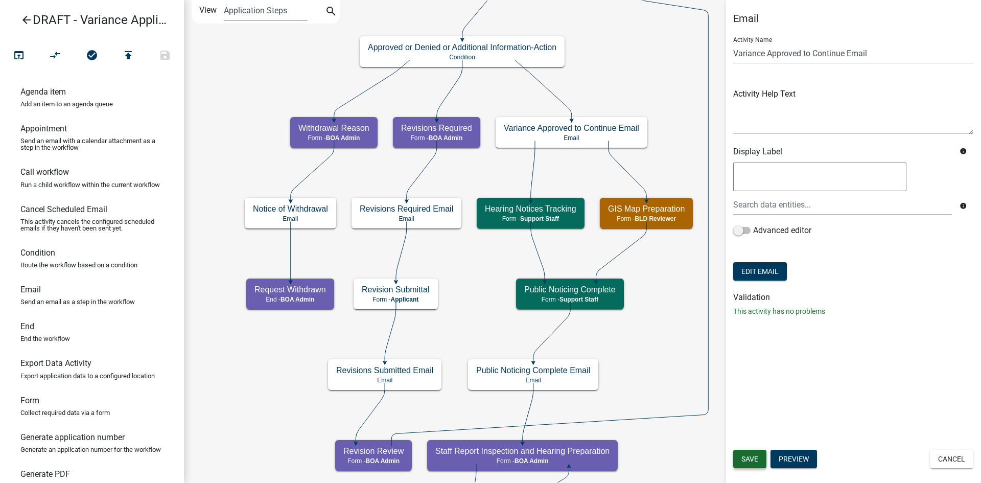
click at [755, 459] on span "Save" at bounding box center [749, 459] width 17 height 8
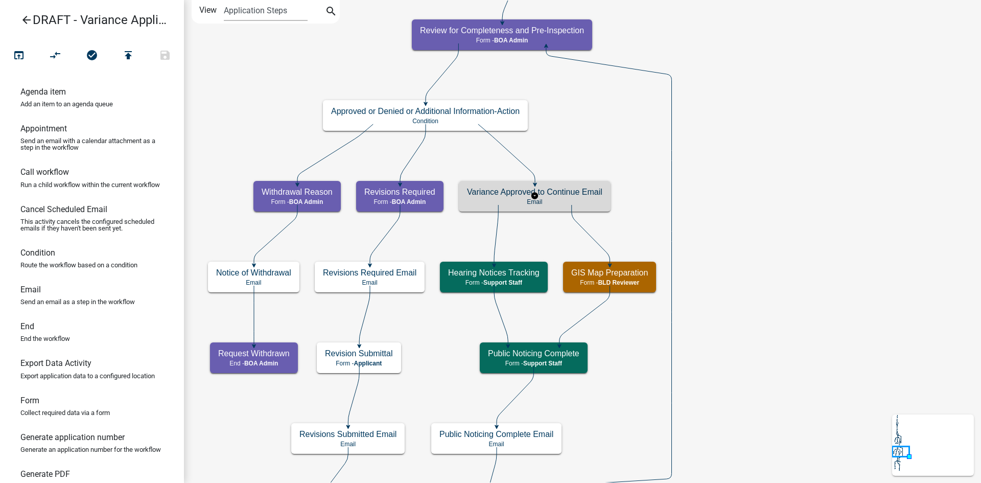
click at [584, 189] on h5 "Variance Approved to Continue Email" at bounding box center [534, 192] width 135 height 10
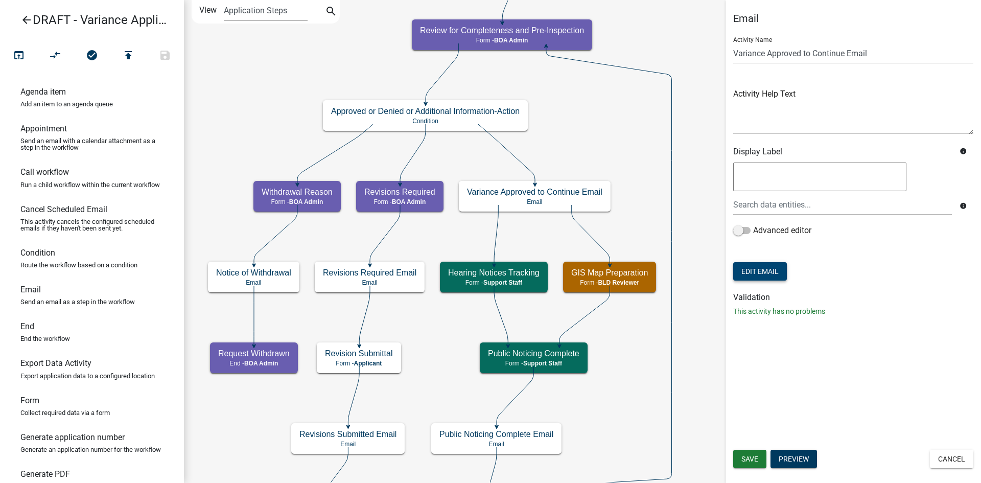
click at [767, 278] on button "Edit Email" at bounding box center [760, 271] width 54 height 18
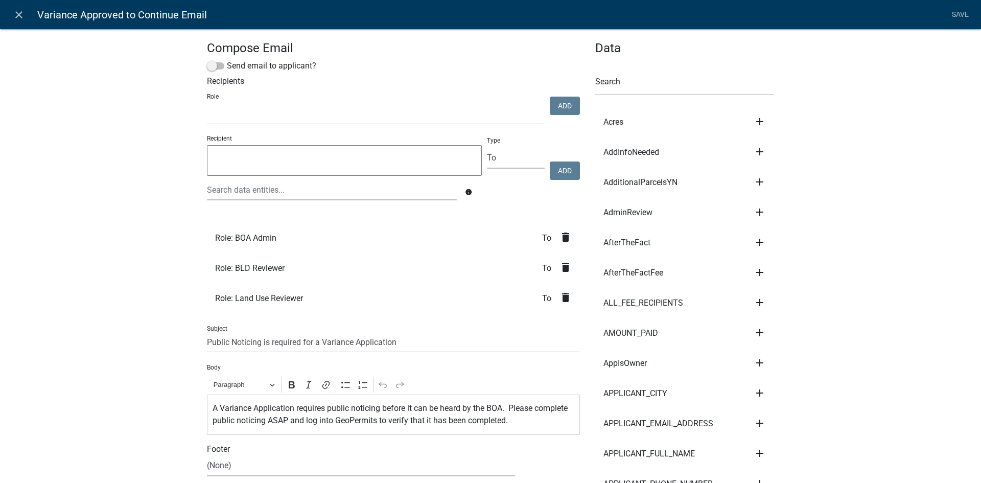
select select
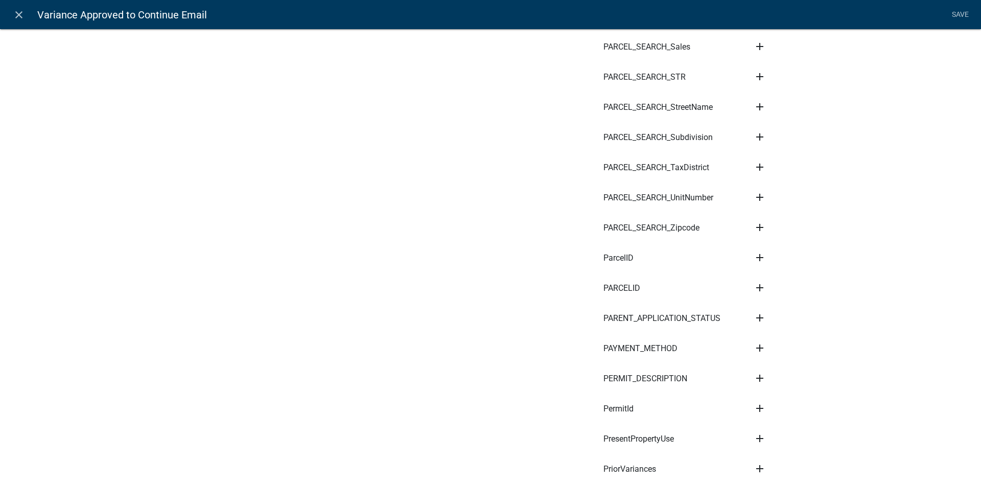
scroll to position [4977, 0]
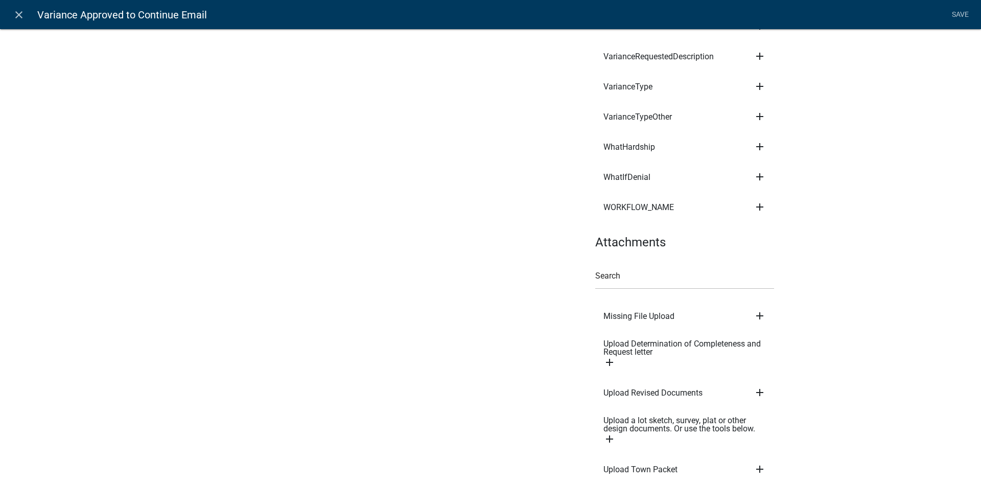
click at [757, 463] on icon "add" at bounding box center [759, 469] width 12 height 12
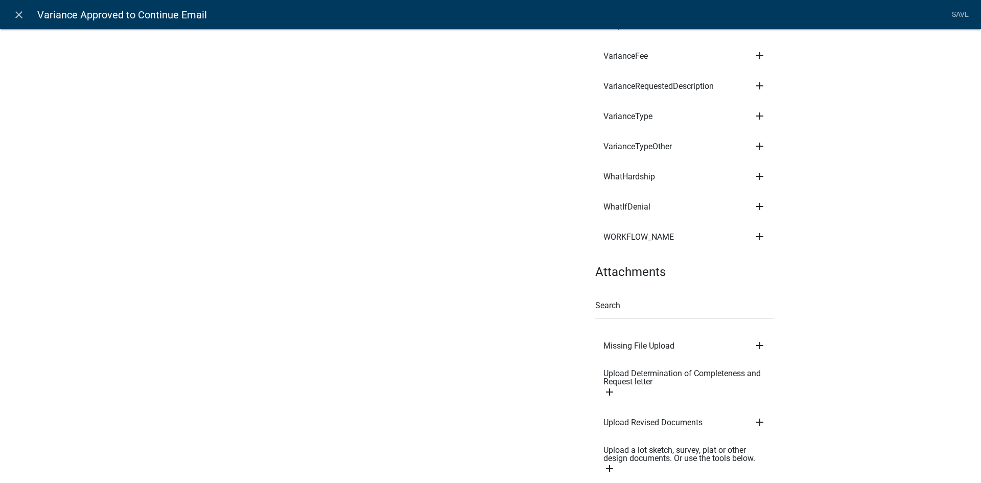
click at [603, 386] on icon "add" at bounding box center [609, 392] width 12 height 12
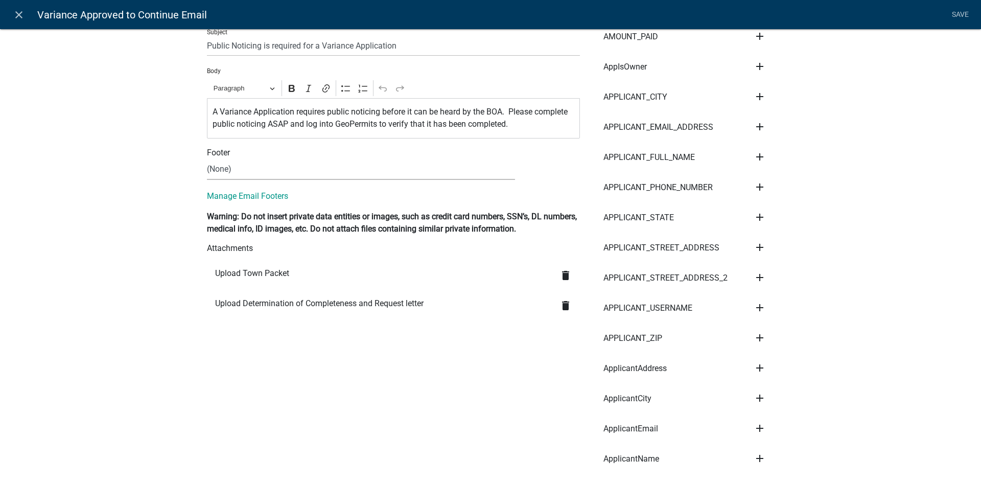
scroll to position [0, 0]
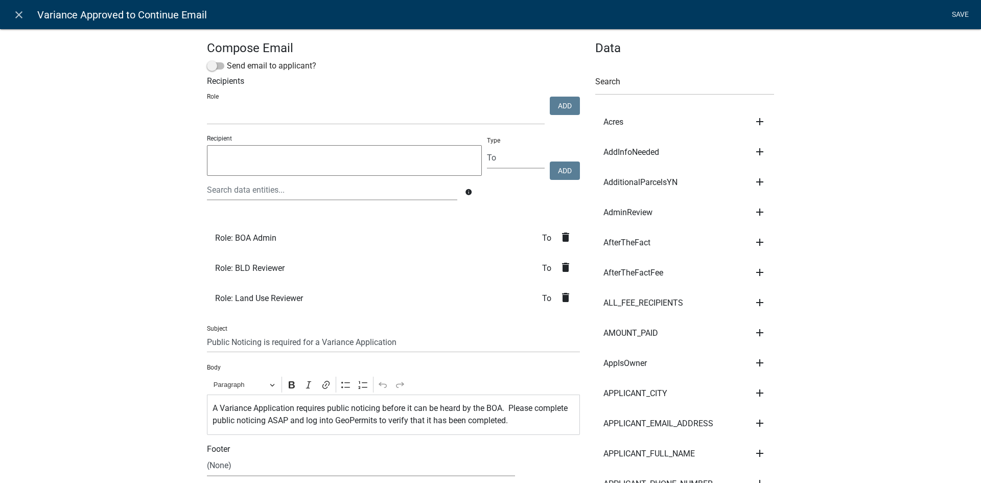
click at [959, 18] on link "Save" at bounding box center [960, 14] width 26 height 19
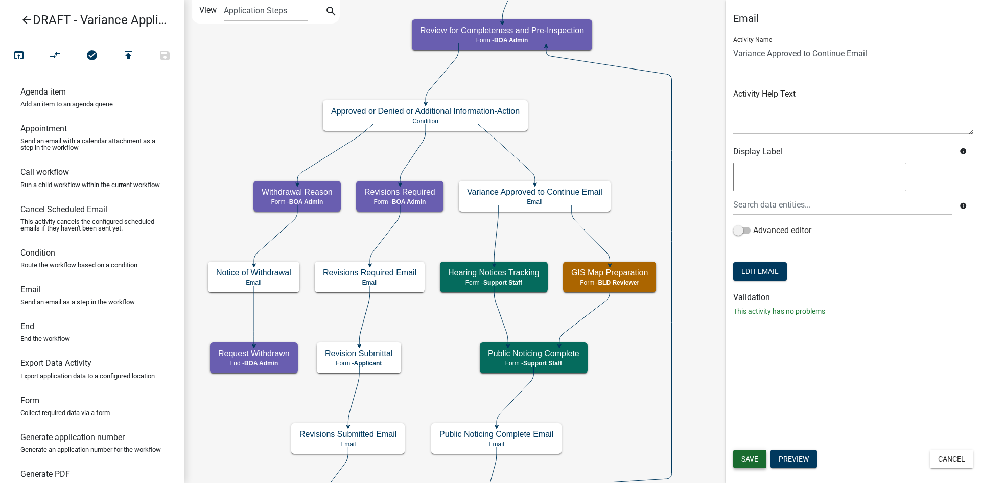
click at [755, 462] on span "Save" at bounding box center [749, 459] width 17 height 8
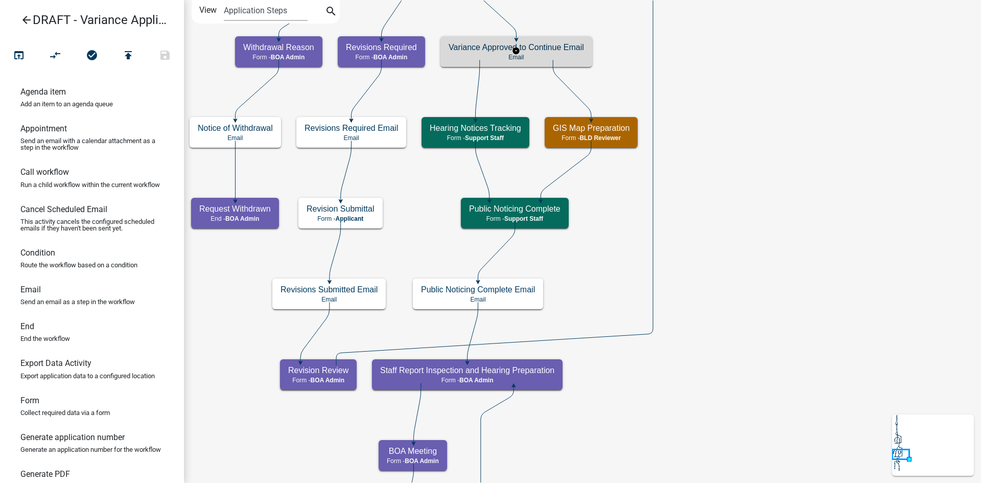
click at [561, 45] on h5 "Variance Approved to Continue Email" at bounding box center [515, 47] width 135 height 10
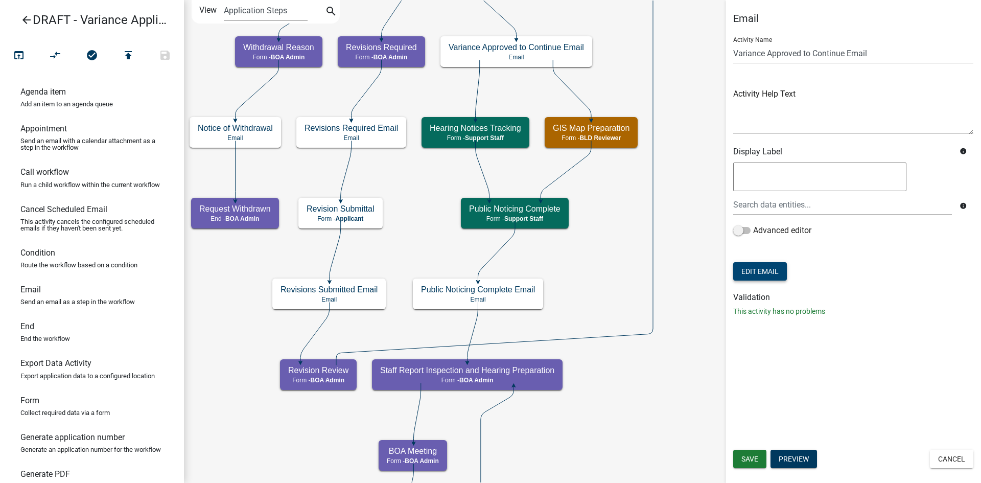
click at [773, 267] on button "Edit Email" at bounding box center [760, 271] width 54 height 18
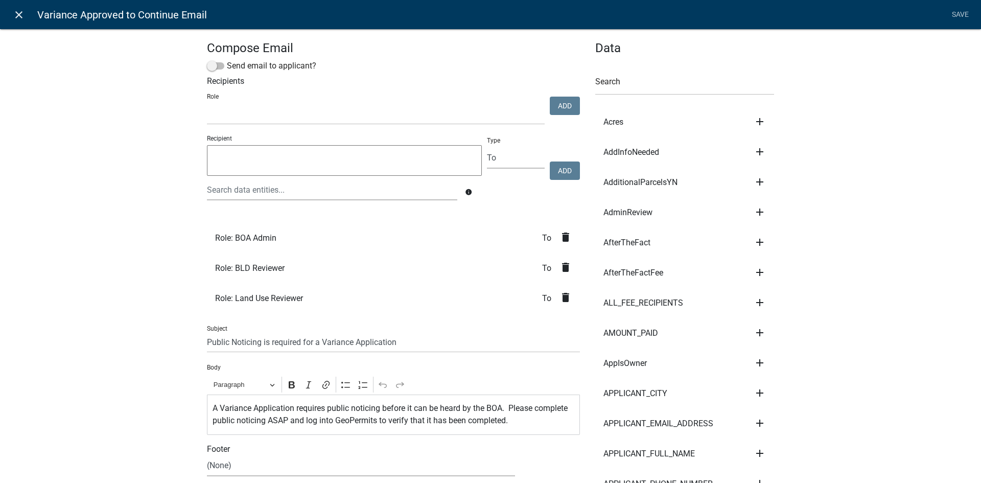
click at [18, 10] on icon "close" at bounding box center [19, 15] width 12 height 12
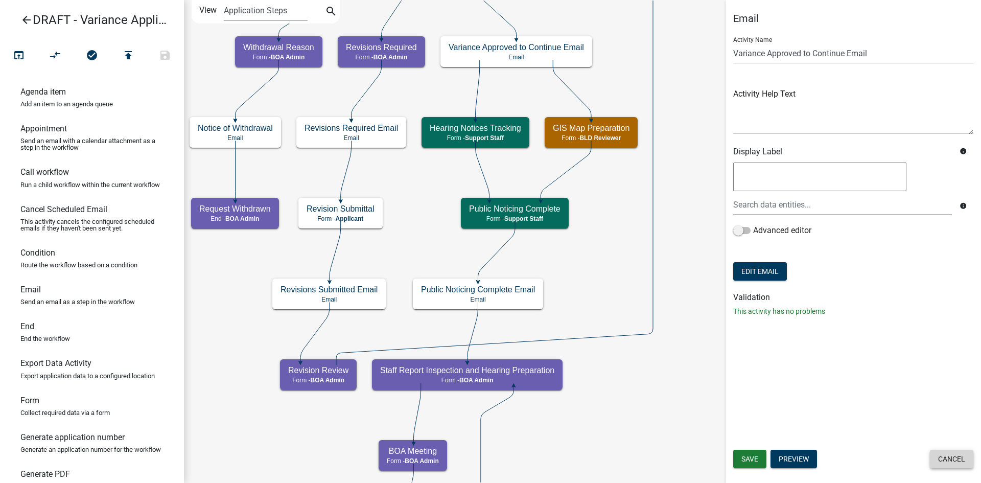
click at [950, 462] on button "Cancel" at bounding box center [951, 458] width 43 height 18
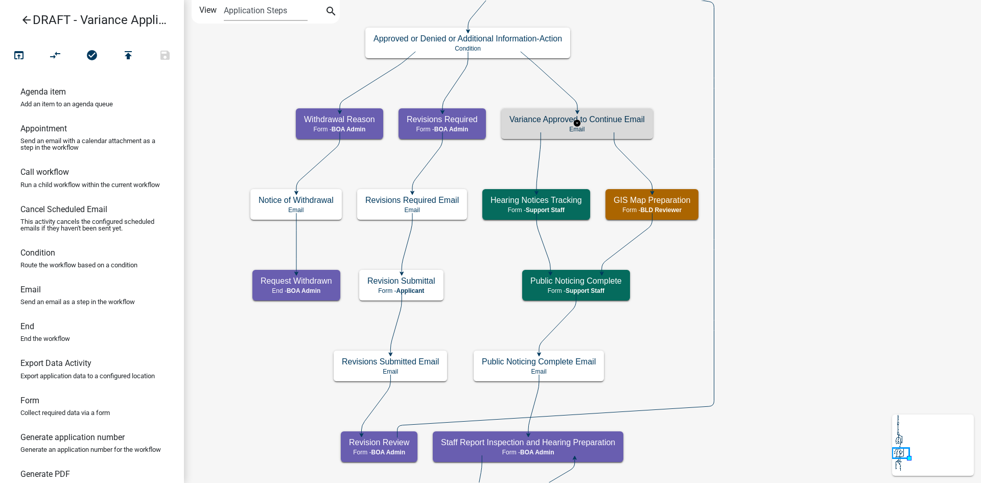
click at [632, 118] on h5 "Variance Approved to Continue Email" at bounding box center [576, 119] width 135 height 10
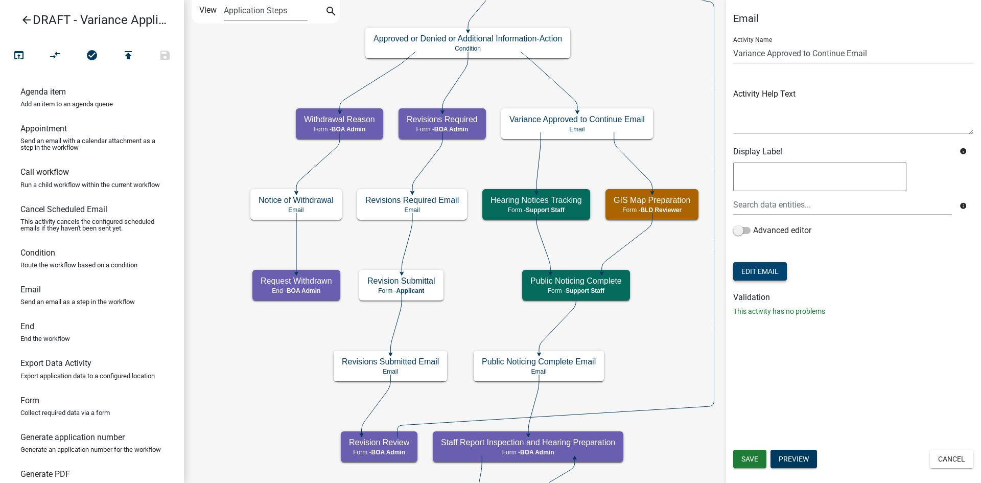
click at [769, 273] on button "Edit Email" at bounding box center [760, 271] width 54 height 18
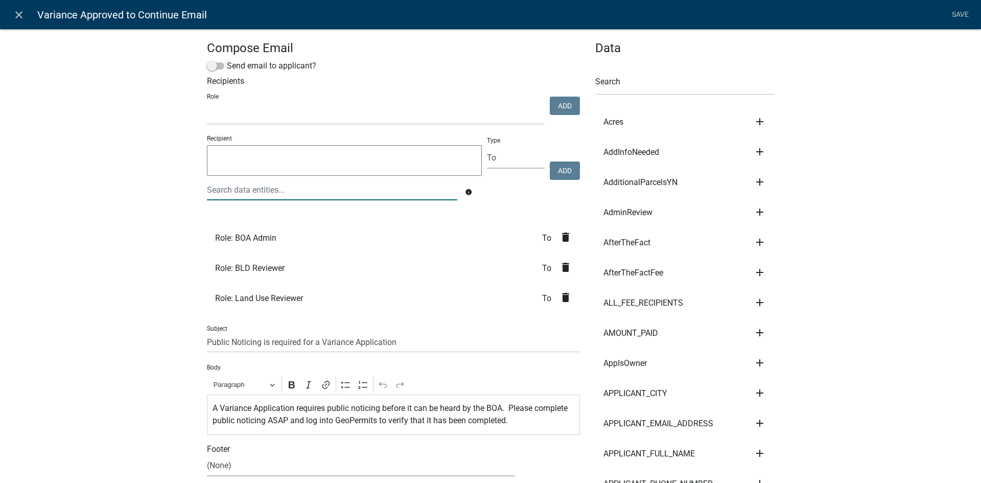
click at [232, 192] on div at bounding box center [332, 189] width 266 height 21
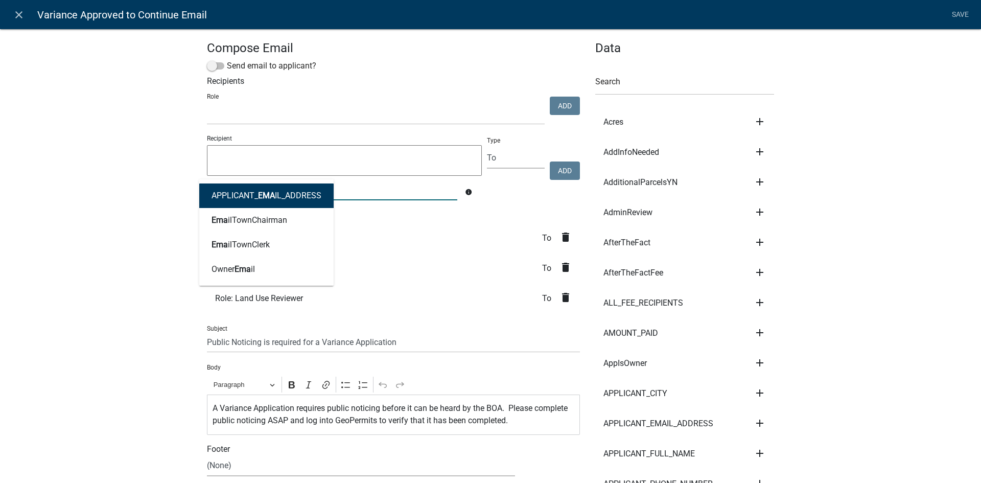
type input "emai"
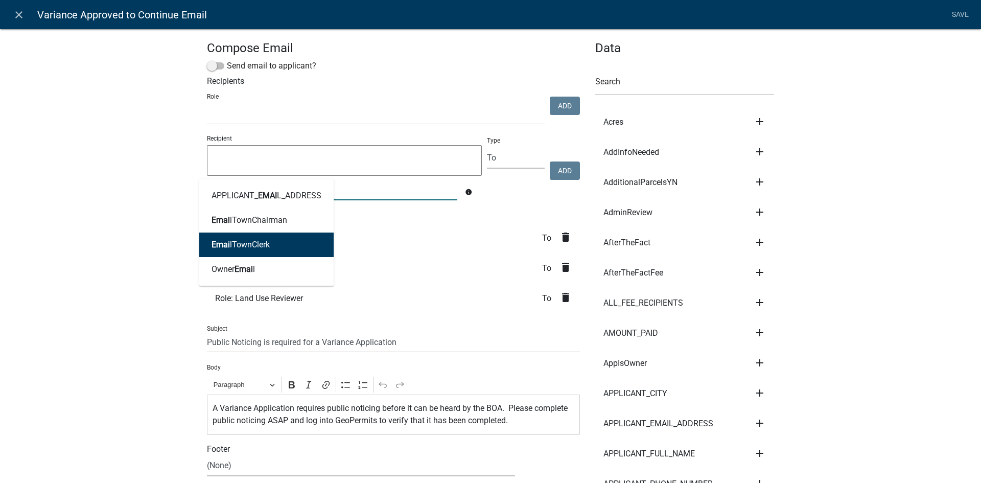
click at [261, 241] on ngb-highlight "Emai lTownClerk" at bounding box center [240, 245] width 58 height 8
type textarea "EmailTownClerk"
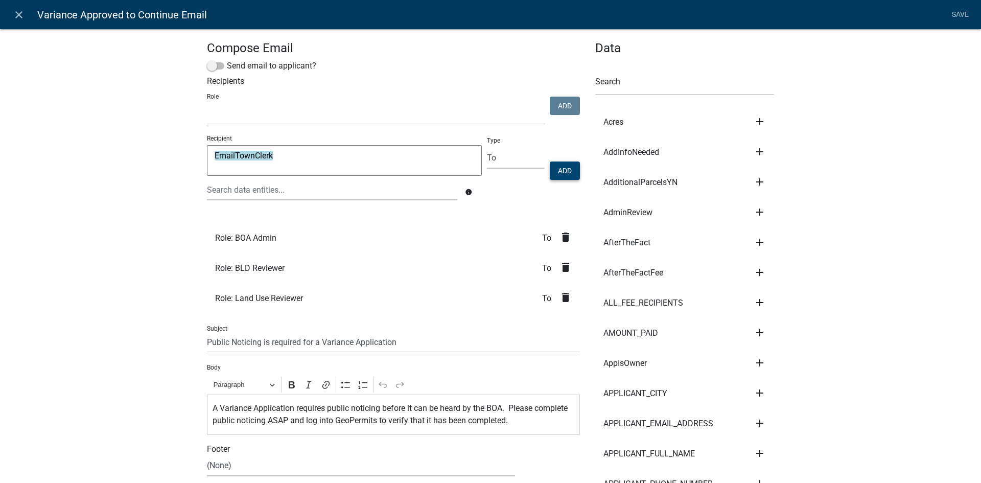
click at [560, 172] on button "Add" at bounding box center [565, 170] width 30 height 18
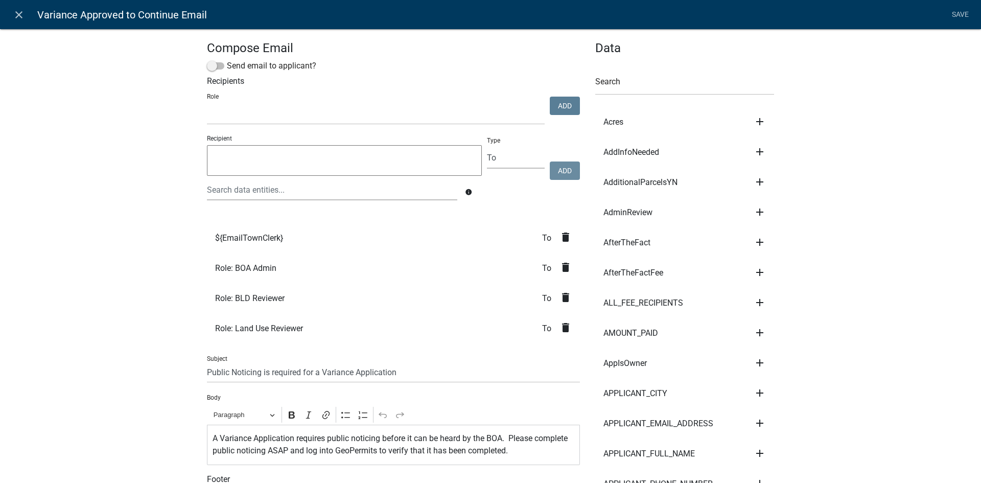
click at [266, 160] on textarea at bounding box center [344, 160] width 275 height 31
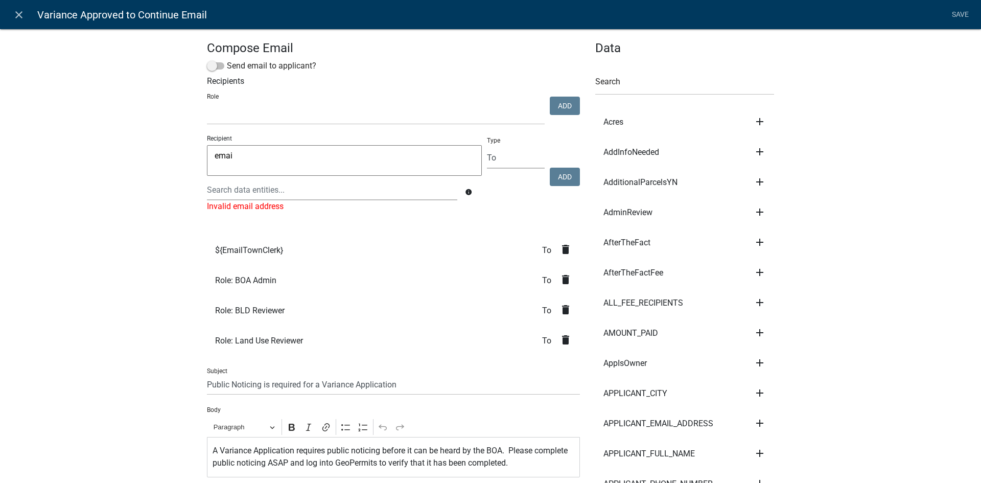
type textarea "email"
drag, startPoint x: 217, startPoint y: 160, endPoint x: 151, endPoint y: 159, distance: 65.4
click at [217, 187] on div at bounding box center [332, 189] width 266 height 21
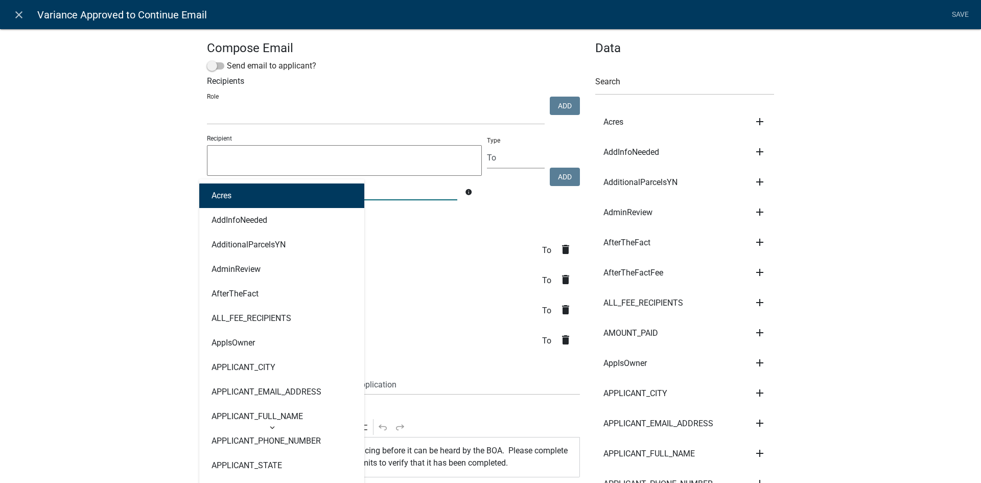
type input "email"
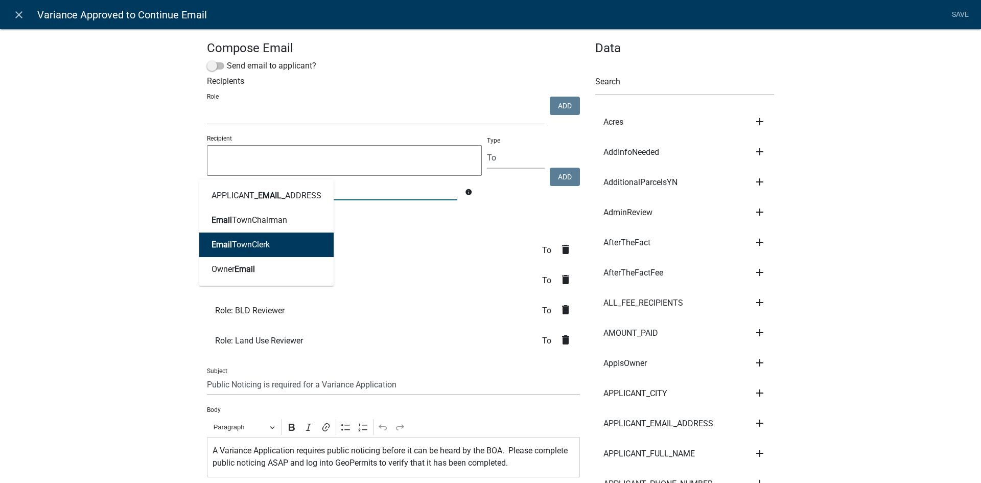
click at [270, 239] on button "Email TownClerk" at bounding box center [266, 244] width 134 height 25
type textarea "EmailTownClerk"
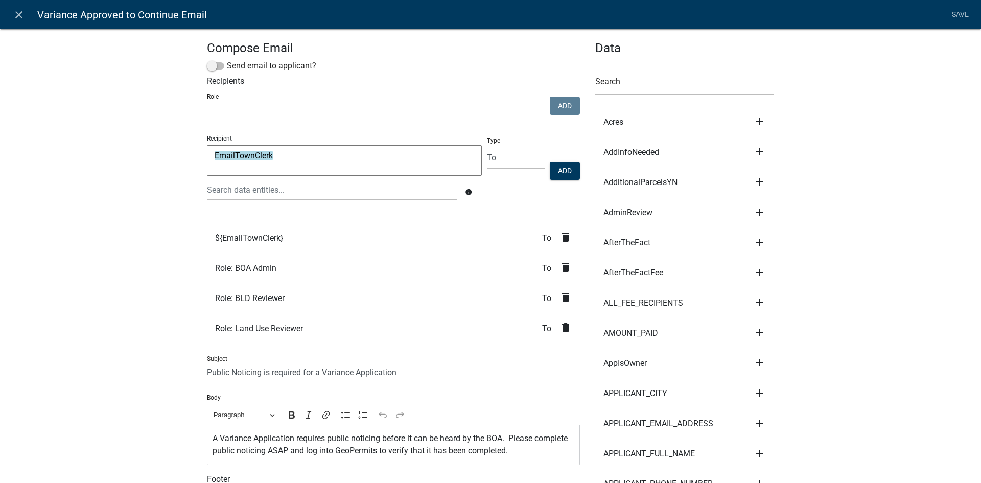
drag, startPoint x: 188, startPoint y: 162, endPoint x: 168, endPoint y: 159, distance: 20.6
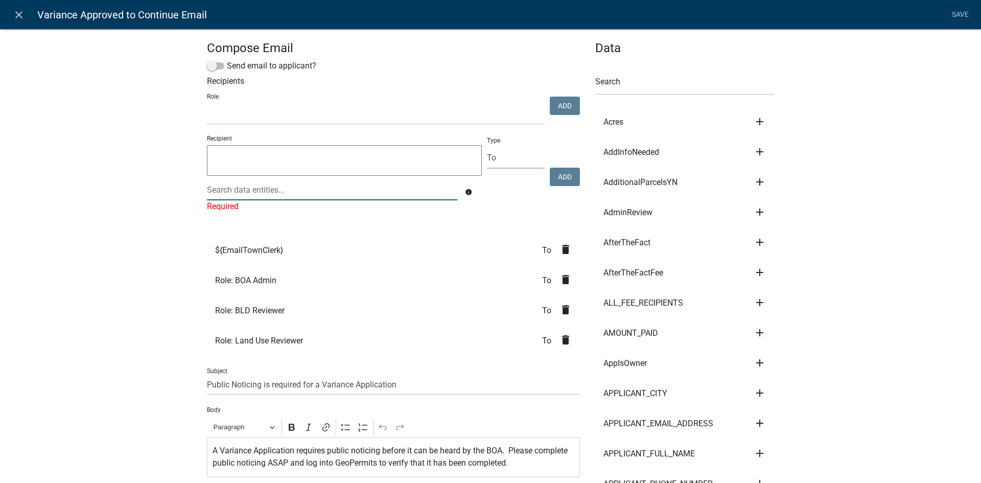
click at [249, 188] on div at bounding box center [332, 189] width 266 height 21
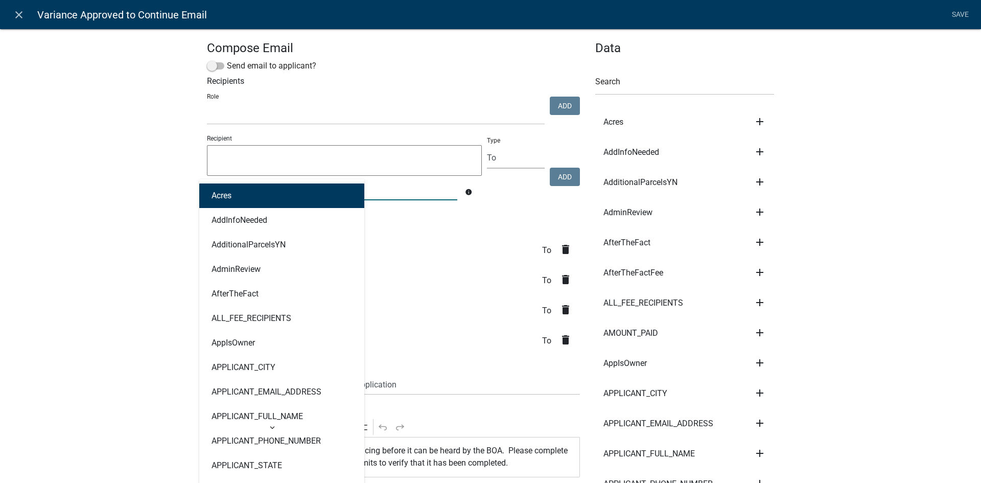
type input "email"
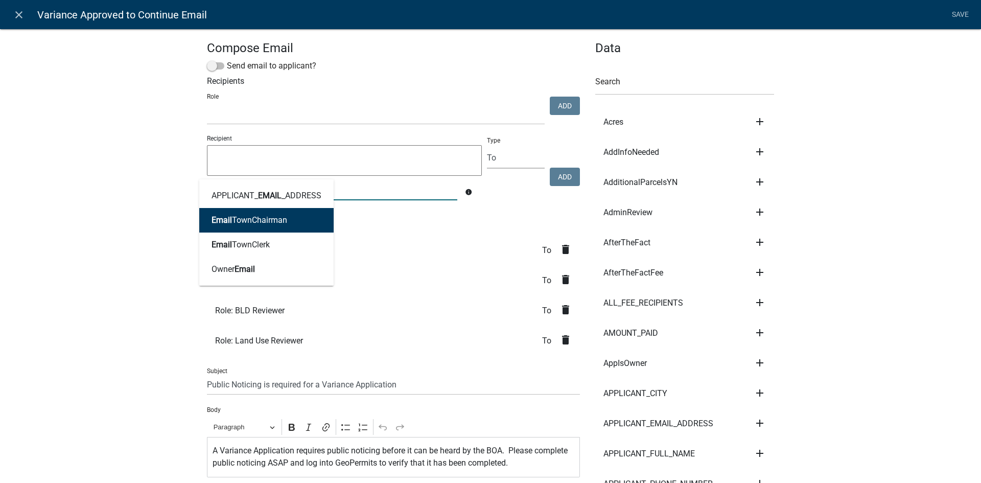
click at [251, 221] on ngb-highlight "Email TownChairman" at bounding box center [249, 220] width 76 height 8
type textarea "EmailTownChairman"
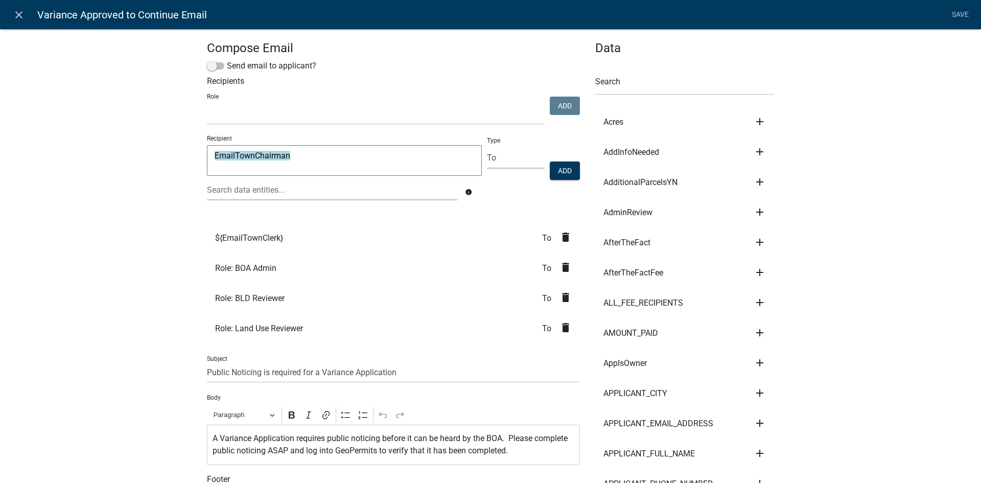
click at [568, 169] on button "Add" at bounding box center [565, 170] width 30 height 18
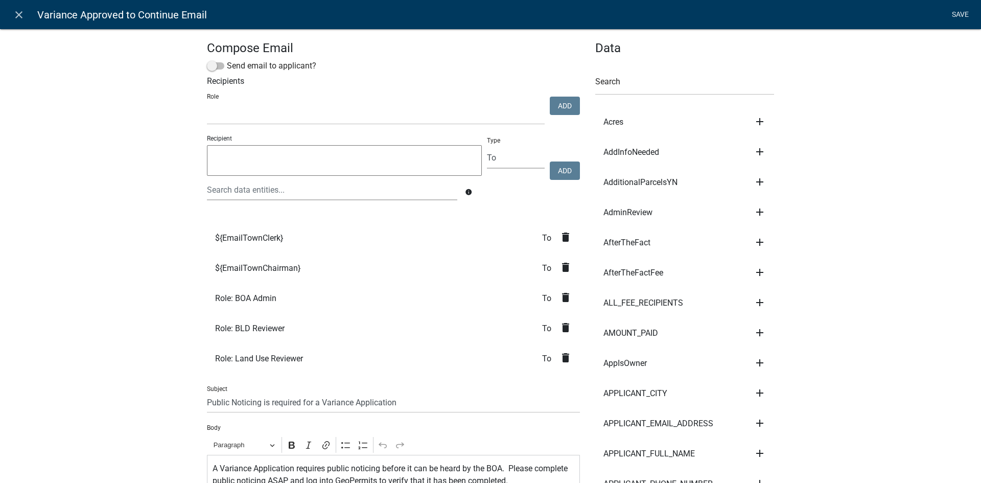
click at [957, 18] on link "Save" at bounding box center [960, 14] width 26 height 19
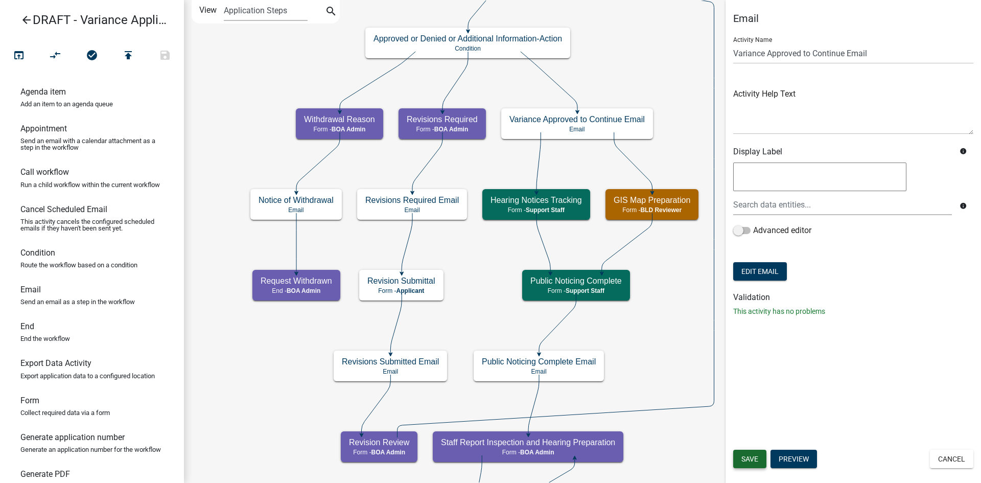
click at [757, 462] on span "Save" at bounding box center [749, 459] width 17 height 8
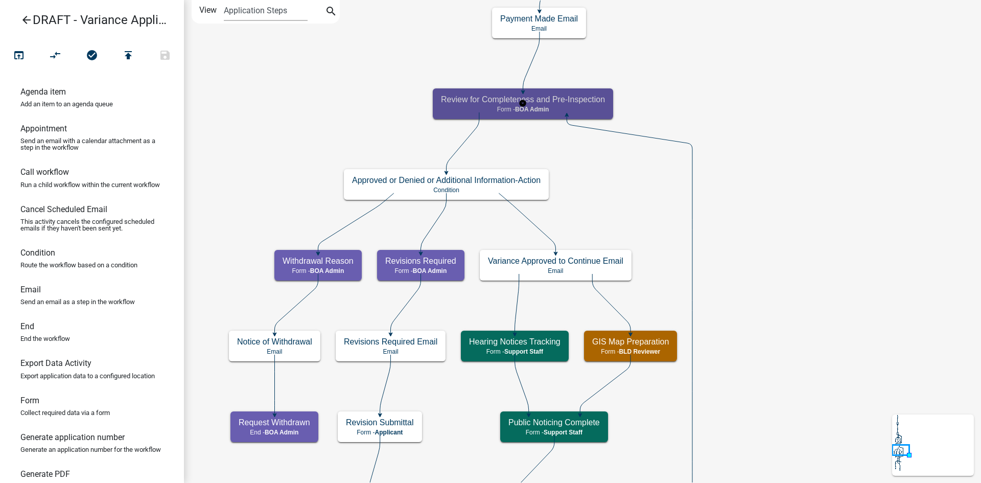
click at [578, 99] on h5 "Review for Completeness and Pre-Inspection" at bounding box center [523, 99] width 164 height 10
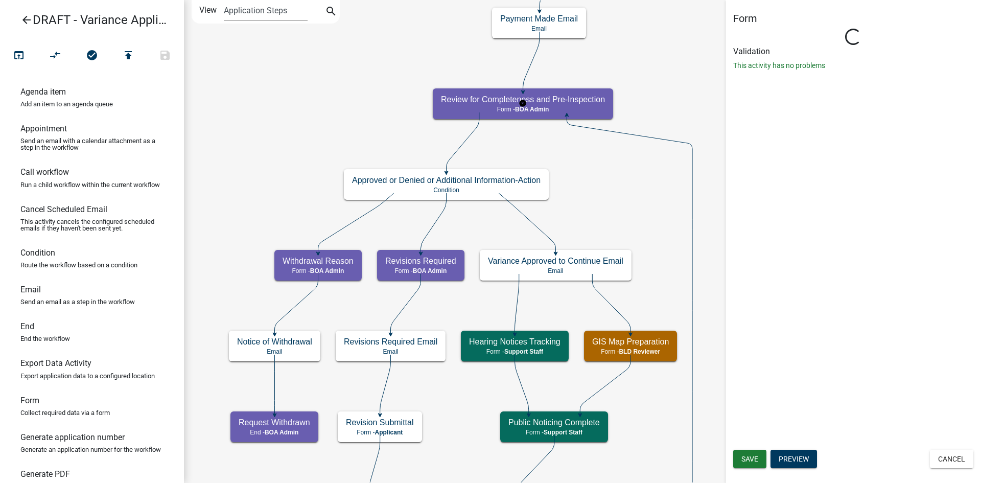
select select "2C074358-C509-44D9-BBA7-1FB74526C0C6"
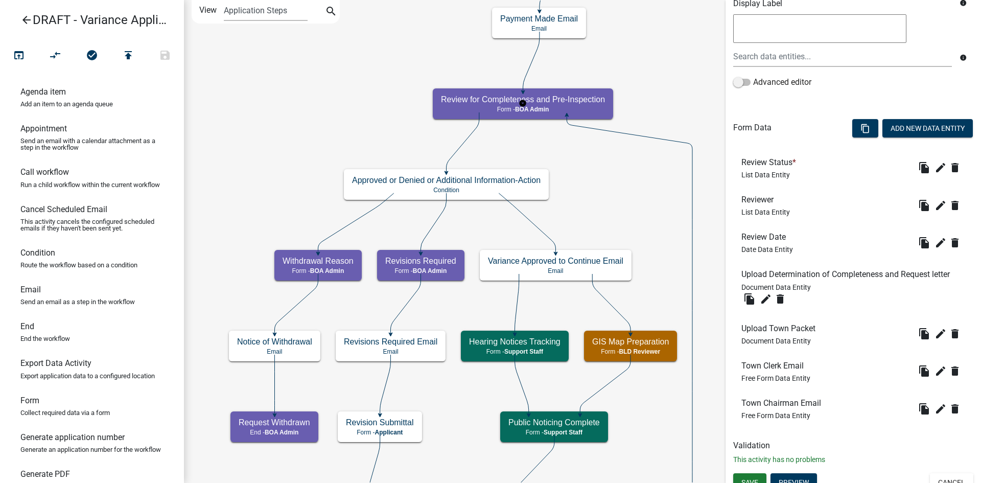
scroll to position [227, 0]
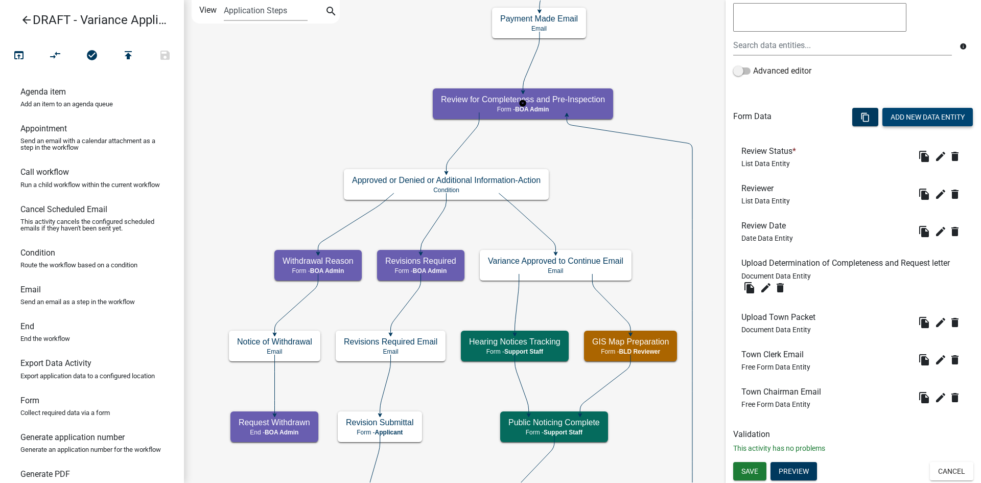
click at [924, 121] on button "Add New Data Entity" at bounding box center [927, 117] width 90 height 18
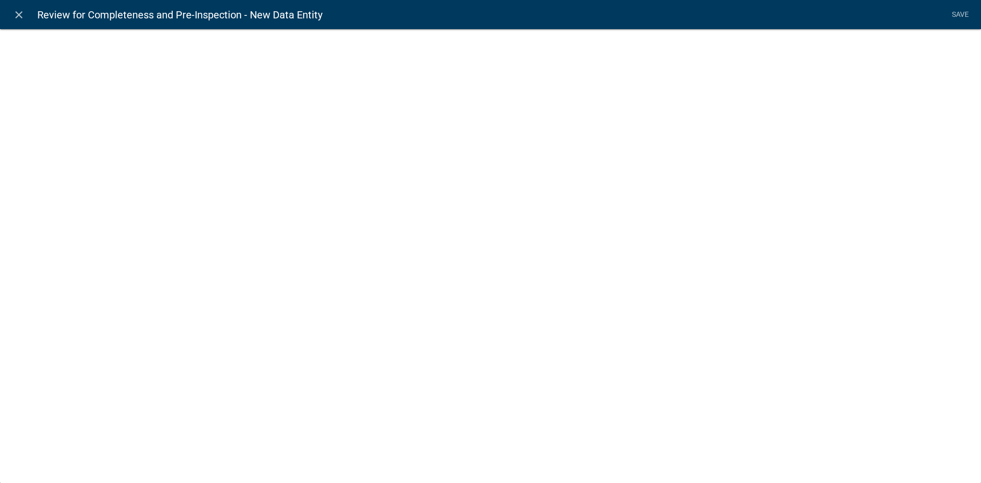
select select
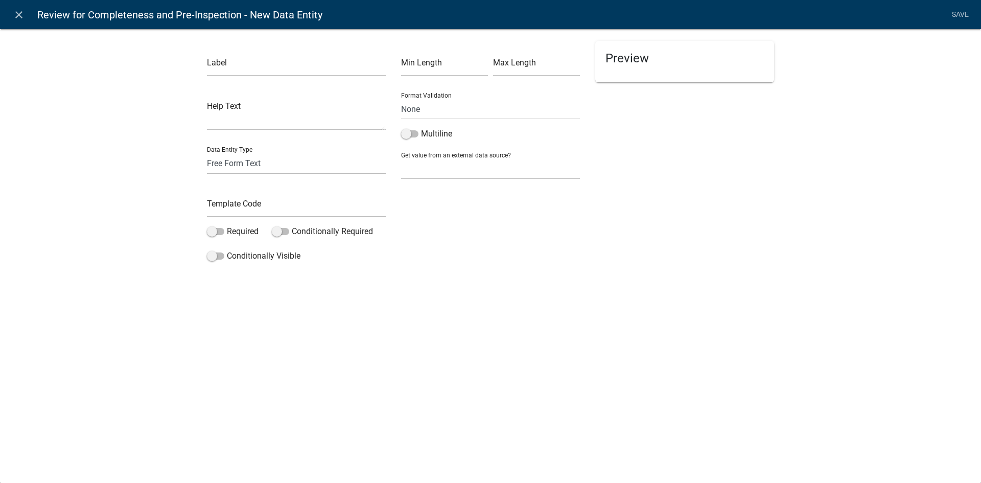
click at [251, 163] on select "Free Form Text Document Display Entity Value Fee Numeric Data Date Map Sketch D…" at bounding box center [296, 163] width 179 height 21
select select "document"
click at [207, 153] on select "Free Form Text Document Display Entity Value Fee Numeric Data Date Map Sketch D…" at bounding box center [296, 163] width 179 height 21
select select "document"
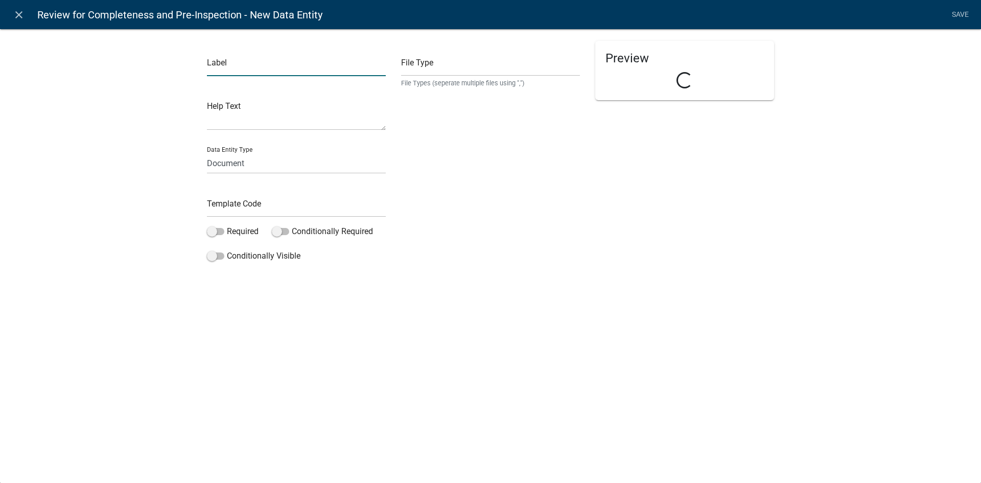
click at [225, 65] on input "text" at bounding box center [296, 65] width 179 height 21
click at [208, 65] on input "Request for Public Hearing" at bounding box center [296, 65] width 179 height 21
type input "Upload Request for Public Hearing"
click at [234, 203] on input "text" at bounding box center [296, 206] width 179 height 21
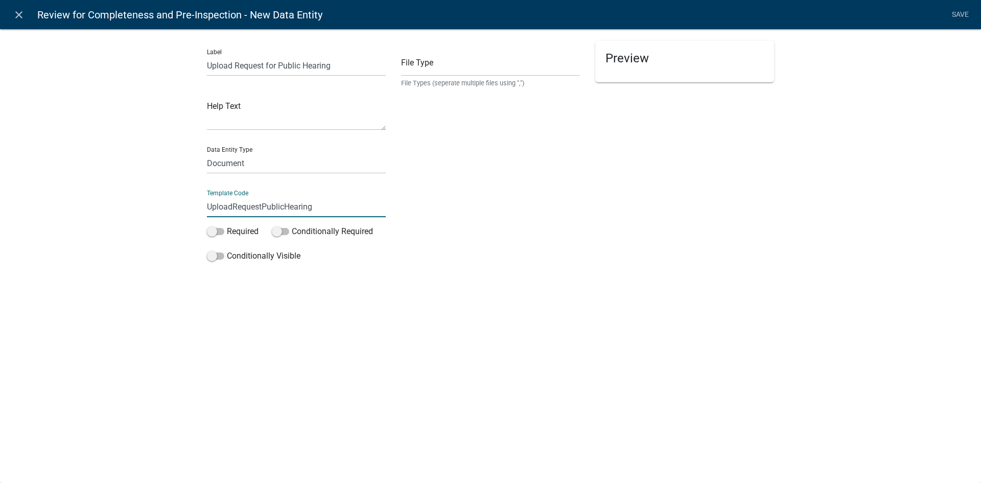
type input "UploadRequestPublicHearing"
click at [485, 251] on div "File Type File Types (seperate multiple files using ",")" at bounding box center [490, 153] width 194 height 225
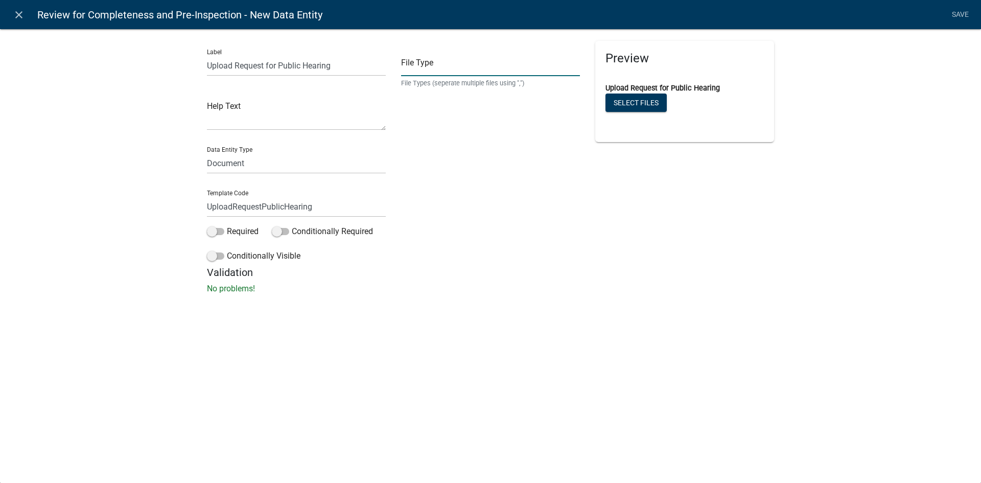
click at [488, 69] on input "text" at bounding box center [490, 65] width 179 height 21
type input "pdf,doc,docx,xls,xlsx,dwg,jpg,jpeg,bmp,gif"
click at [767, 237] on div "Preview Loading..." at bounding box center [684, 153] width 194 height 225
click at [958, 15] on link "Save" at bounding box center [960, 14] width 26 height 19
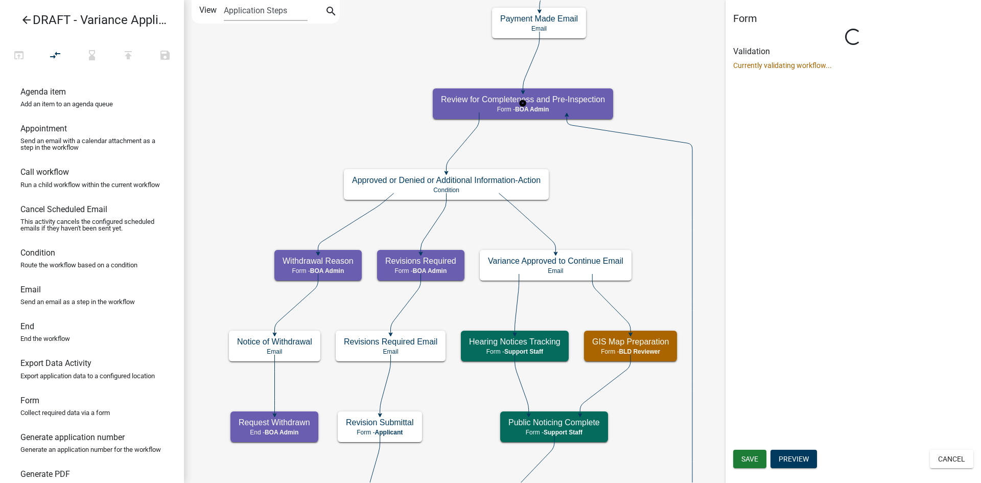
scroll to position [0, 0]
select select "2C074358-C509-44D9-BBA7-1FB74526C0C6"
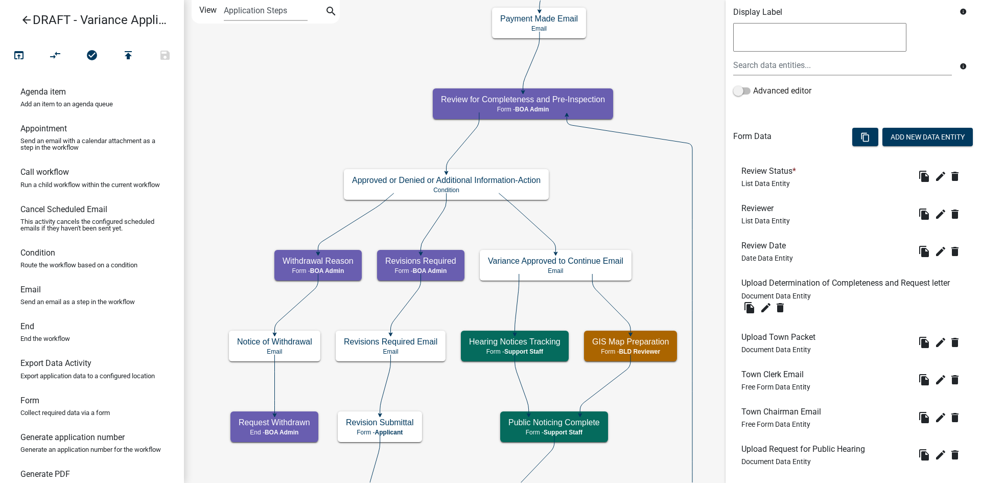
scroll to position [265, 0]
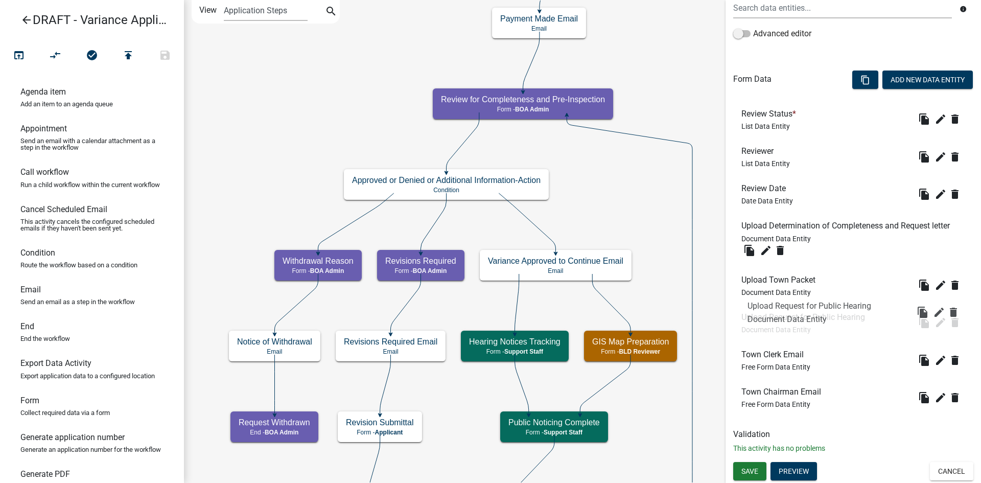
drag, startPoint x: 807, startPoint y: 394, endPoint x: 813, endPoint y: 306, distance: 88.1
click at [899, 81] on button "Add New Data Entity" at bounding box center [927, 79] width 90 height 18
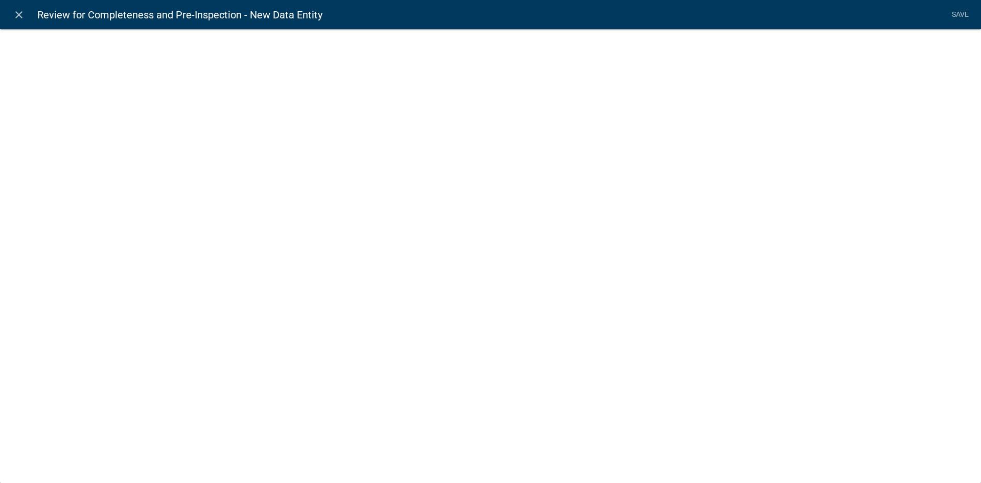
select select
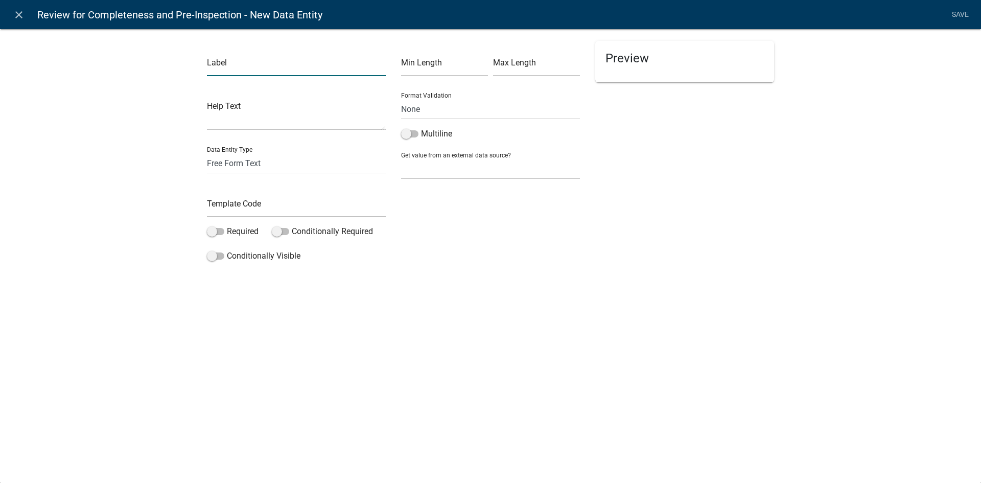
click at [291, 67] on input "text" at bounding box center [296, 65] width 179 height 21
type input "Public Hearing Notice"
click at [253, 199] on input "text" at bounding box center [296, 206] width 179 height 21
type input "UploadPublicHearingNotice"
drag, startPoint x: 248, startPoint y: 164, endPoint x: 246, endPoint y: 173, distance: 8.8
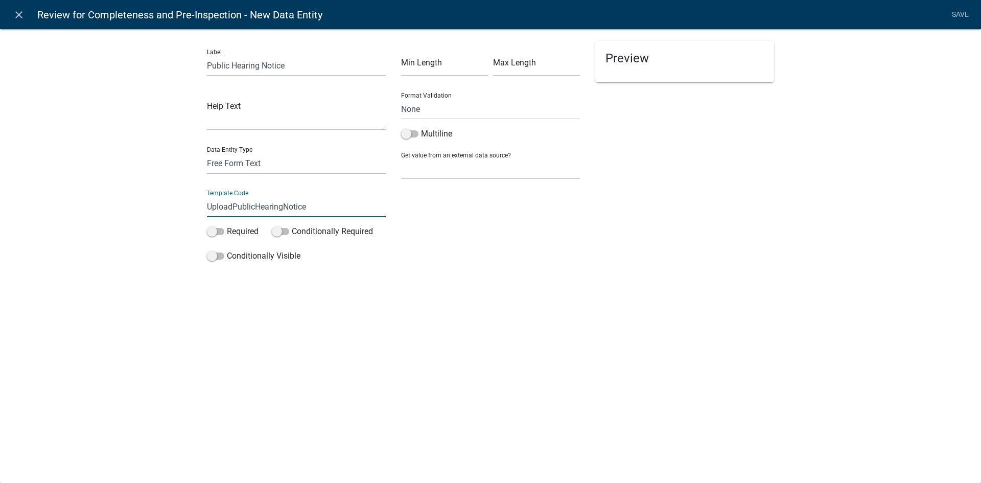
click at [248, 164] on select "Free Form Text Document Display Entity Value Fee Numeric Data Date Map Sketch D…" at bounding box center [296, 163] width 179 height 21
select select "document"
click at [207, 153] on select "Free Form Text Document Display Entity Value Fee Numeric Data Date Map Sketch D…" at bounding box center [296, 163] width 179 height 21
select select "document"
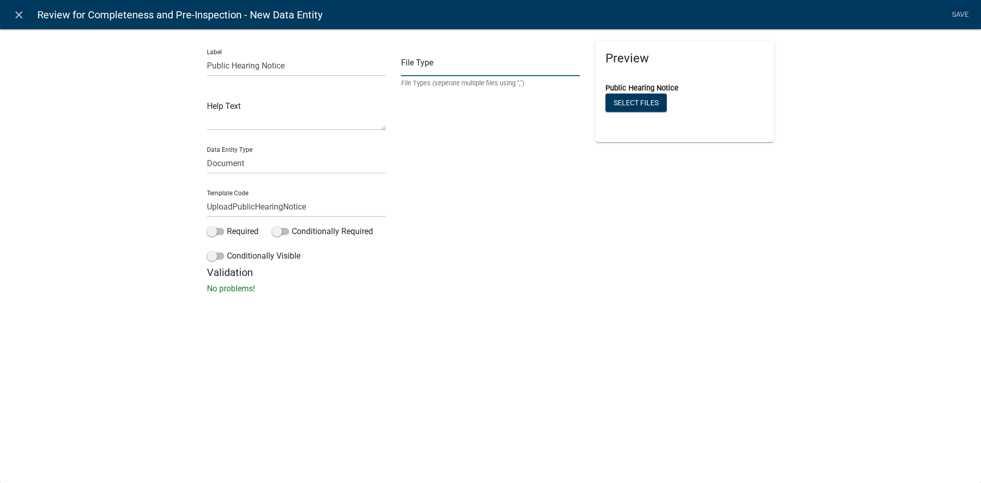
click at [468, 65] on input "text" at bounding box center [490, 65] width 179 height 21
type input "pdf,doc,docx,xls,xlsx,dwg,jpg,jpeg,bmp,gif"
click at [899, 165] on div "Label Public Hearing Notice Help Text Data Entity Type Free Form Text Document …" at bounding box center [490, 164] width 981 height 304
click at [965, 17] on link "Save" at bounding box center [960, 14] width 26 height 19
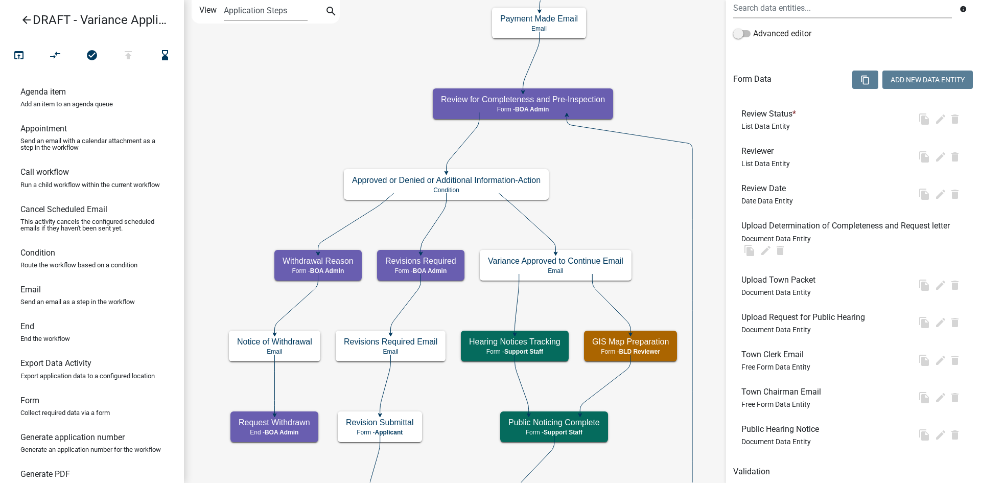
scroll to position [0, 0]
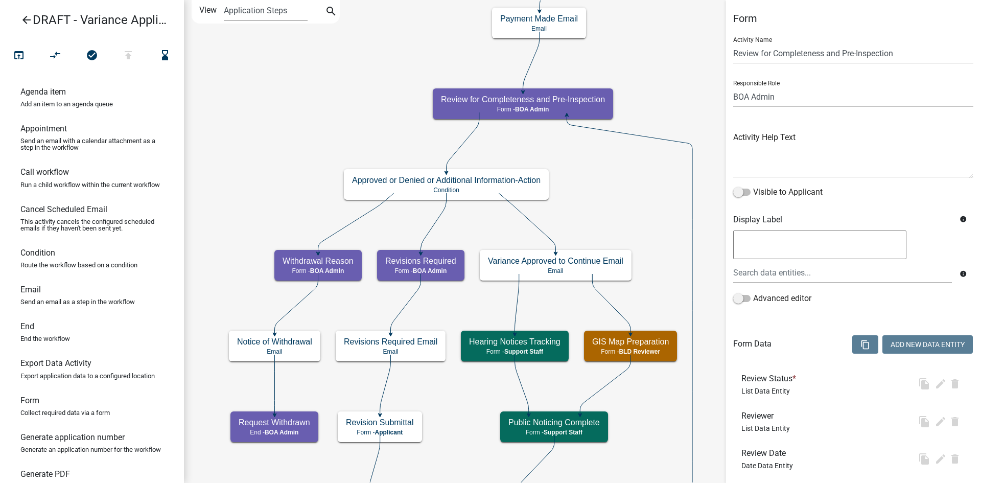
select select "2C074358-C509-44D9-BBA7-1FB74526C0C6"
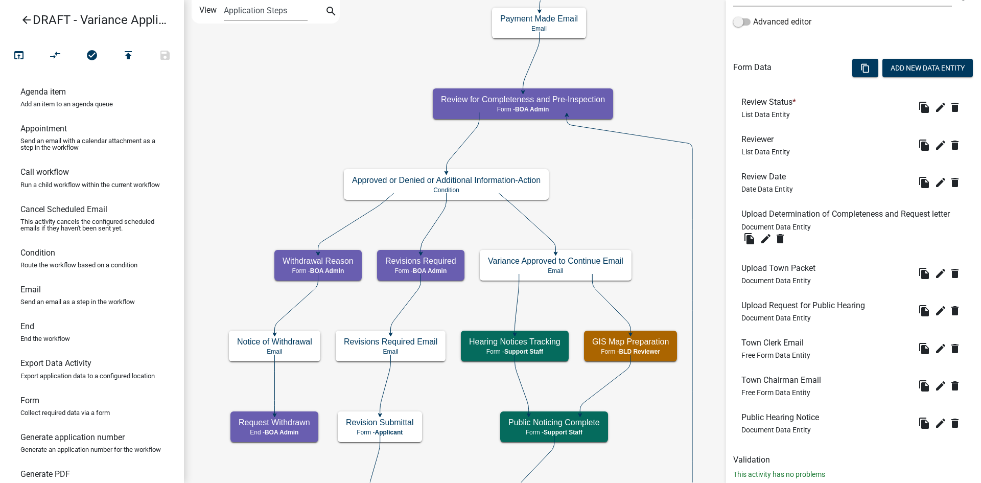
scroll to position [302, 0]
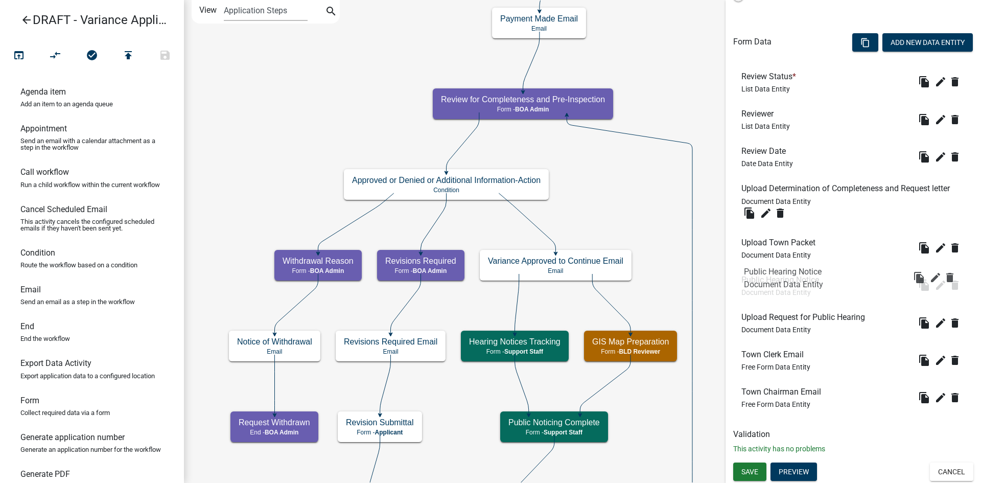
drag, startPoint x: 807, startPoint y: 391, endPoint x: 810, endPoint y: 270, distance: 121.1
drag, startPoint x: 784, startPoint y: 284, endPoint x: 783, endPoint y: 329, distance: 45.5
click at [934, 321] on icon "edit" at bounding box center [940, 323] width 12 height 12
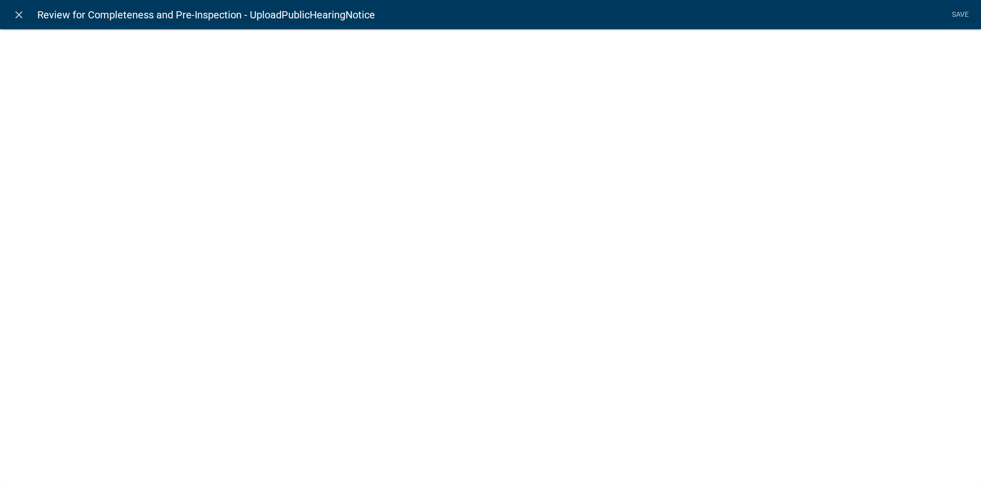
select select "document"
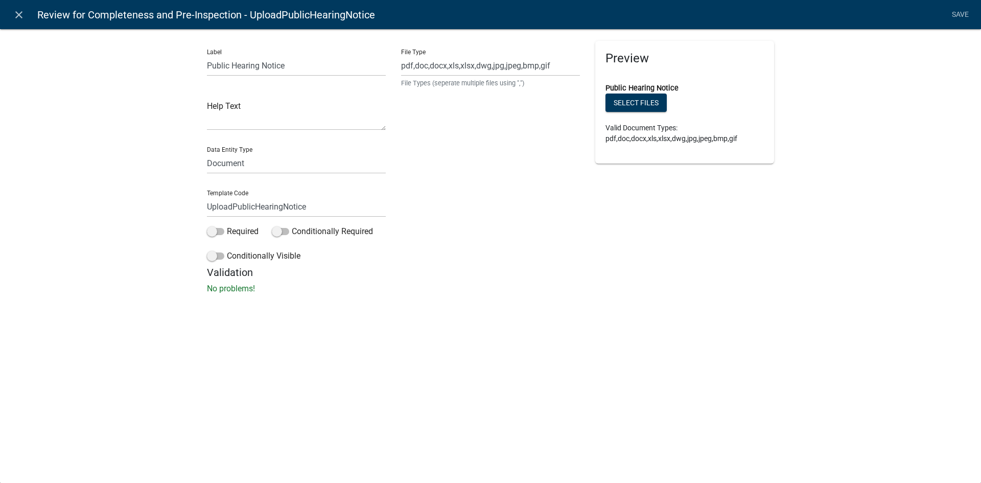
click at [204, 67] on div "Label Public Hearing Notice Help Text Data Entity Type Free Form Text Document …" at bounding box center [296, 153] width 194 height 225
click at [208, 67] on input "Public Hearing Notice" at bounding box center [296, 65] width 179 height 21
type input "Upload Public Hearing Notice"
click at [961, 20] on link "Save" at bounding box center [960, 14] width 26 height 19
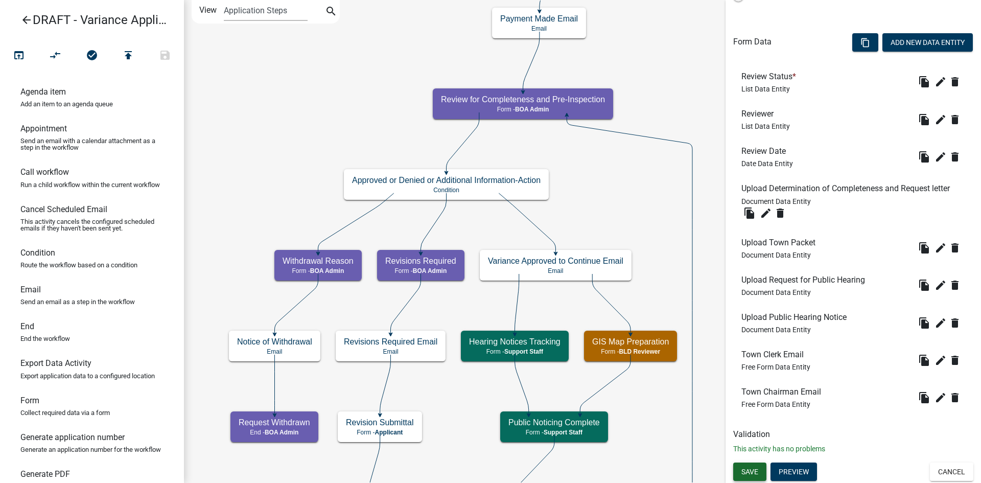
click at [754, 470] on span "Save" at bounding box center [749, 471] width 17 height 8
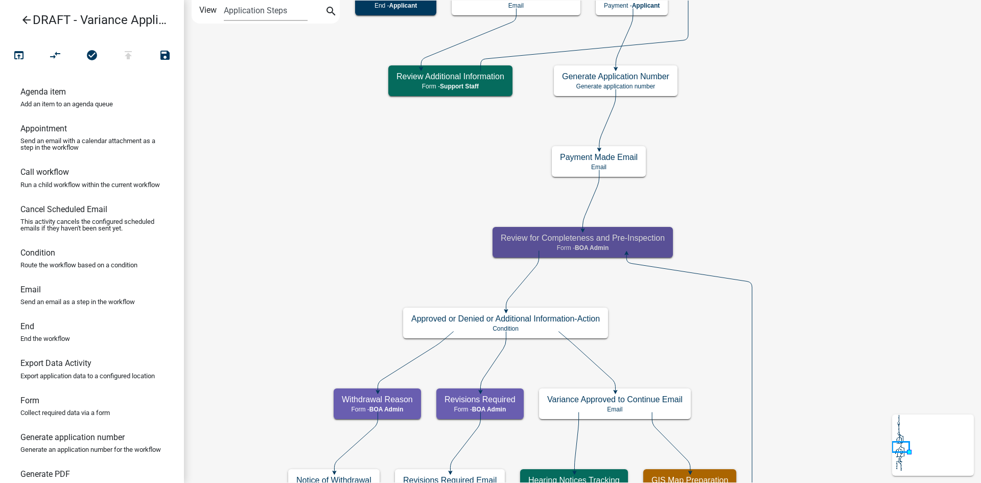
scroll to position [0, 0]
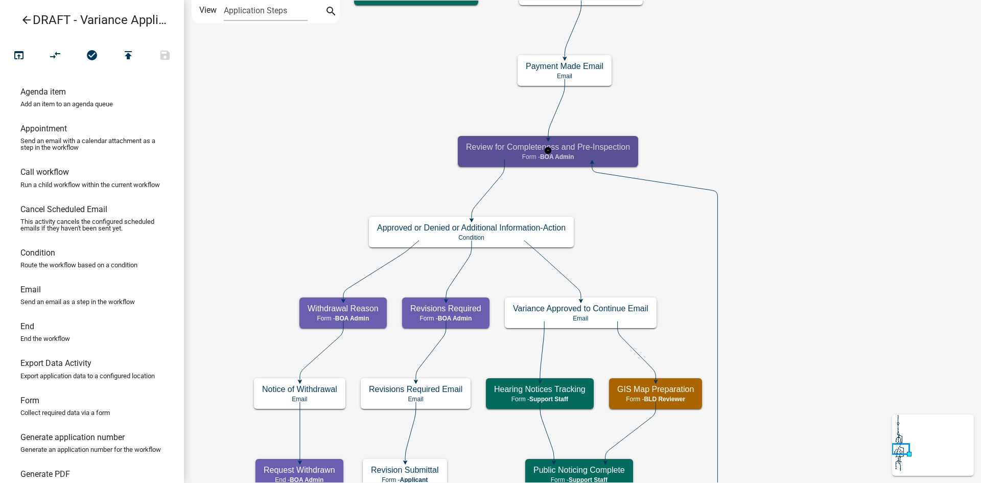
click at [620, 155] on p "Form - BOA Admin" at bounding box center [548, 156] width 164 height 7
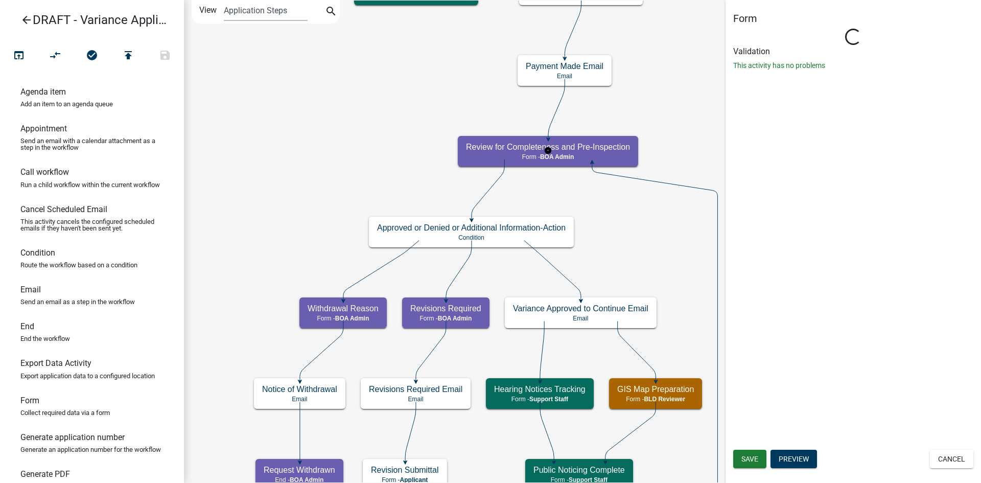
select select "2C074358-C509-44D9-BBA7-1FB74526C0C6"
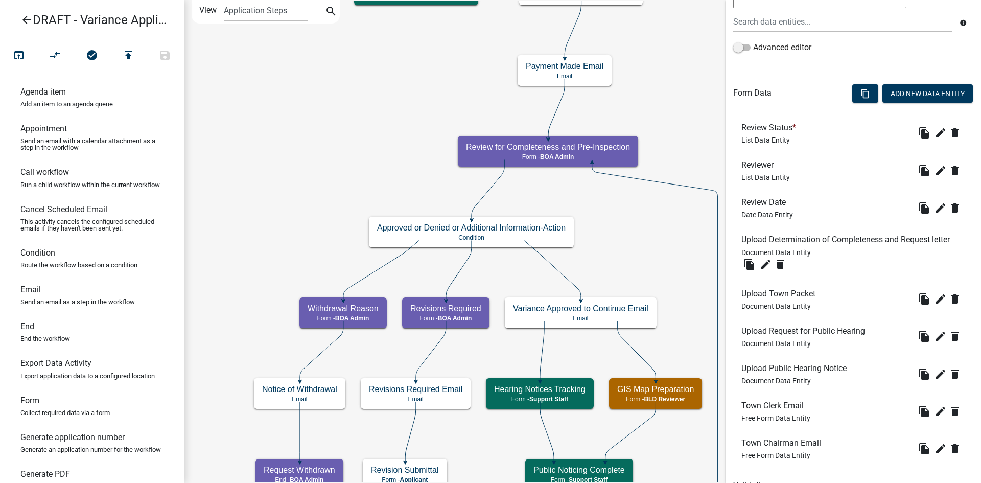
scroll to position [302, 0]
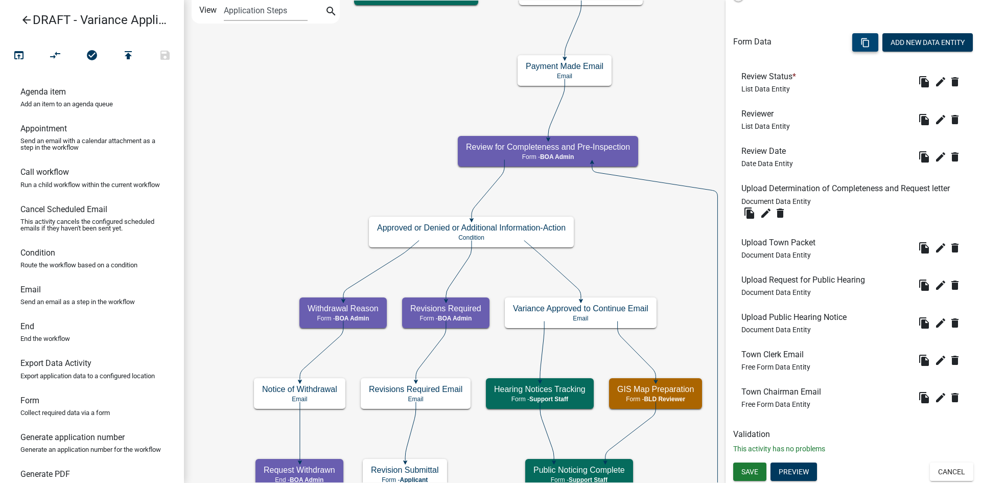
click at [860, 41] on icon "content_copy" at bounding box center [865, 43] width 10 height 10
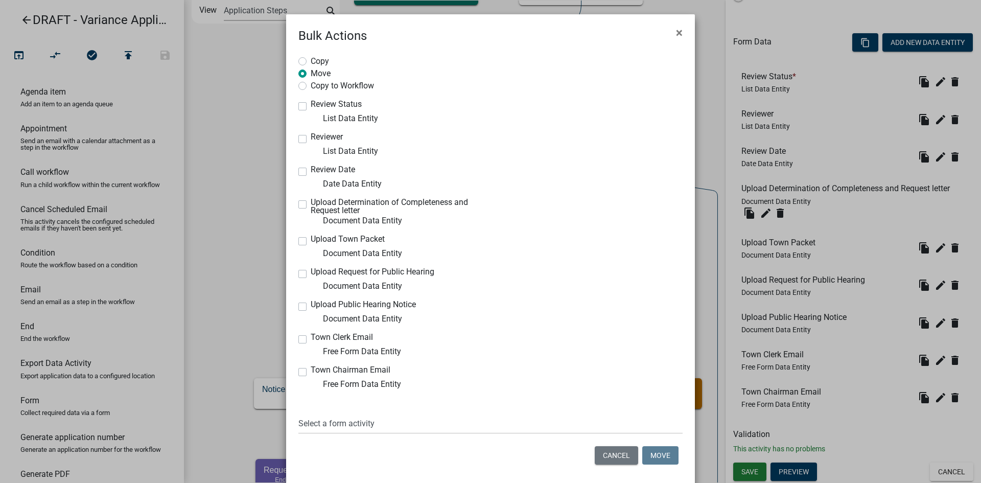
click at [311, 273] on label "Upload Request for Public Hearing" at bounding box center [373, 272] width 124 height 8
click at [311, 273] on input "Upload Request for Public Hearing" at bounding box center [314, 271] width 7 height 7
checkbox input "true"
click at [311, 305] on label "Upload Public Hearing Notice" at bounding box center [363, 304] width 105 height 8
click at [311, 305] on input "Upload Public Hearing Notice" at bounding box center [314, 303] width 7 height 7
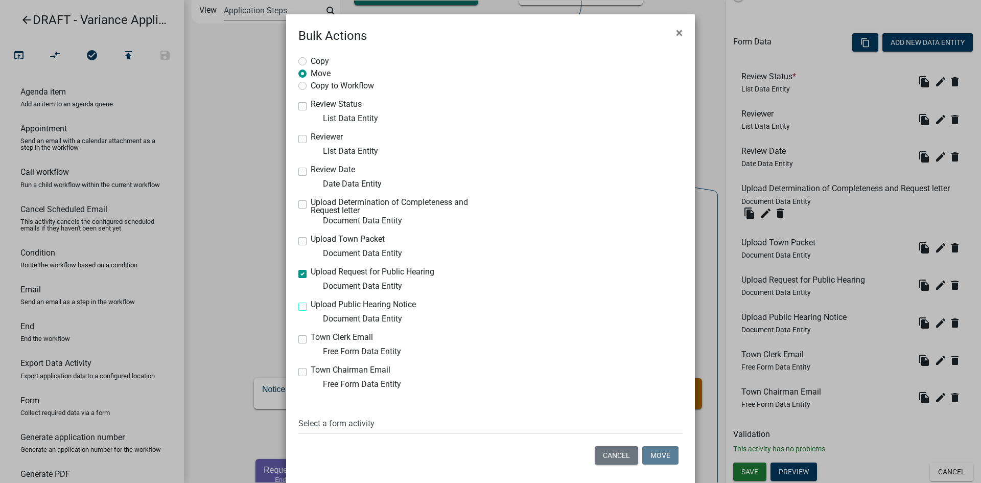
checkbox input "true"
click at [361, 426] on select "Select a form activity Owner and Property Information Submit Variance Not Requi…" at bounding box center [490, 423] width 384 height 21
select select "128f0a46-ef4d-4080-aa10-98a76a2e5005"
click at [298, 413] on select "Select a form activity Owner and Property Information Submit Variance Not Requi…" at bounding box center [490, 423] width 384 height 21
click at [661, 455] on button "Move" at bounding box center [660, 455] width 36 height 18
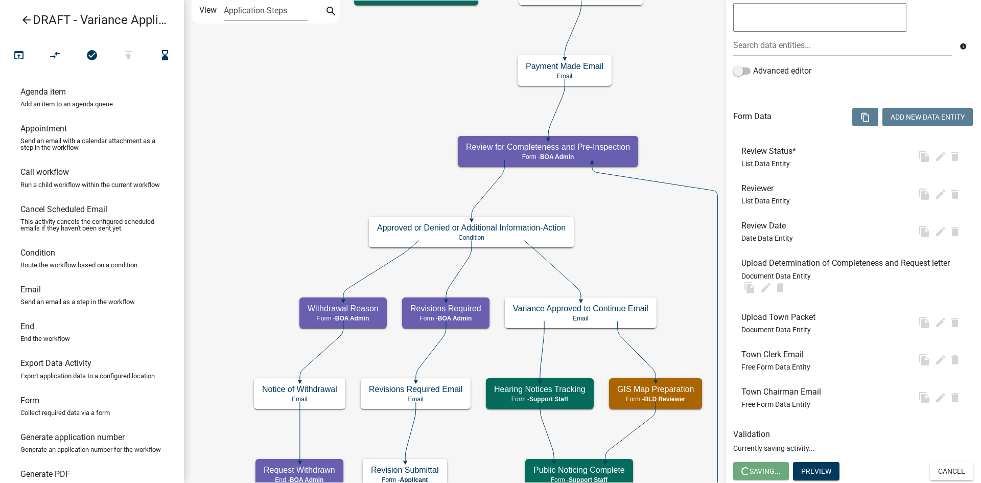
scroll to position [227, 0]
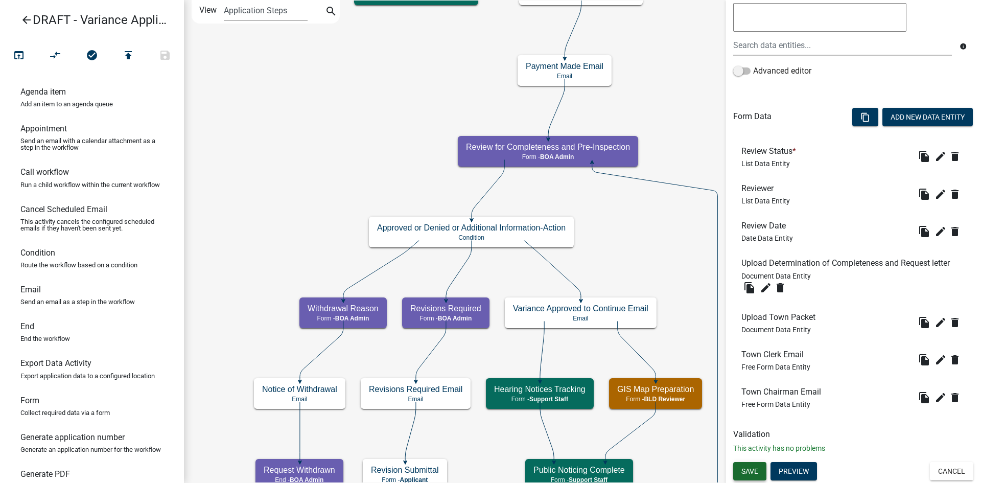
click at [751, 467] on span "Save" at bounding box center [749, 471] width 17 height 8
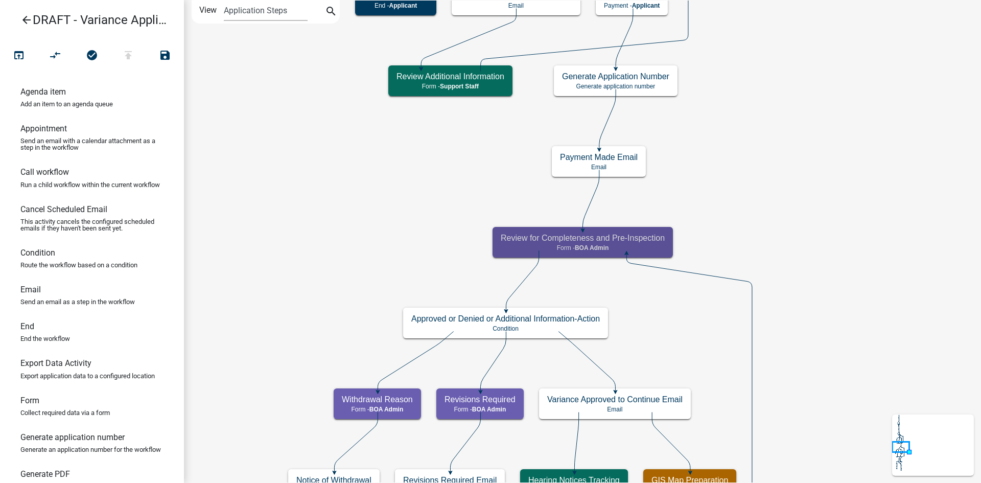
scroll to position [0, 0]
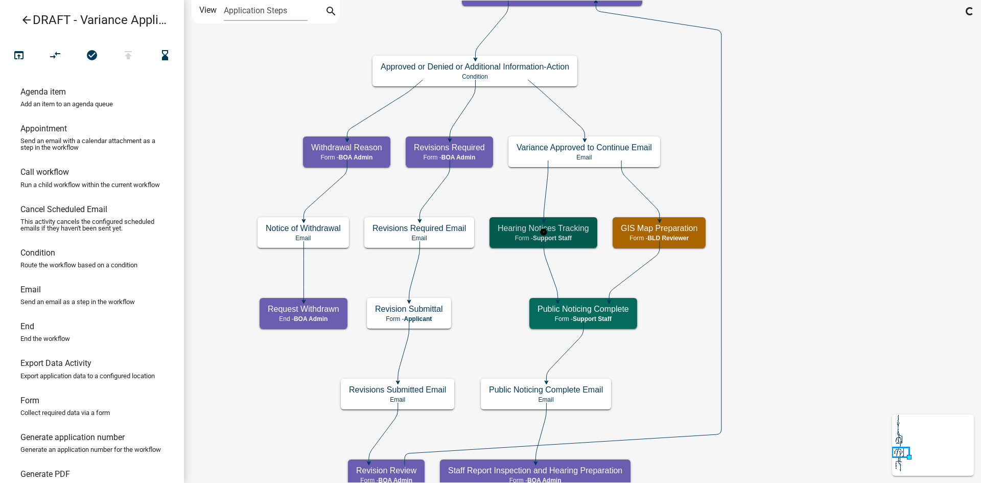
click at [570, 232] on h5 "Hearing Notices Tracking" at bounding box center [542, 228] width 91 height 10
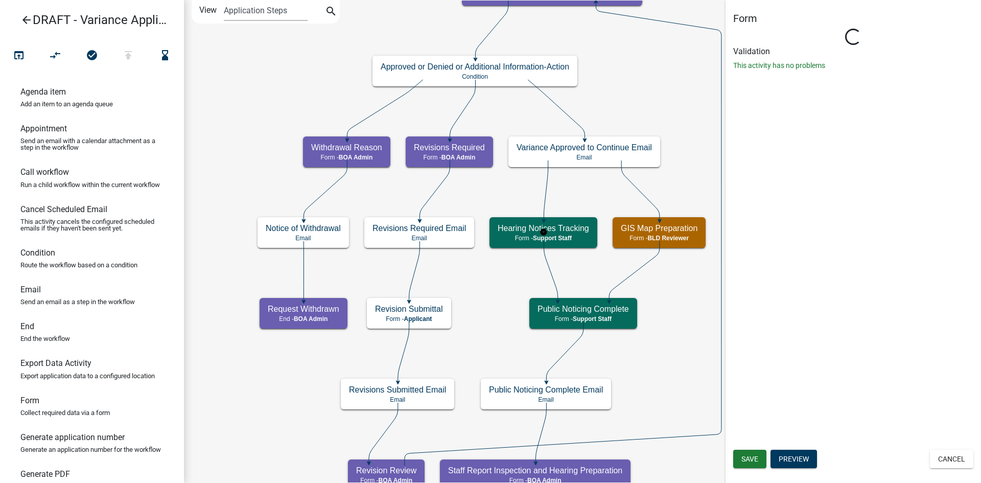
select select "BACAAB95-4761-470E-9B0D-34E4BF51F11A"
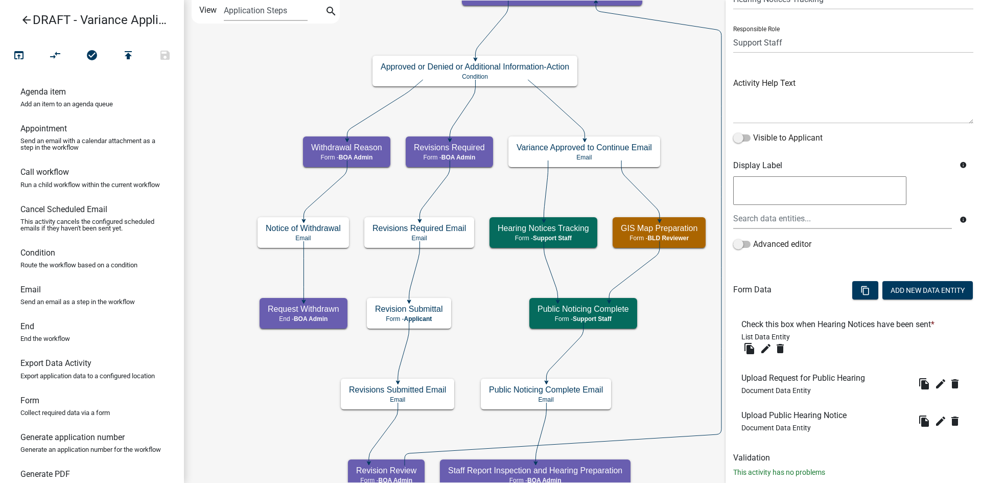
scroll to position [78, 0]
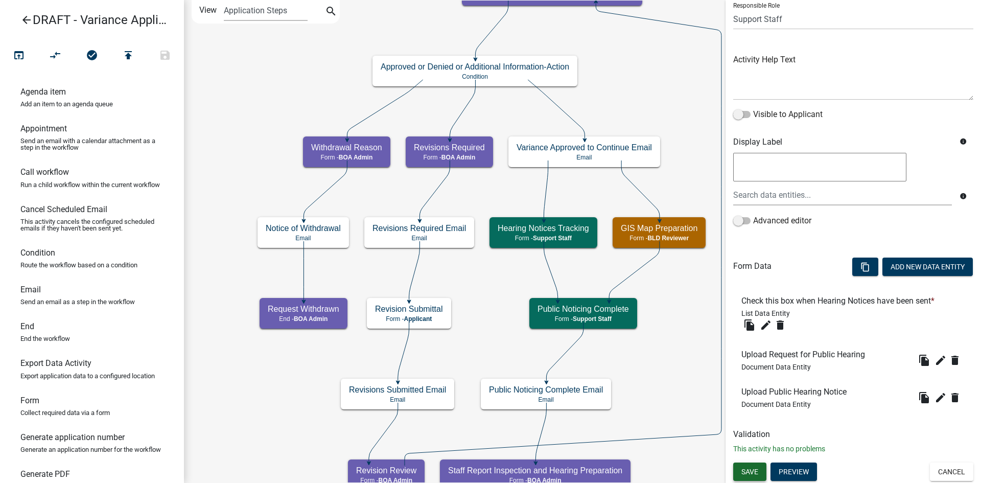
click at [755, 471] on span "Save" at bounding box center [749, 471] width 17 height 8
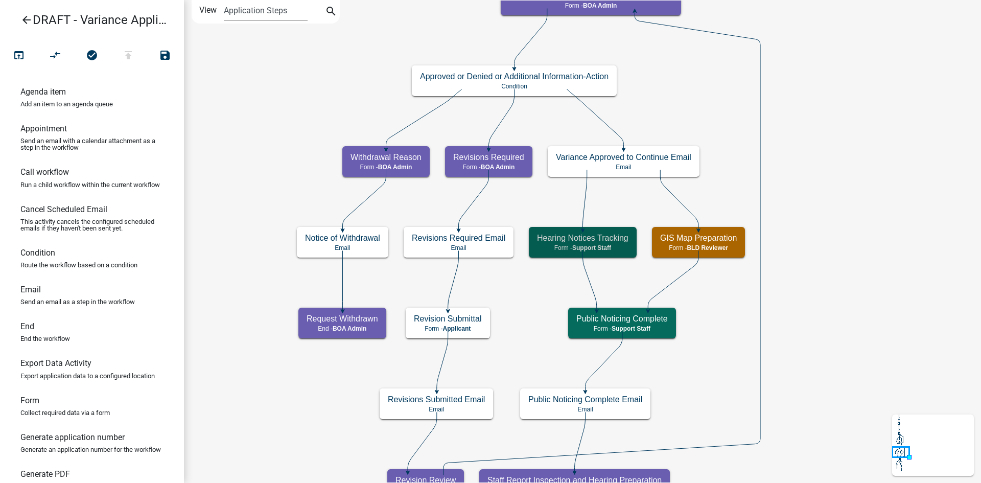
scroll to position [0, 0]
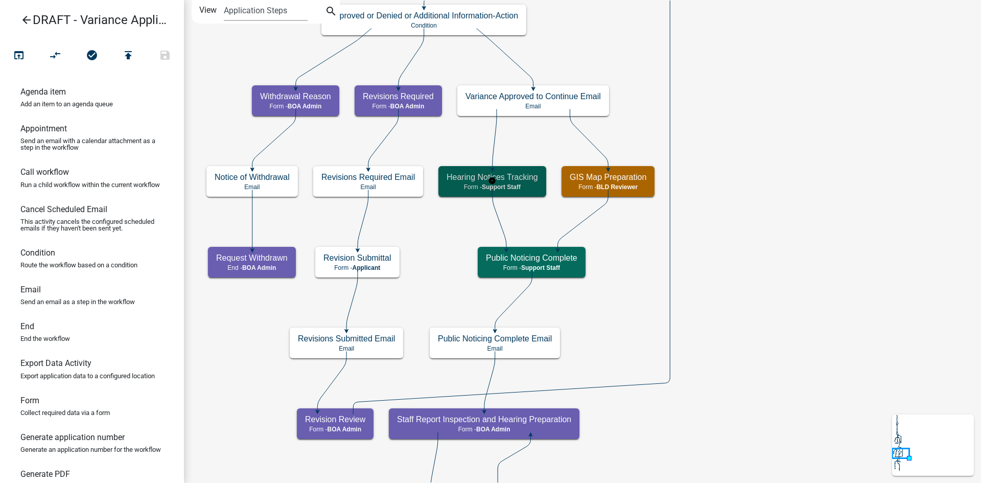
click at [527, 177] on h5 "Hearing Notices Tracking" at bounding box center [491, 177] width 91 height 10
select select "BACAAB95-4761-470E-9B0D-34E4BF51F11A"
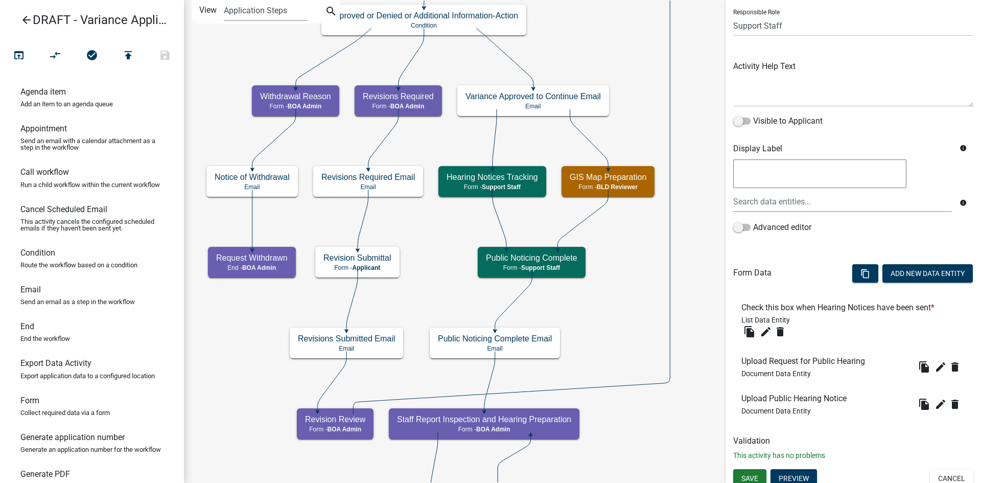
scroll to position [78, 0]
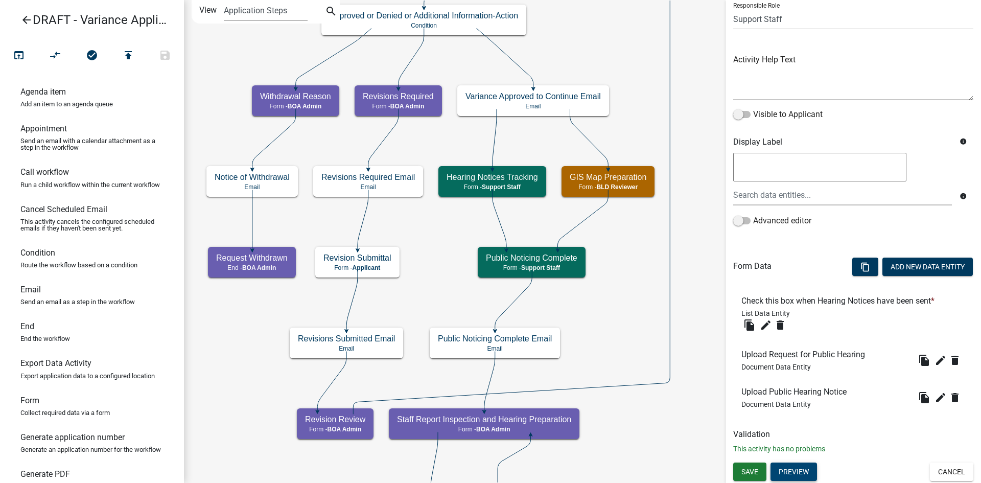
click at [800, 473] on button "Preview" at bounding box center [793, 471] width 46 height 18
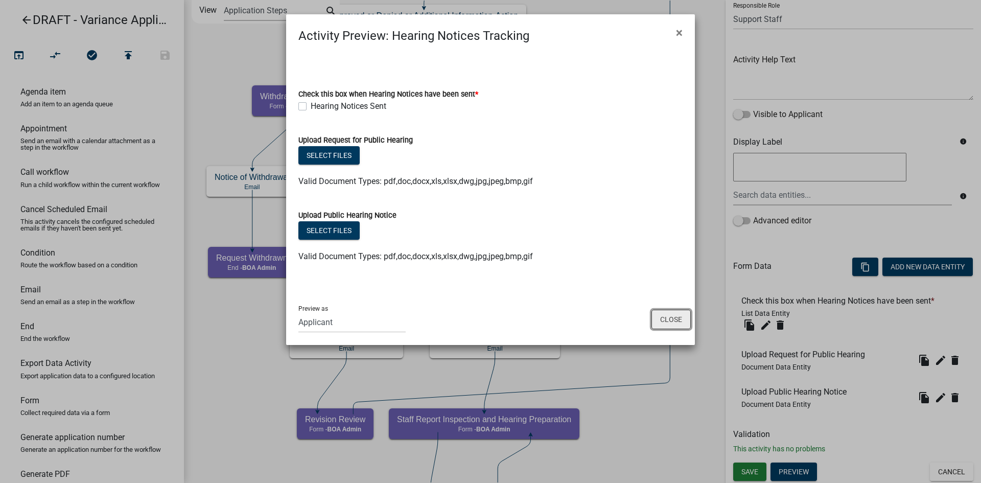
click at [668, 319] on button "Close" at bounding box center [670, 319] width 39 height 19
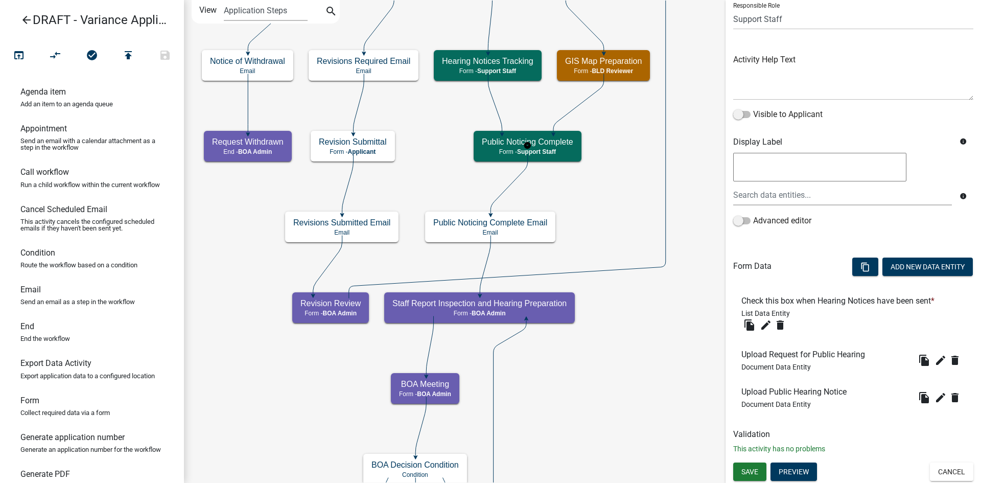
scroll to position [0, 0]
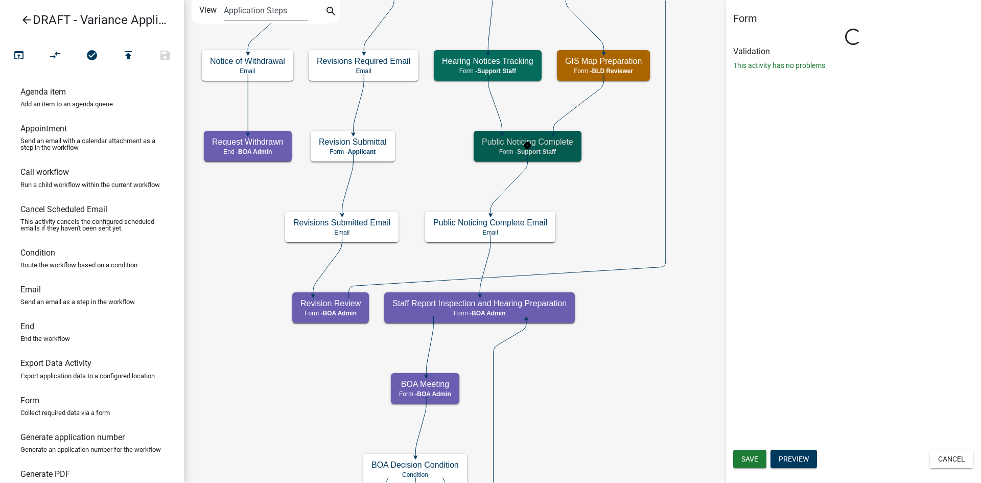
select select "BACAAB95-4761-470E-9B0D-34E4BF51F11A"
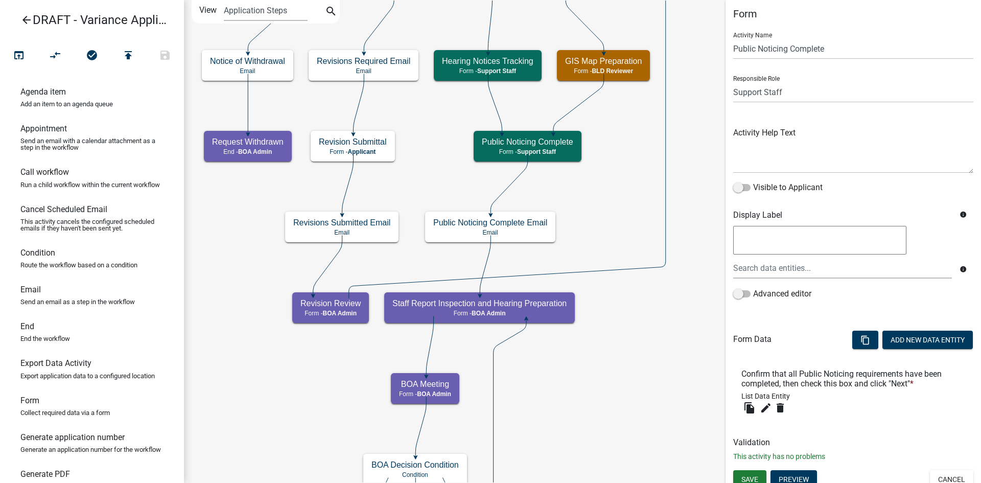
scroll to position [13, 0]
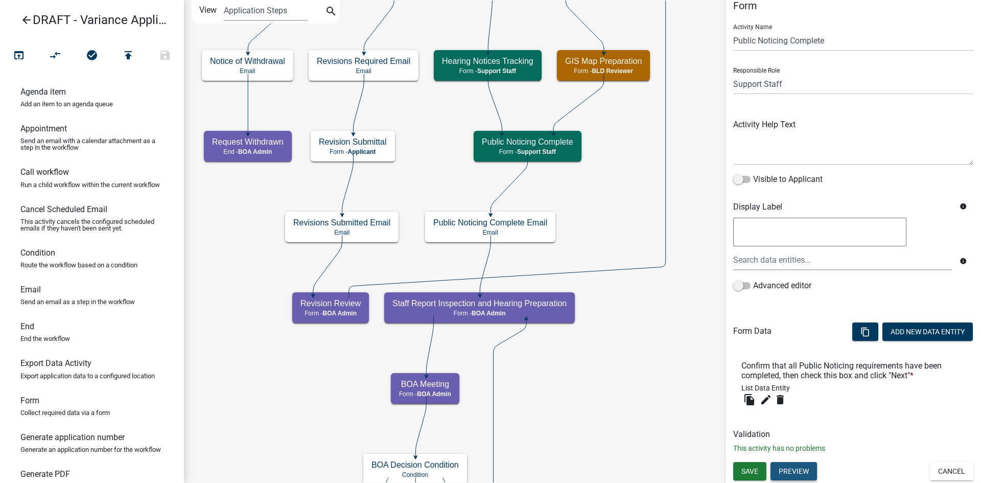
click at [791, 473] on button "Preview" at bounding box center [793, 471] width 46 height 18
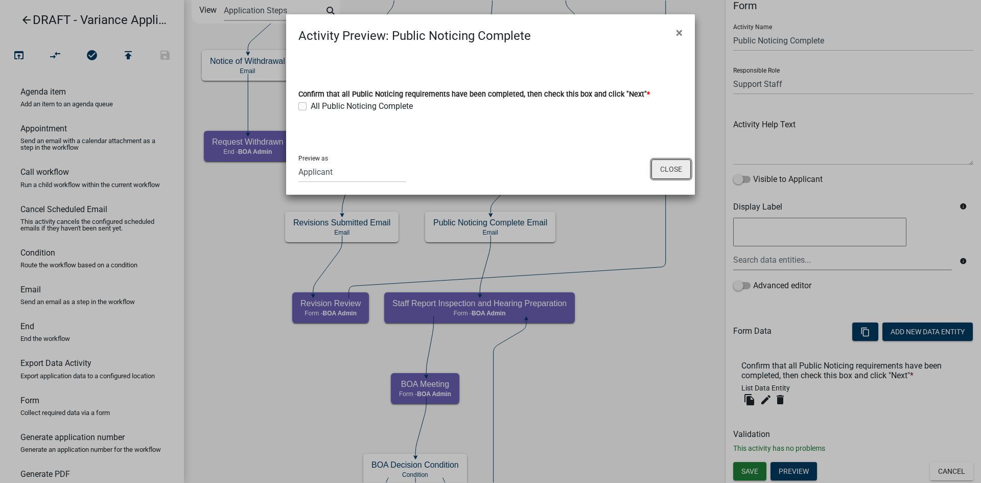
click at [669, 161] on button "Close" at bounding box center [670, 168] width 39 height 19
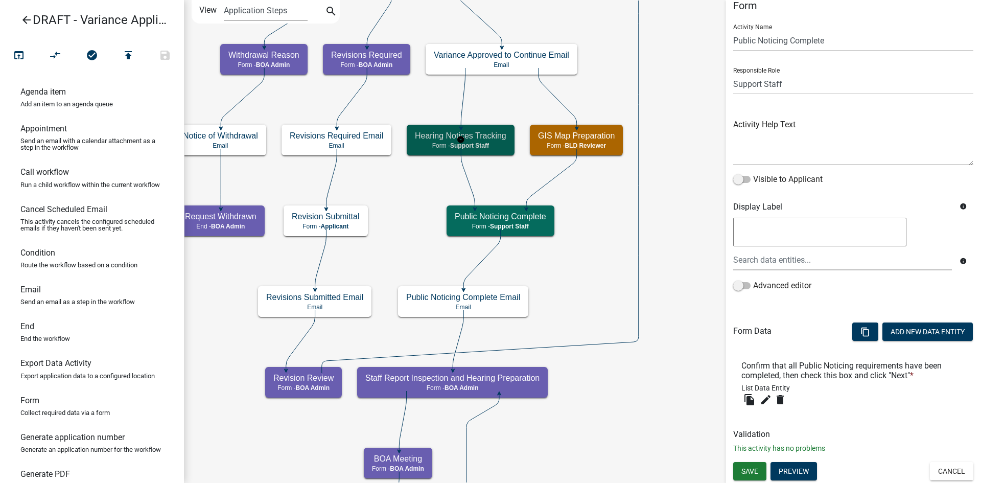
scroll to position [0, 0]
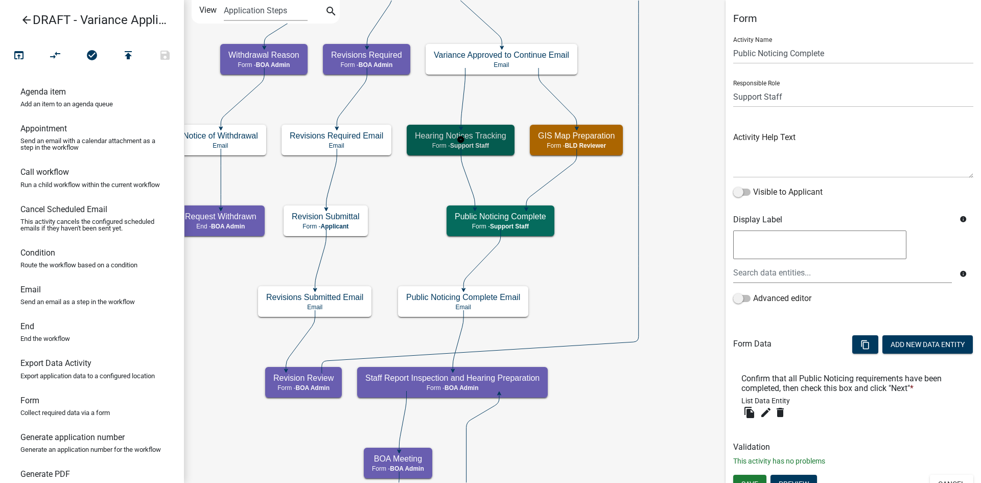
select select "BACAAB95-4761-470E-9B0D-34E4BF51F11A"
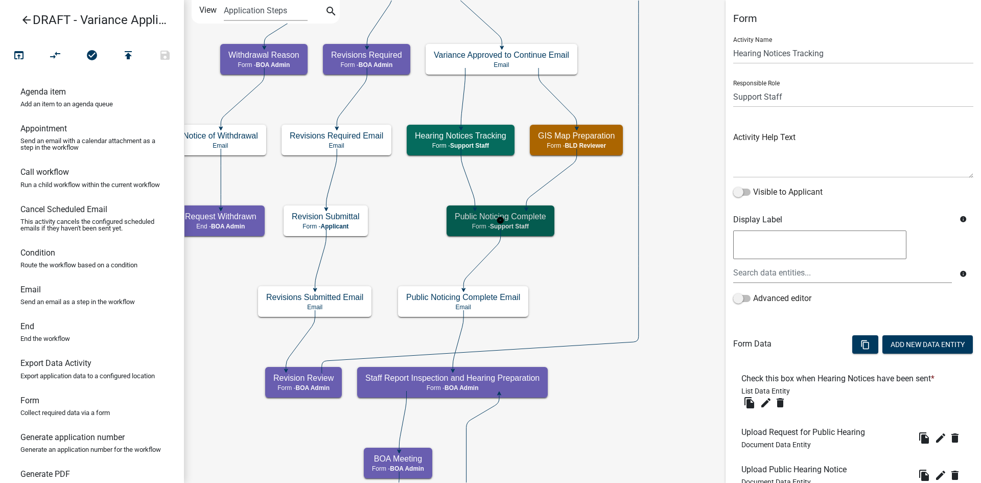
select select "BACAAB95-4761-470E-9B0D-34E4BF51F11A"
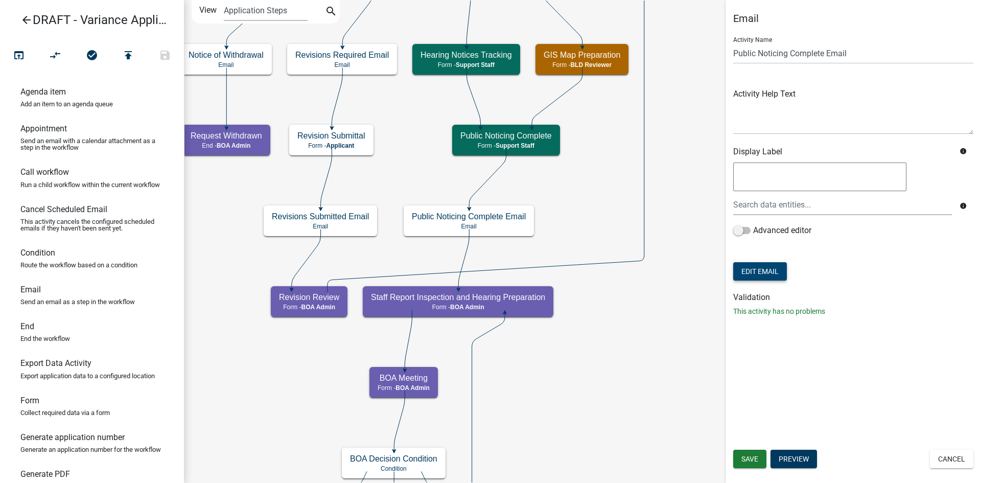
click at [777, 267] on button "Edit Email" at bounding box center [760, 271] width 54 height 18
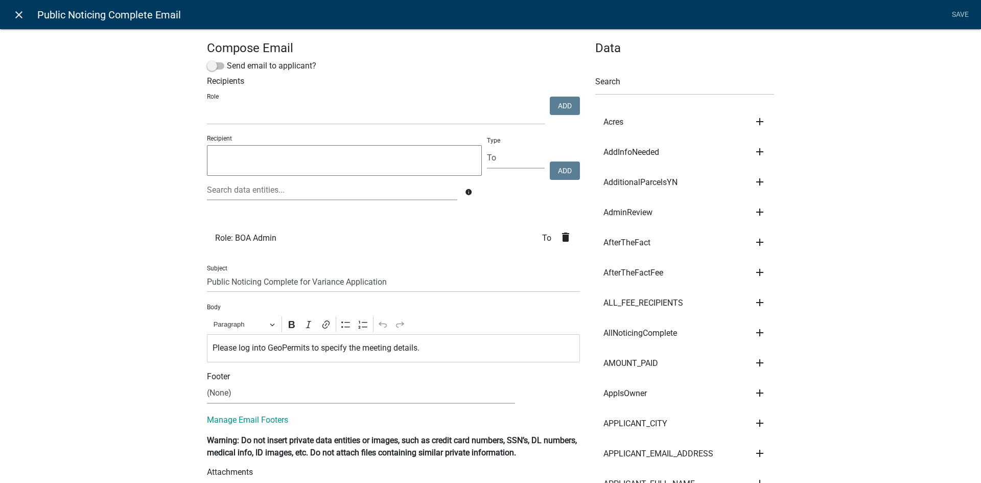
click at [22, 16] on icon "close" at bounding box center [19, 15] width 12 height 12
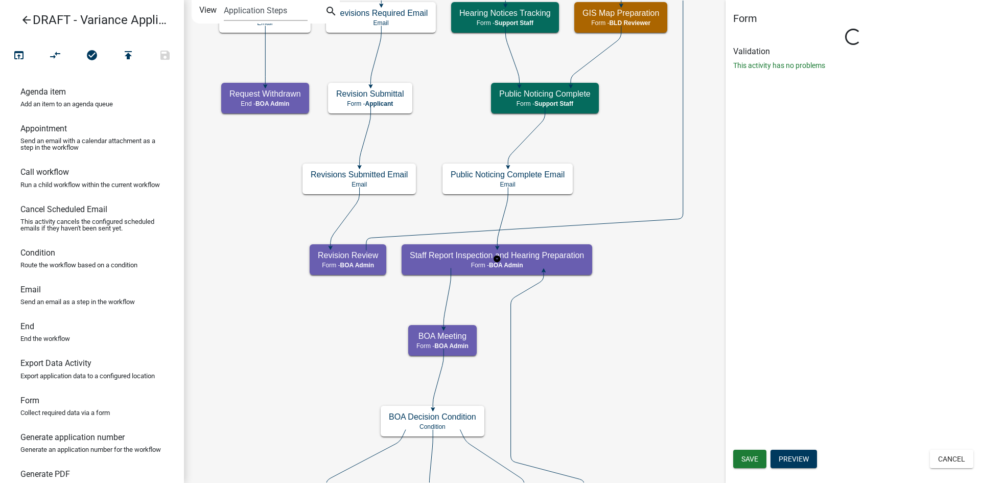
select select "BACAAB95-4761-470E-9B0D-34E4BF51F11A"
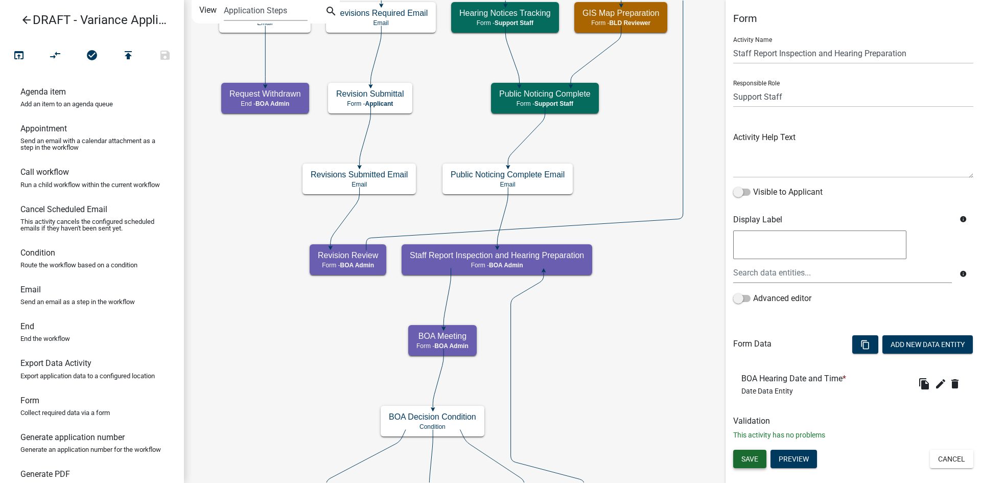
click at [753, 462] on span "Save" at bounding box center [749, 459] width 17 height 8
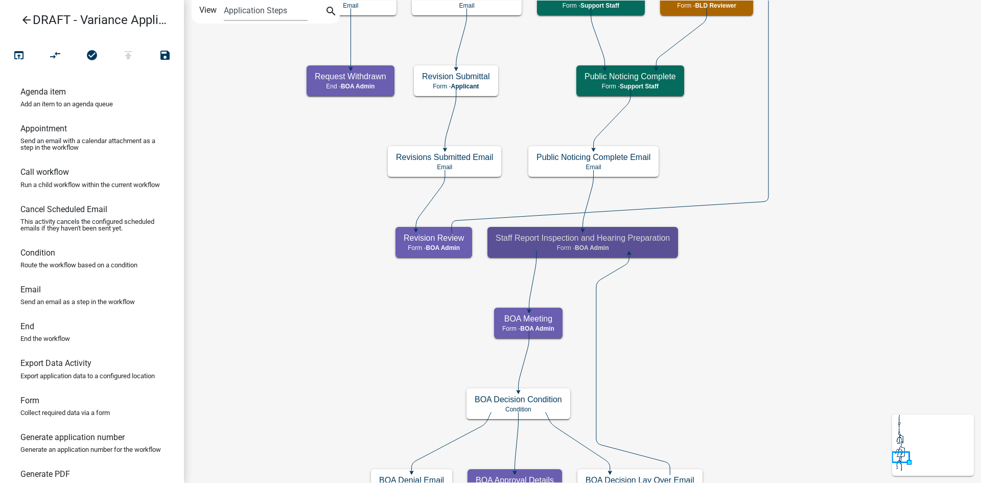
click at [672, 335] on icon "Start Start - Applicant Owner and Property Information Form - Applicant Parcel …" at bounding box center [582, 451] width 796 height 901
click at [28, 22] on icon "arrow_back" at bounding box center [26, 21] width 12 height 14
